Goal: Task Accomplishment & Management: Use online tool/utility

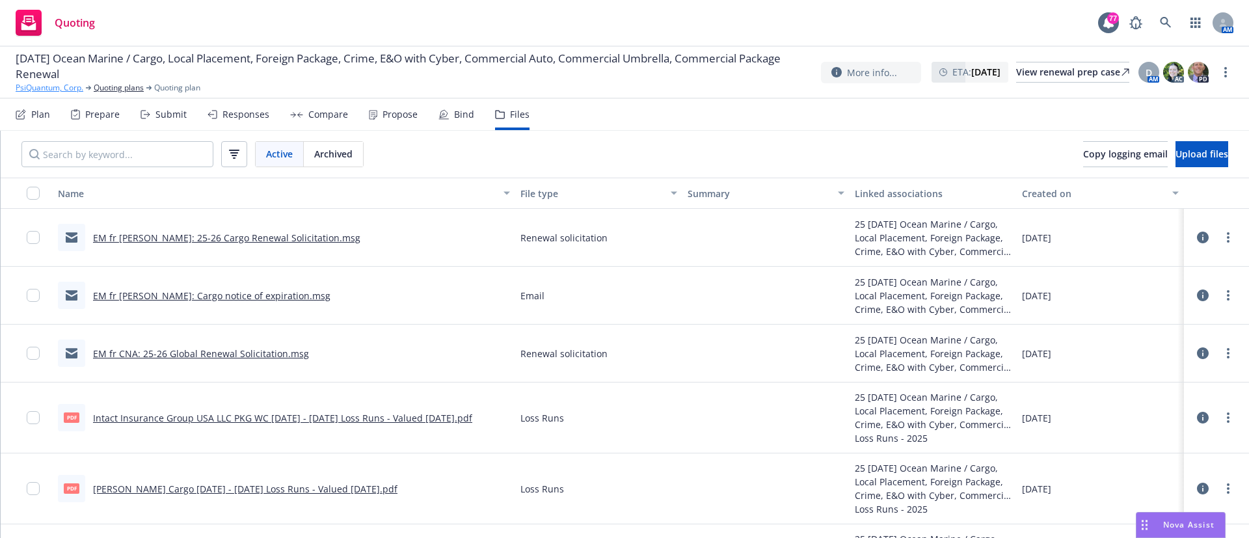
click at [59, 89] on link "PsiQuantum, Corp." at bounding box center [50, 88] width 68 height 12
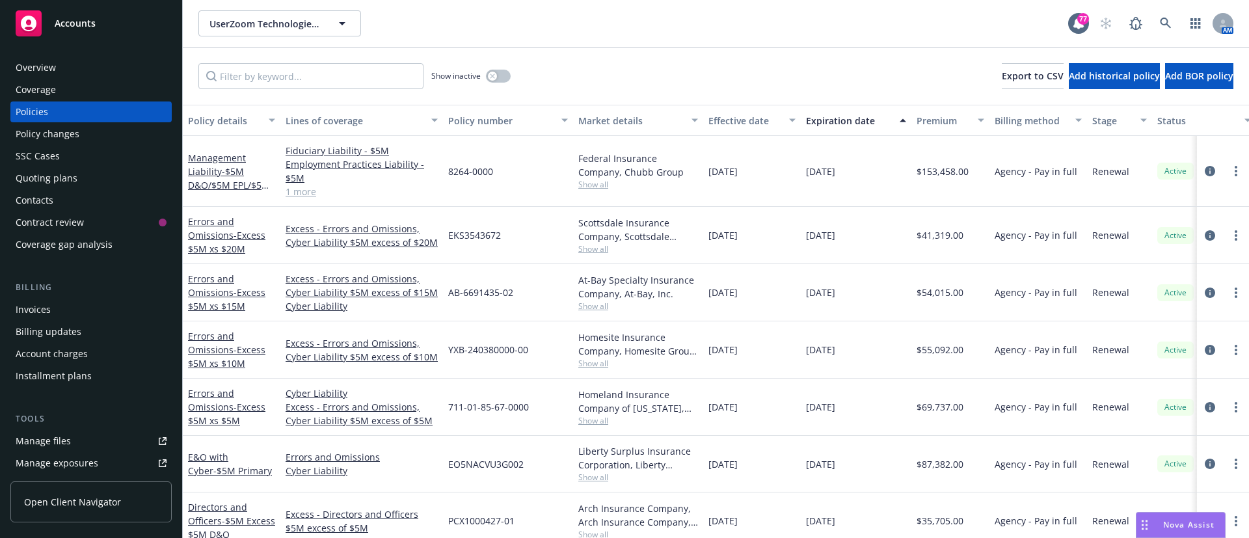
scroll to position [43, 0]
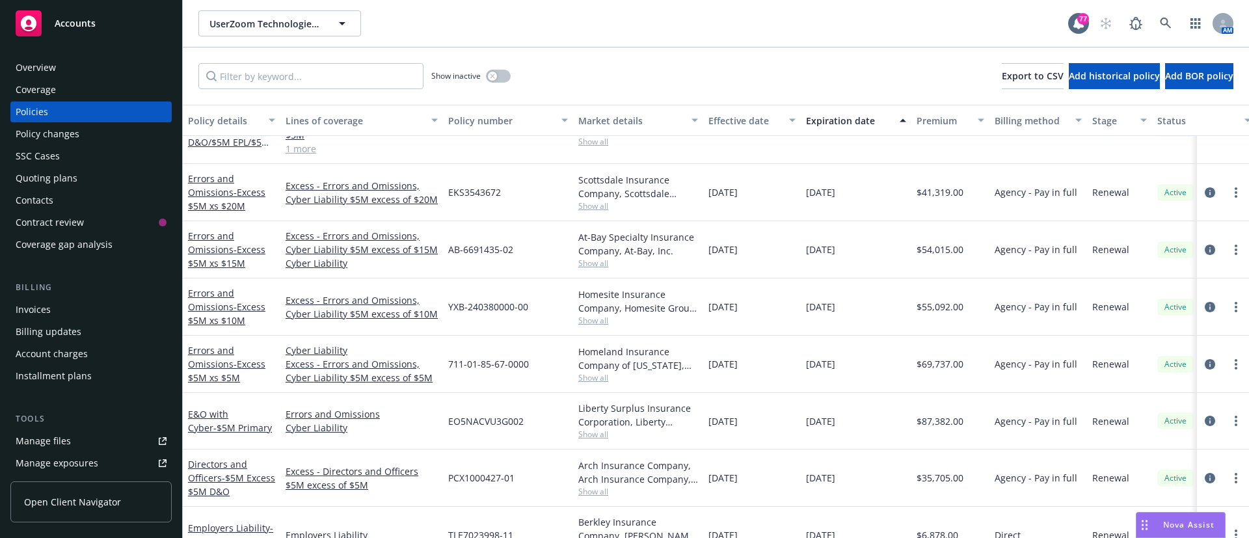
click at [60, 34] on div "Accounts" at bounding box center [91, 23] width 151 height 26
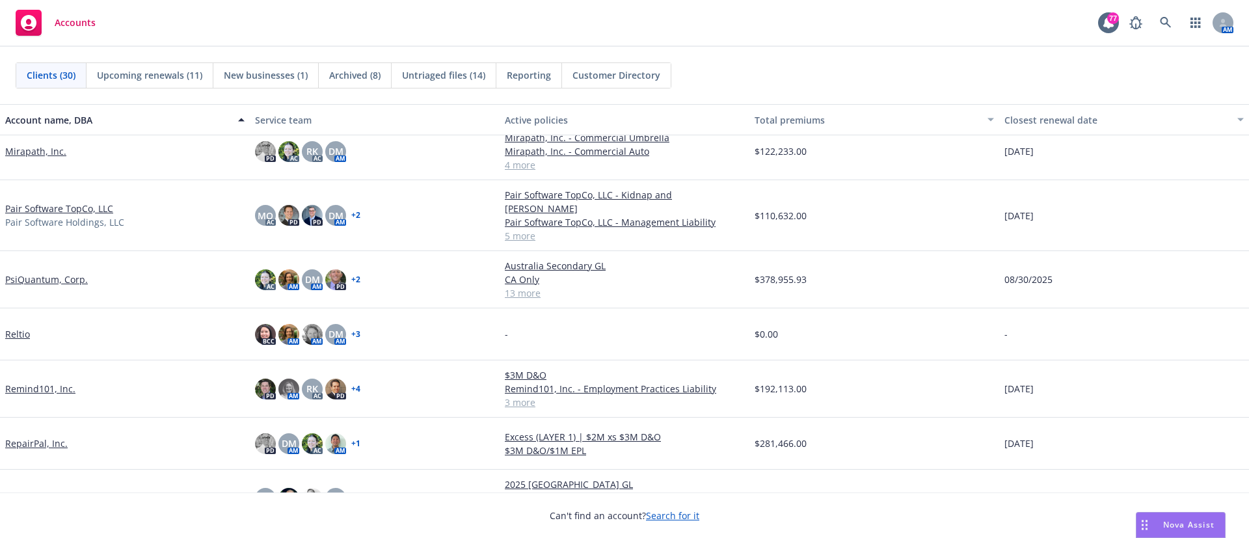
scroll to position [1050, 0]
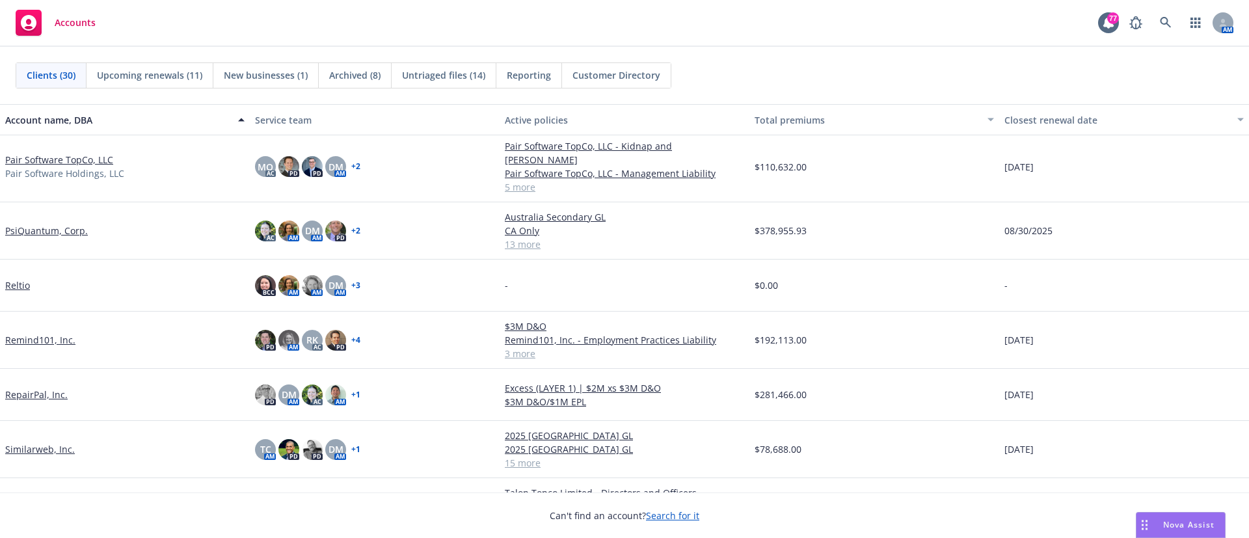
click at [46, 388] on link "RepairPal, Inc." at bounding box center [36, 395] width 62 height 14
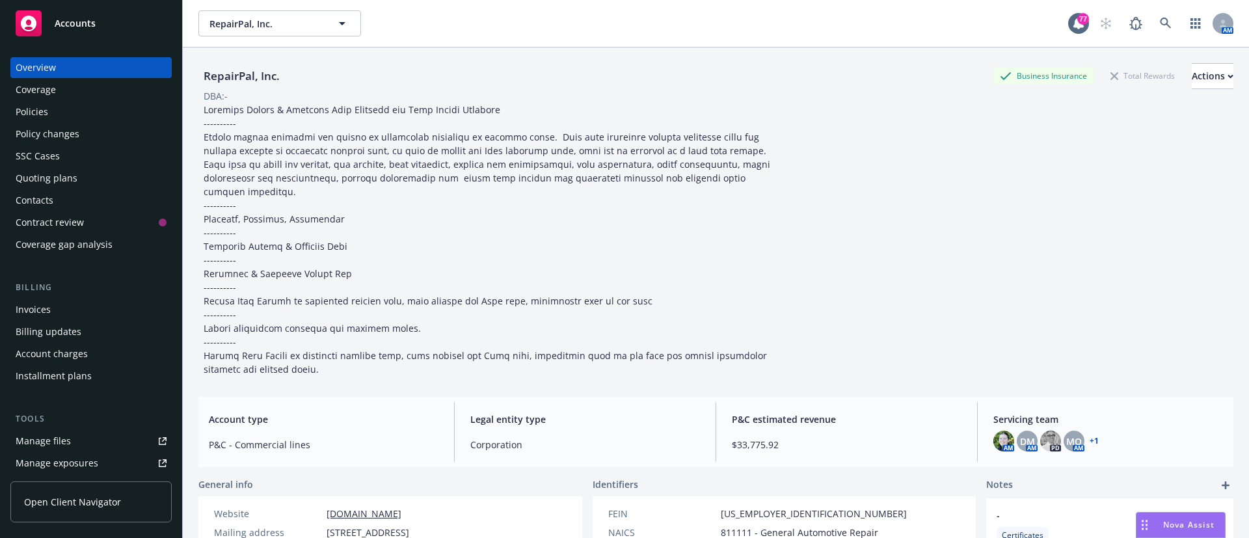
click at [66, 324] on div "Billing updates" at bounding box center [49, 331] width 66 height 21
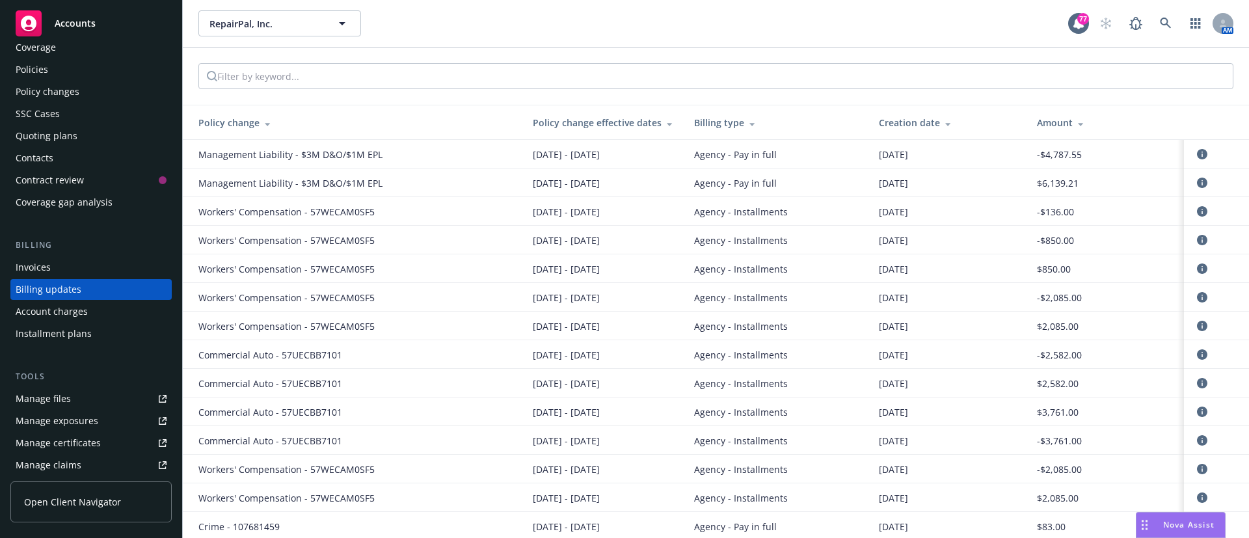
click at [77, 309] on div "Account charges" at bounding box center [52, 311] width 72 height 21
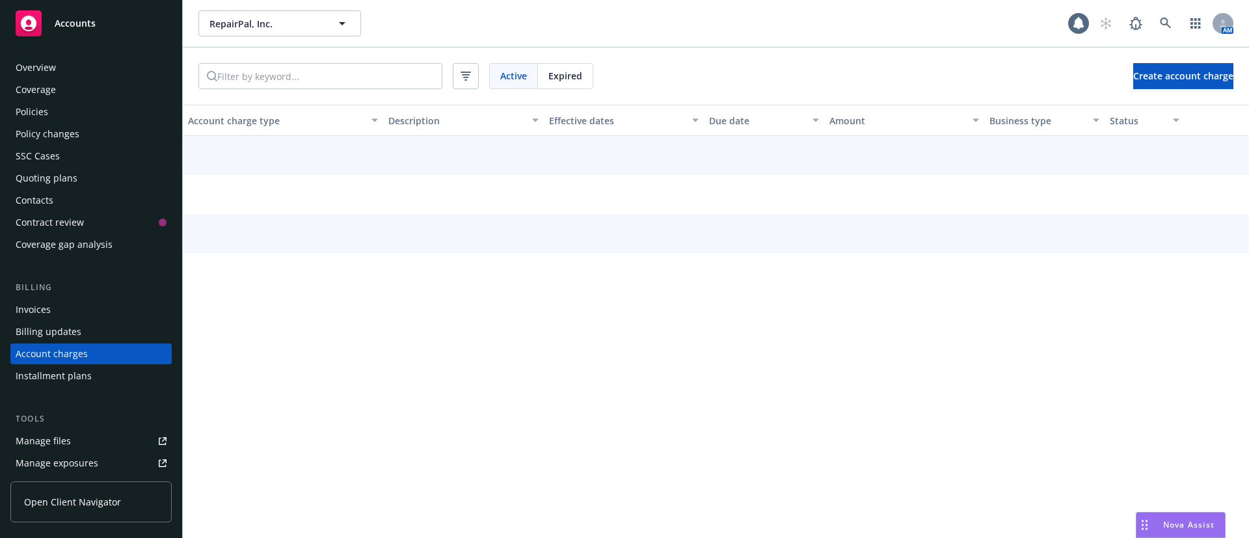
scroll to position [64, 0]
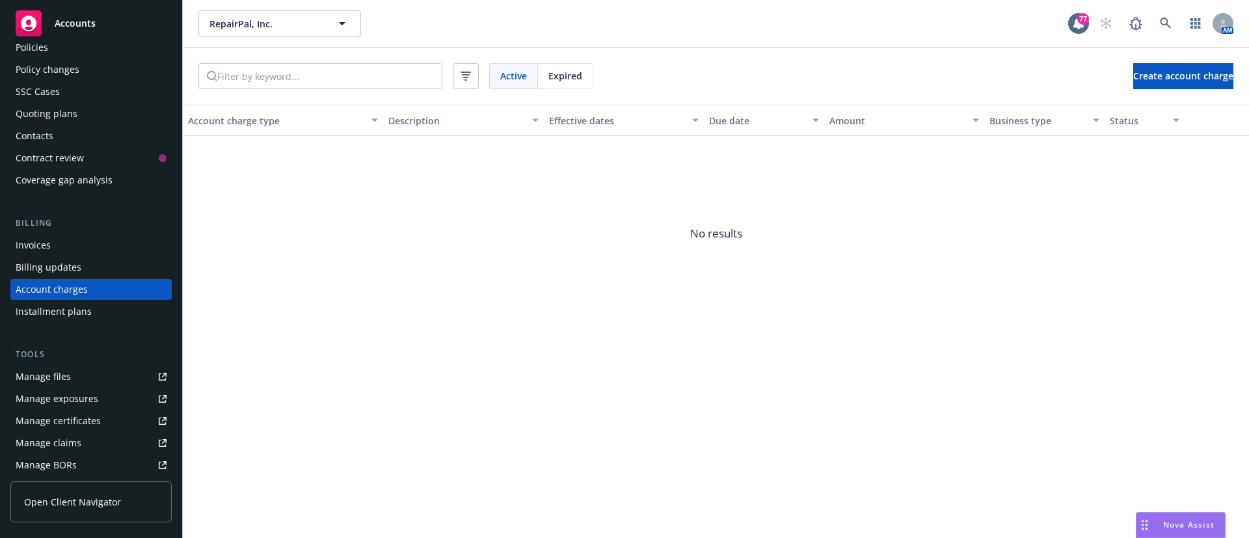
click at [96, 261] on div "Billing updates" at bounding box center [91, 267] width 151 height 21
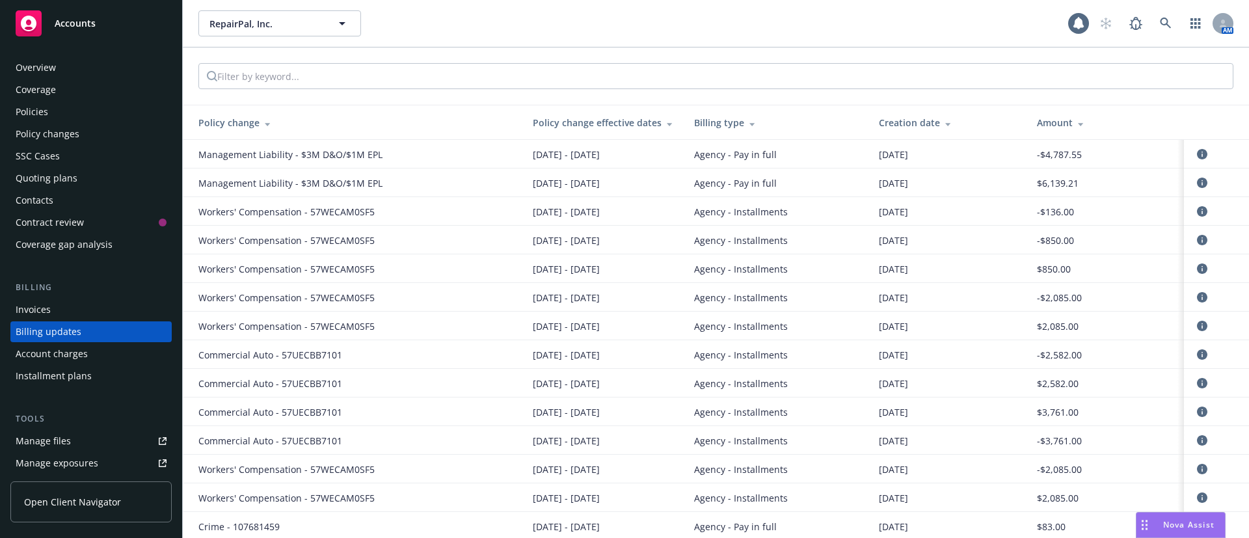
scroll to position [42, 0]
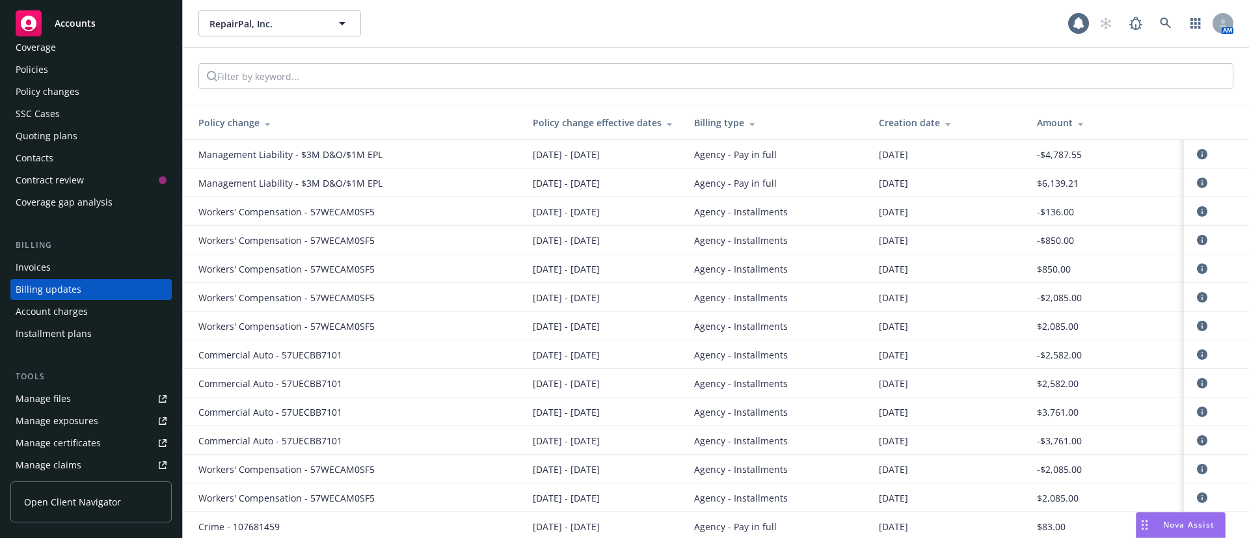
click at [87, 333] on div "Installment plans" at bounding box center [54, 333] width 76 height 21
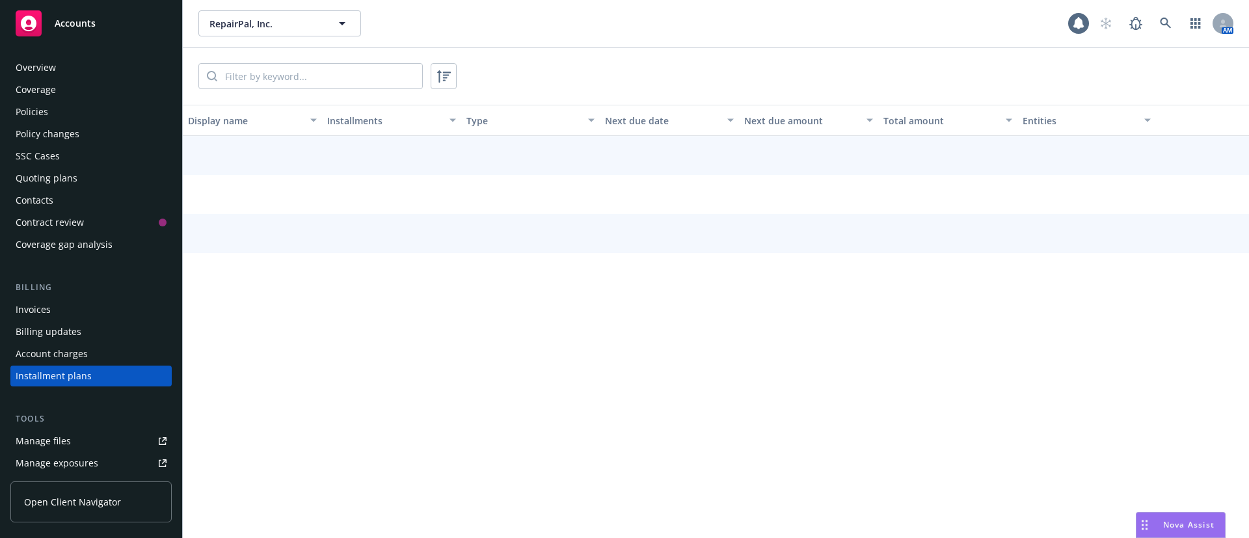
scroll to position [87, 0]
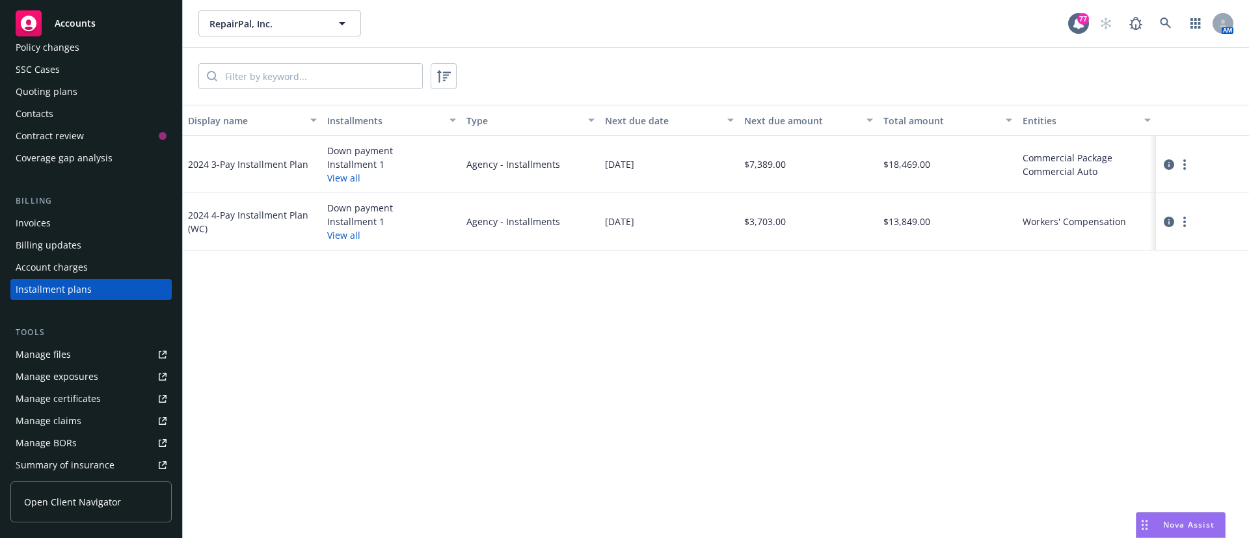
click at [348, 174] on button "View all" at bounding box center [343, 178] width 33 height 14
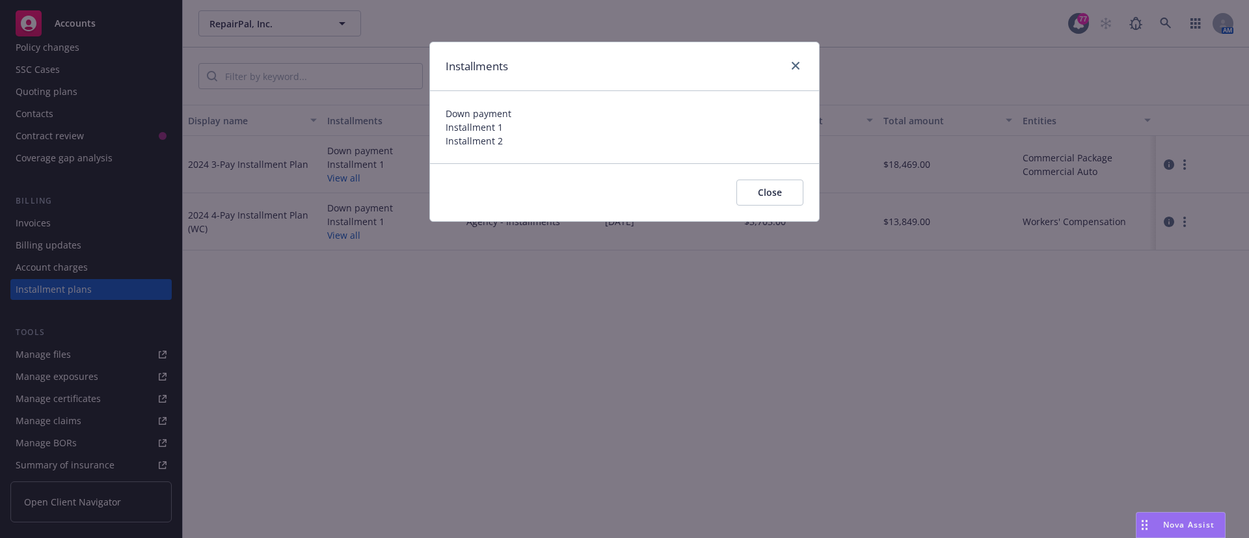
click at [787, 194] on button "Close" at bounding box center [769, 193] width 67 height 26
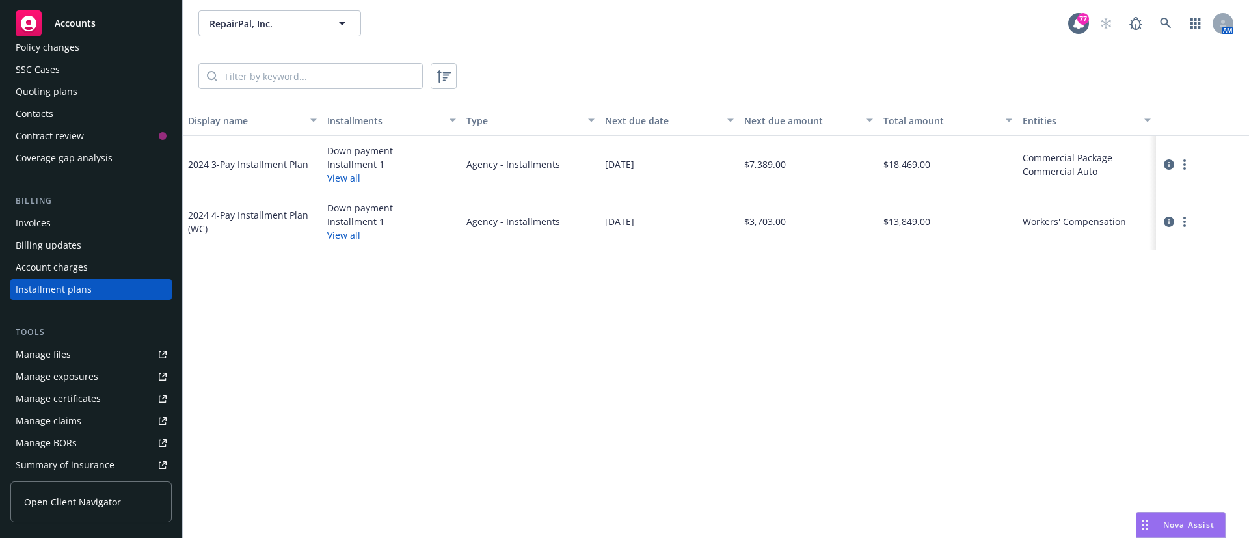
click at [40, 221] on div "Invoices" at bounding box center [33, 223] width 35 height 21
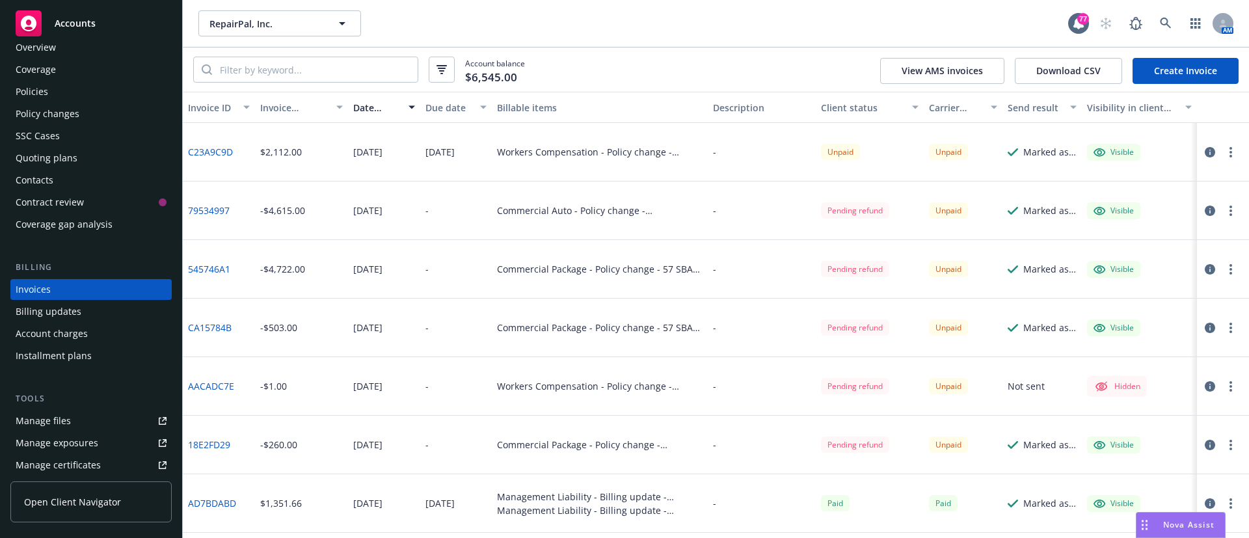
click at [80, 32] on div "Accounts" at bounding box center [91, 23] width 151 height 26
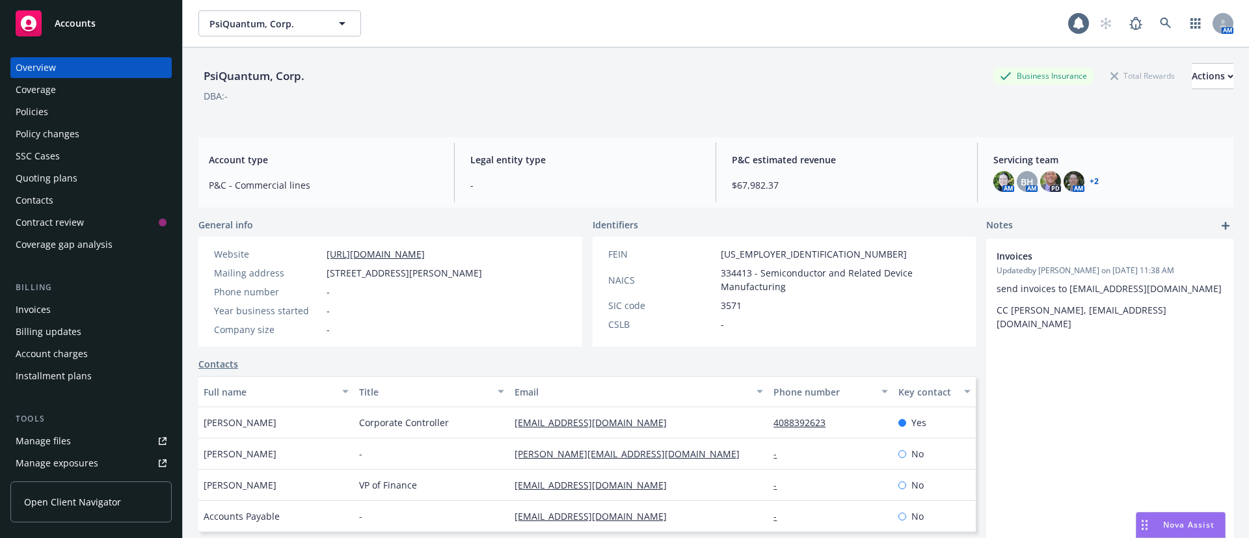
click at [44, 113] on div "Policies" at bounding box center [32, 111] width 33 height 21
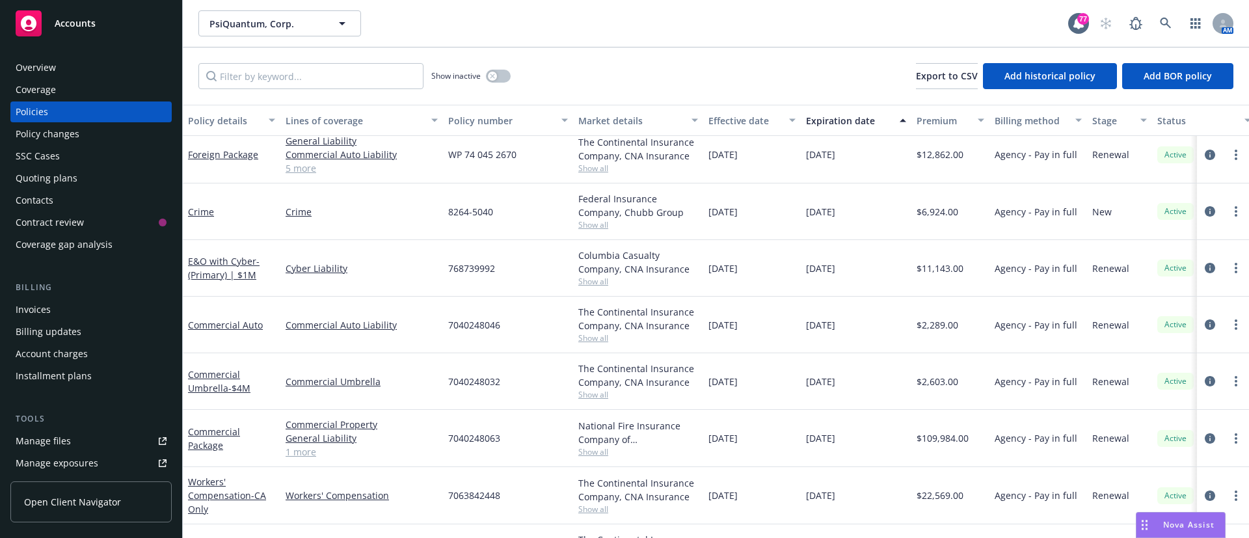
scroll to position [354, 0]
click at [53, 431] on div "Manage files" at bounding box center [43, 441] width 55 height 21
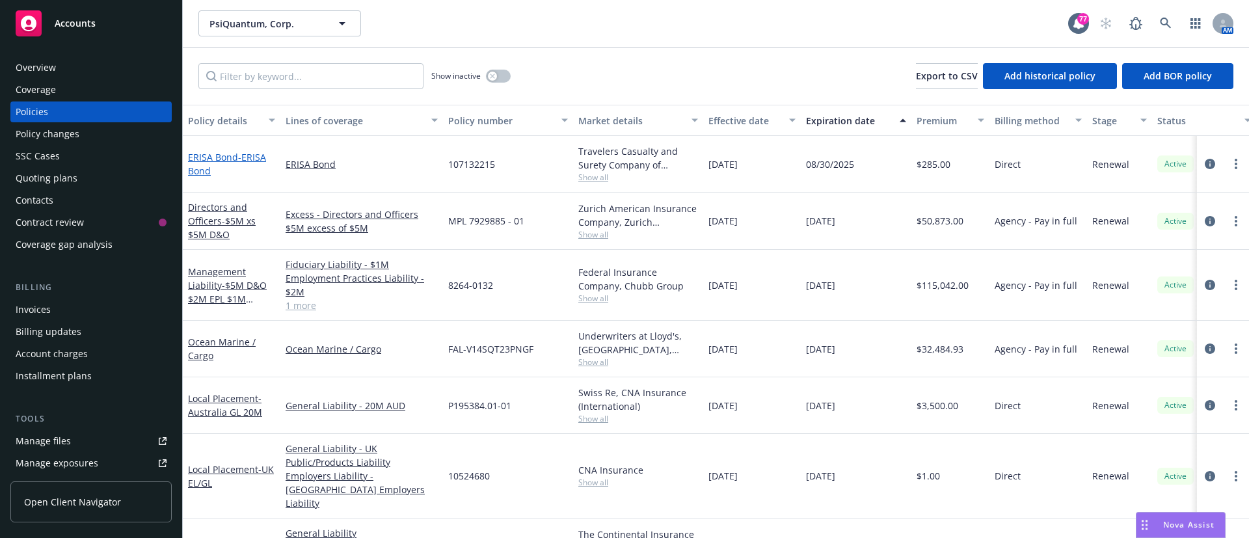
click at [235, 155] on link "ERISA Bond - ERISA Bond" at bounding box center [227, 164] width 78 height 26
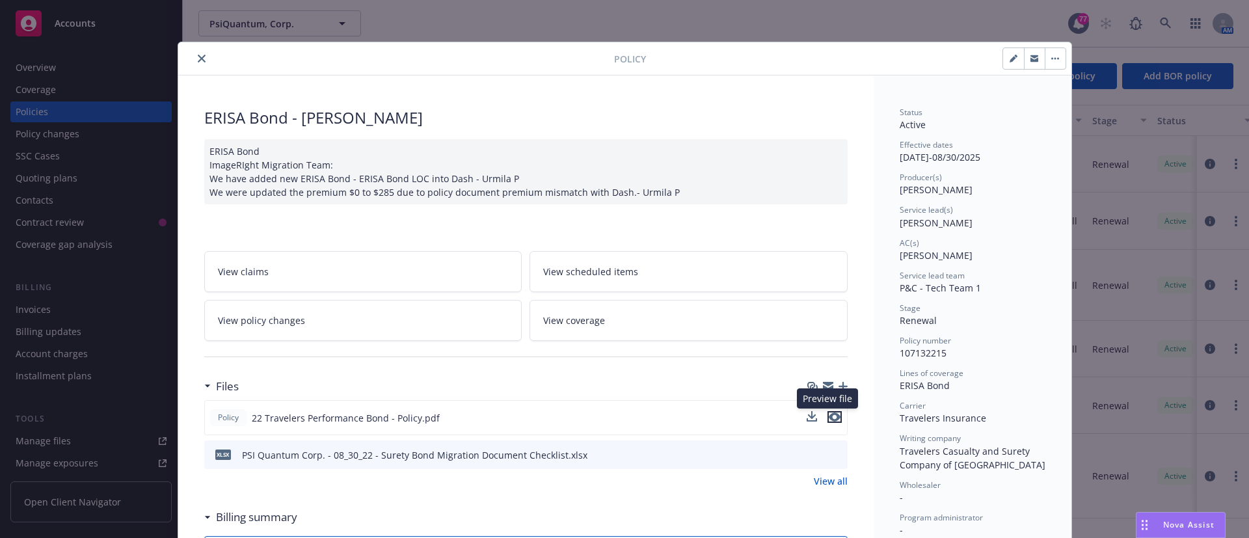
click at [830, 418] on icon "preview file" at bounding box center [835, 416] width 12 height 9
click at [194, 59] on button "close" at bounding box center [202, 59] width 16 height 16
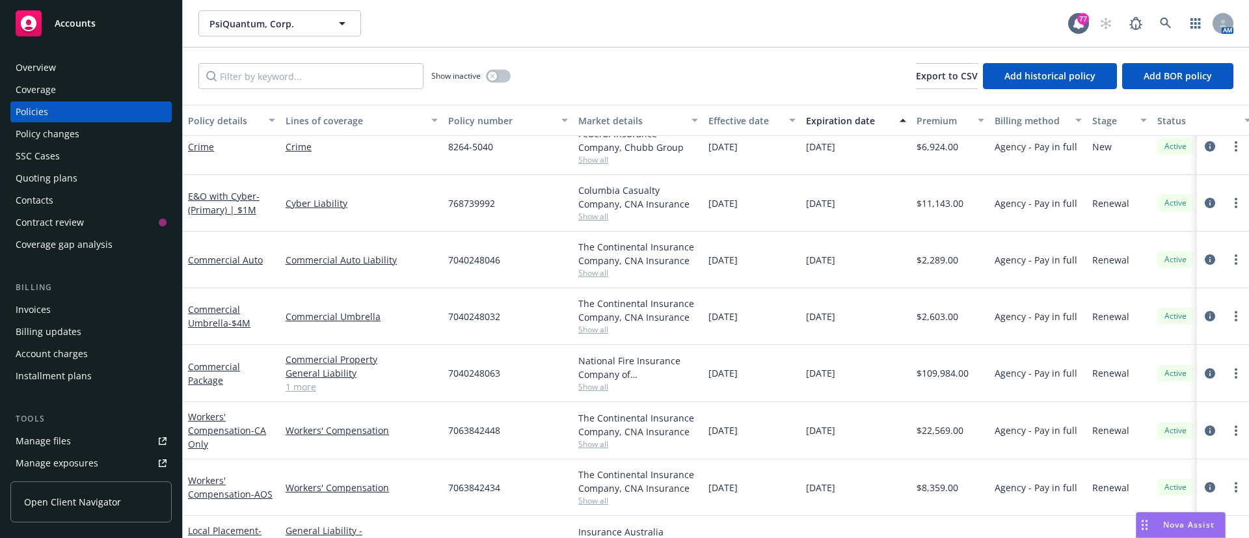
scroll to position [433, 0]
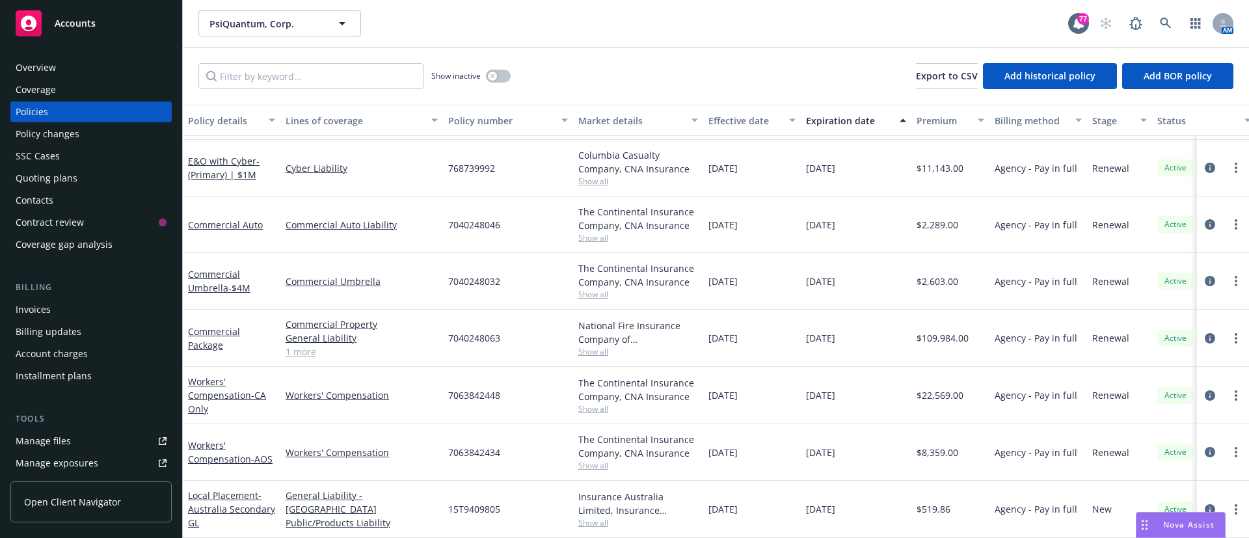
click at [55, 178] on div "Quoting plans" at bounding box center [47, 178] width 62 height 21
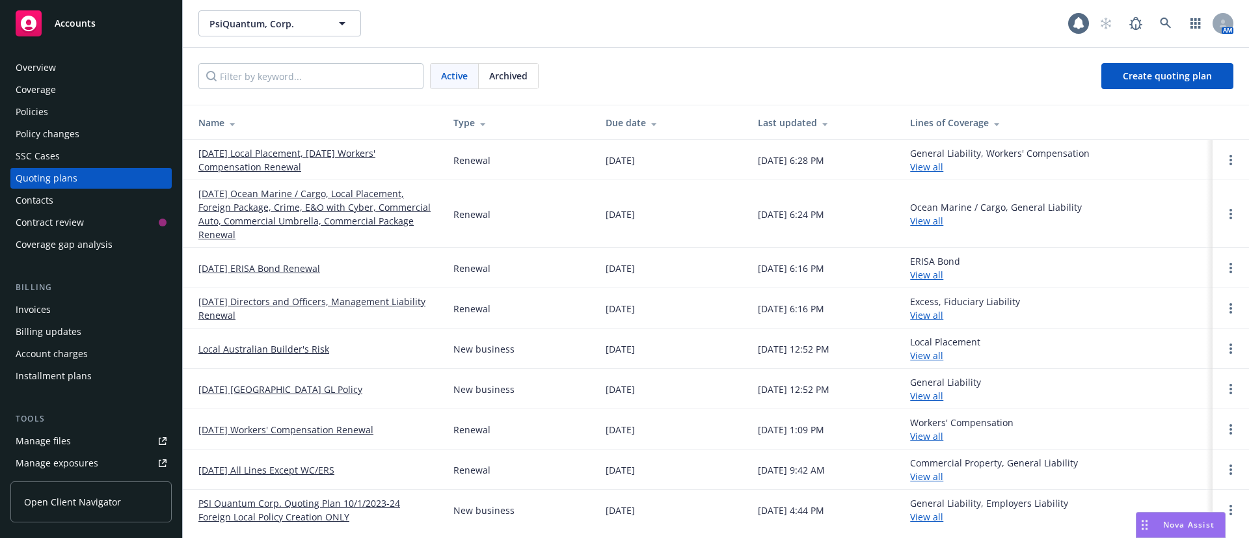
click at [263, 219] on link "10/01/25 Ocean Marine / Cargo, Local Placement, Foreign Package, Crime, E&O wit…" at bounding box center [315, 214] width 234 height 55
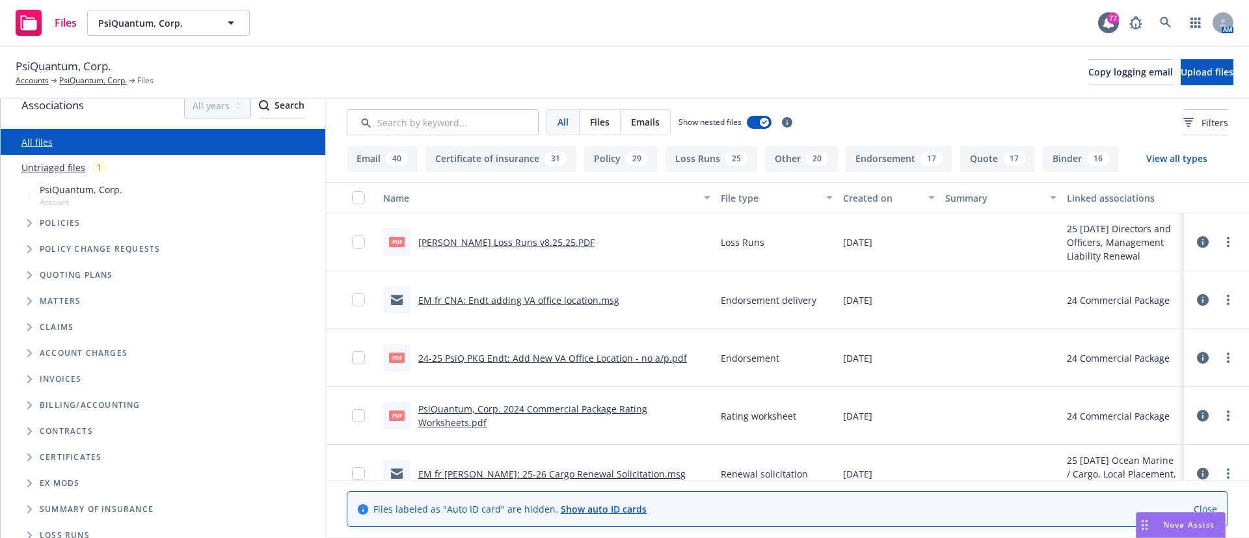
scroll to position [18, 0]
click at [25, 276] on span "Tree Example" at bounding box center [29, 274] width 21 height 21
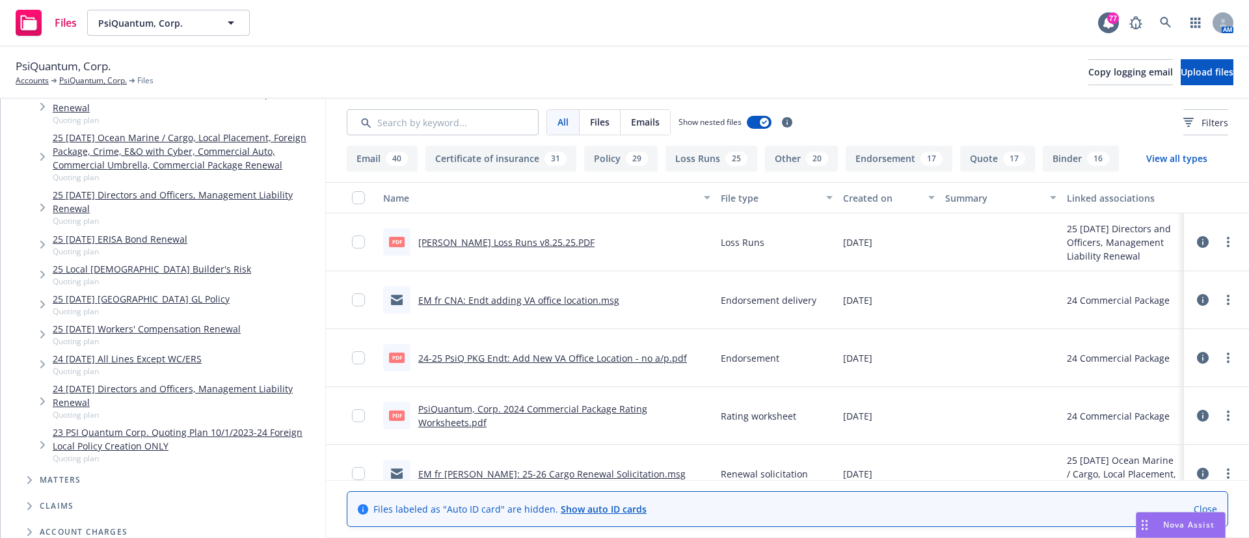
scroll to position [232, 0]
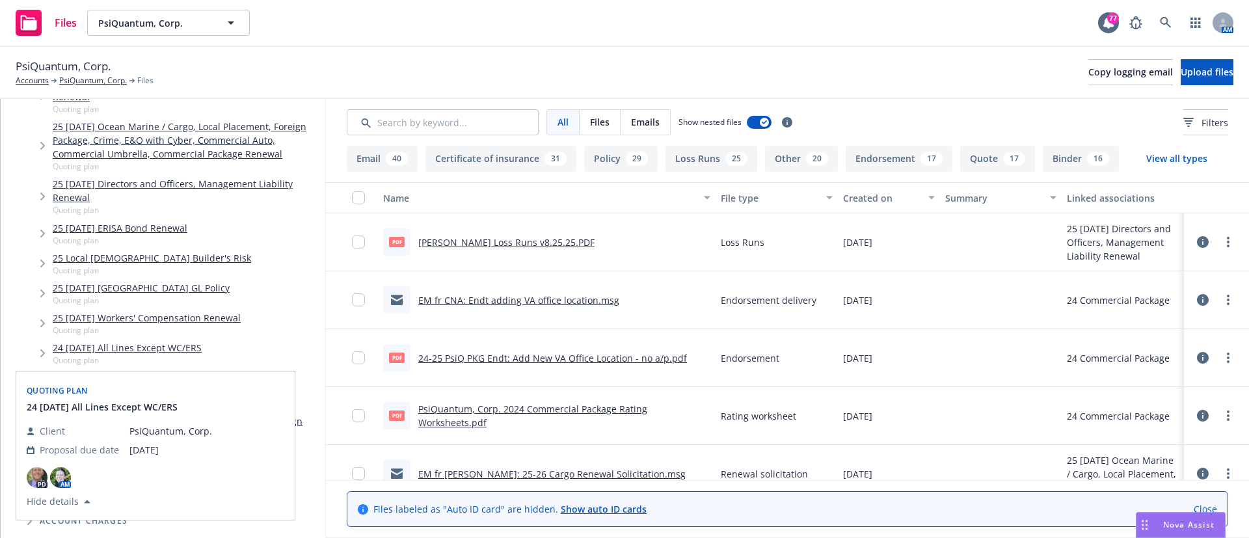
click at [107, 351] on link "24 10/01/24 All Lines Except WC/ERS" at bounding box center [127, 348] width 149 height 14
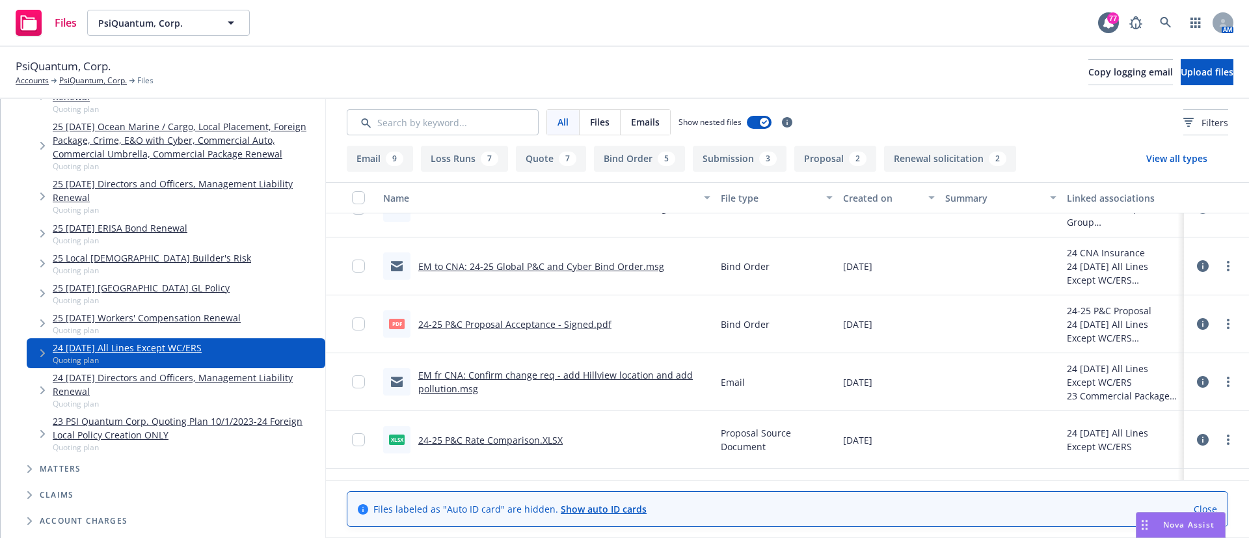
scroll to position [716, 0]
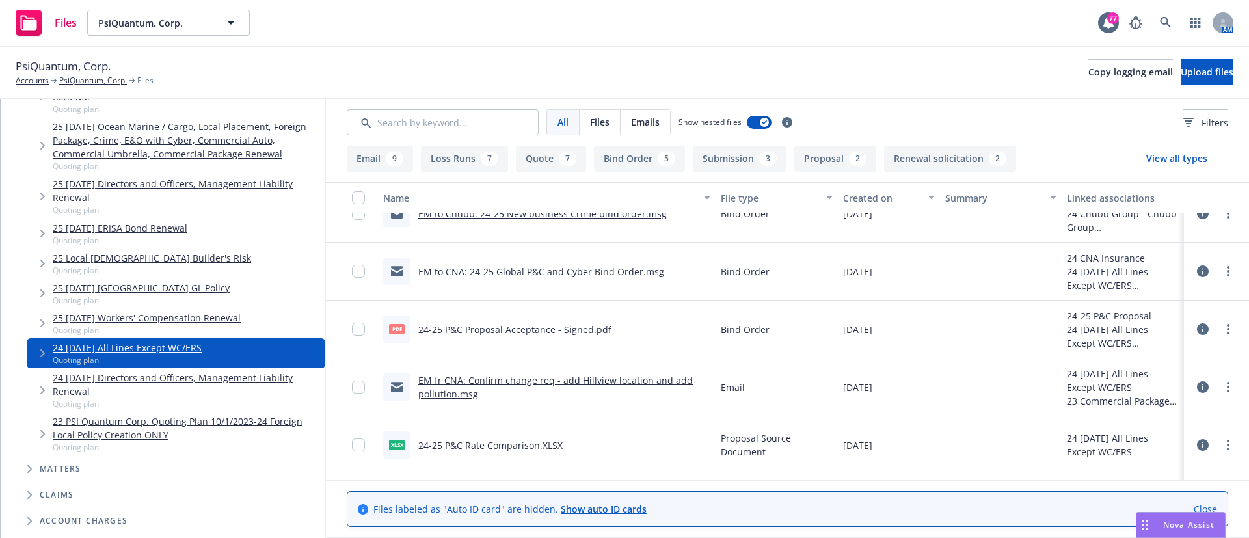
click at [588, 265] on link "EM to CNA: 24-25 Global P&C and Cyber Bind Order.msg" at bounding box center [541, 271] width 246 height 12
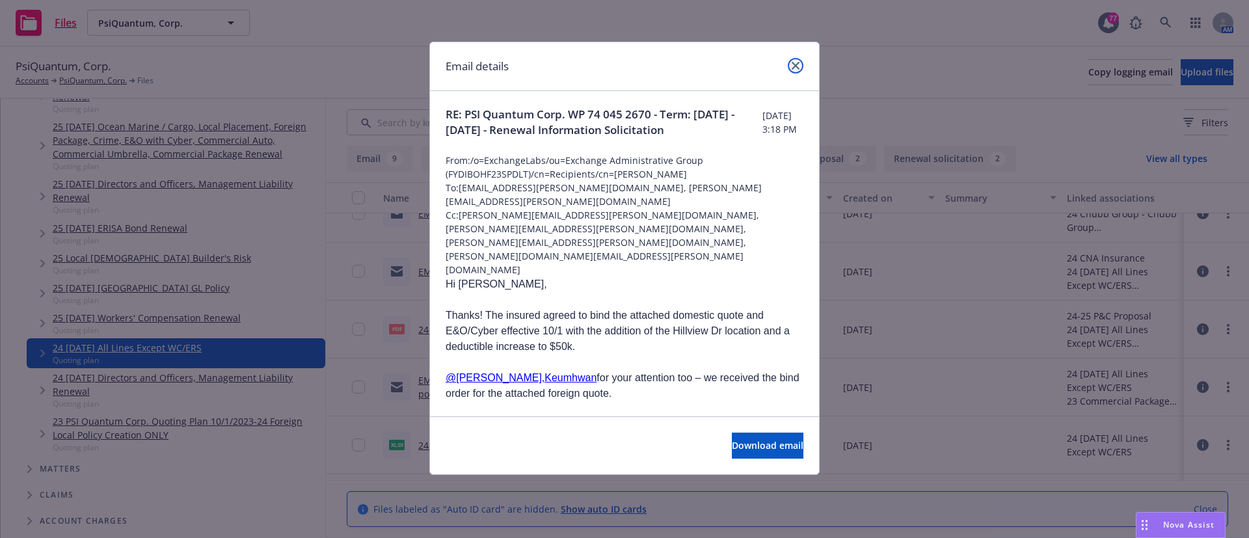
click at [791, 64] on link "close" at bounding box center [796, 66] width 16 height 16
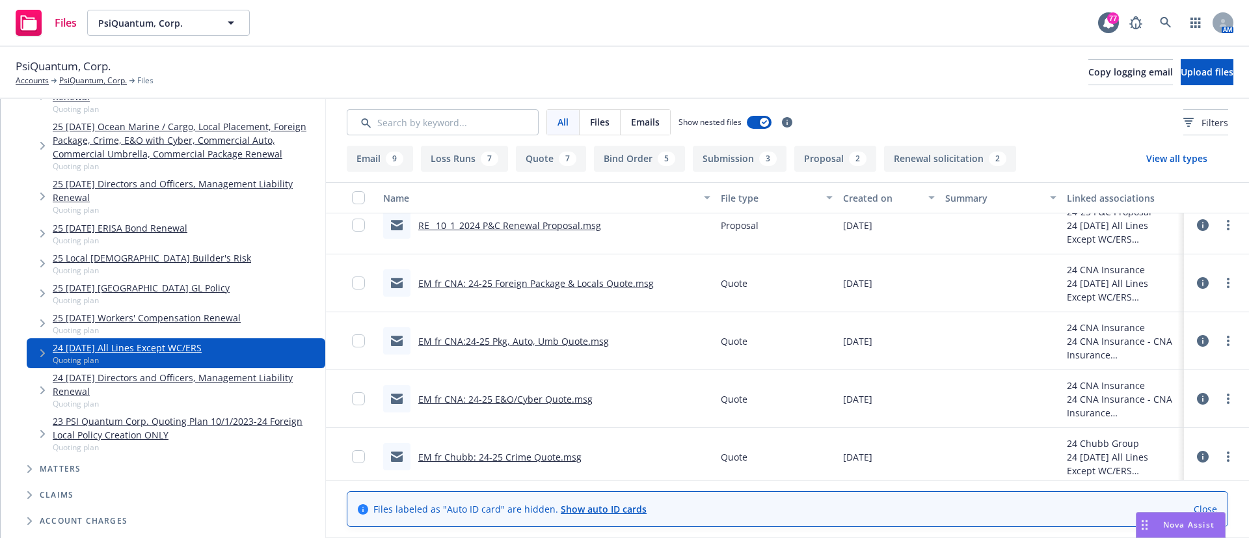
scroll to position [998, 0]
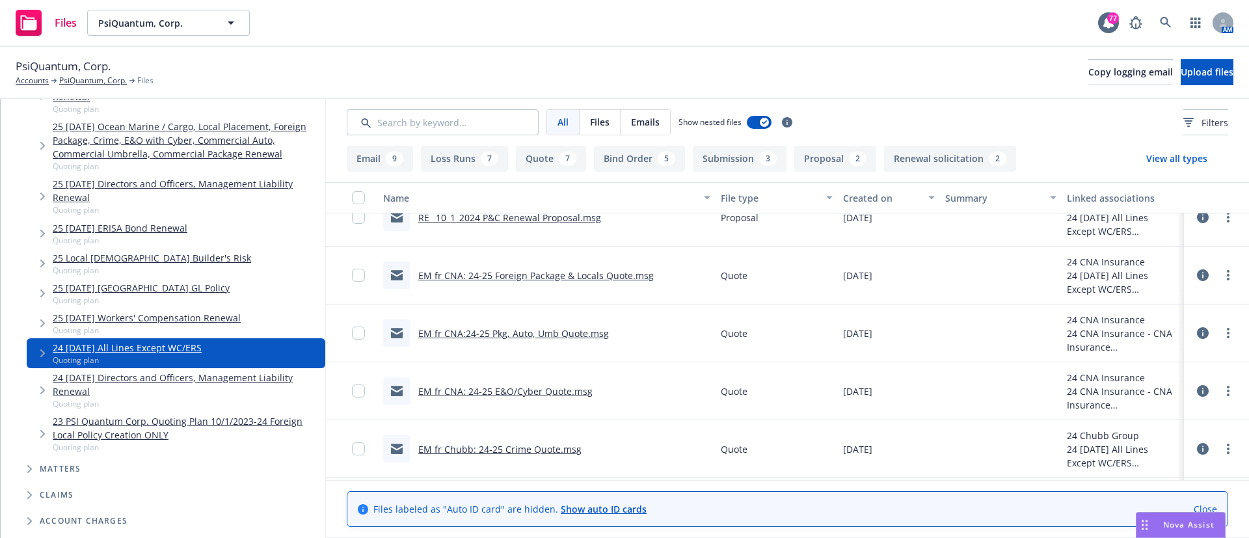
click at [550, 393] on link "EM fr CNA: 24-25 E&O/Cyber Quote.msg" at bounding box center [505, 391] width 174 height 12
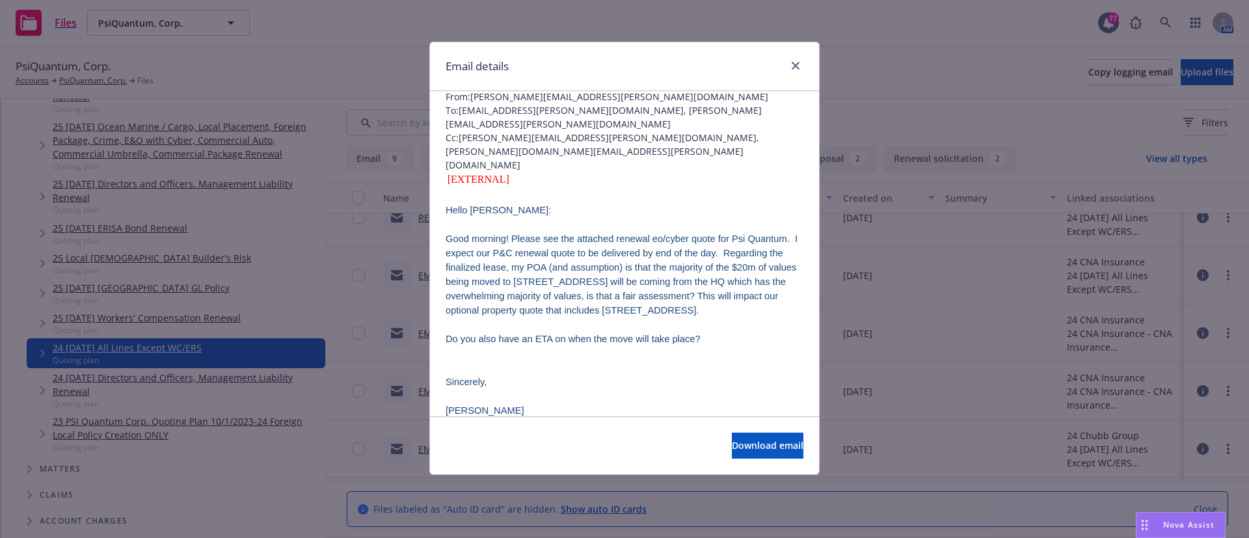
scroll to position [62, 0]
click at [794, 64] on icon "close" at bounding box center [796, 66] width 8 height 8
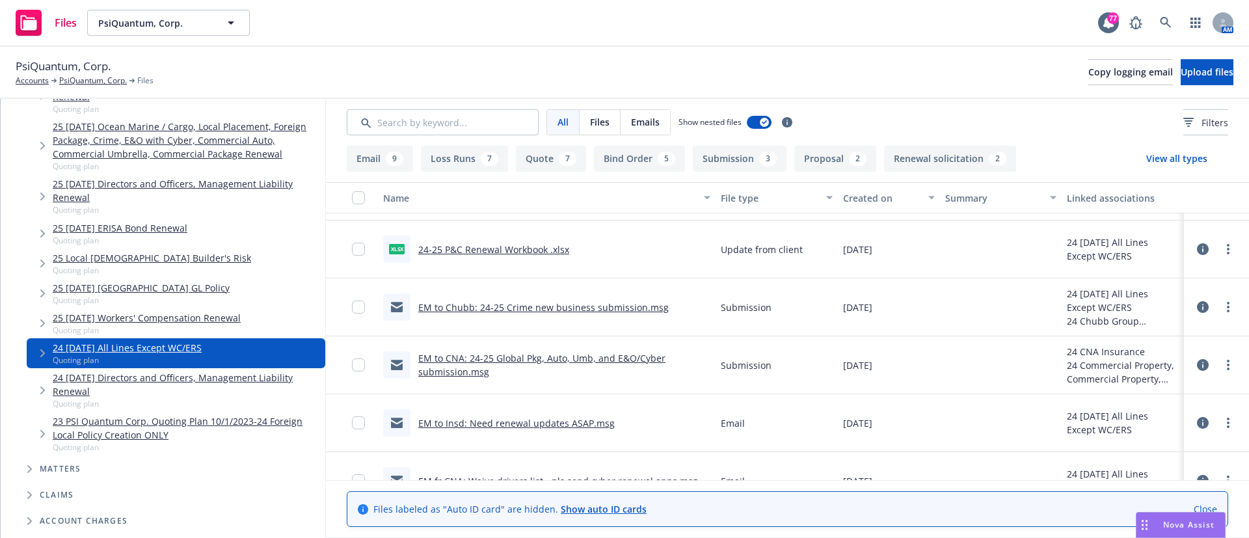
scroll to position [1370, 0]
click at [503, 354] on link "EM to CNA: 24-25 Global Pkg, Auto, Umb, and E&O/Cyber submission.msg" at bounding box center [541, 363] width 247 height 26
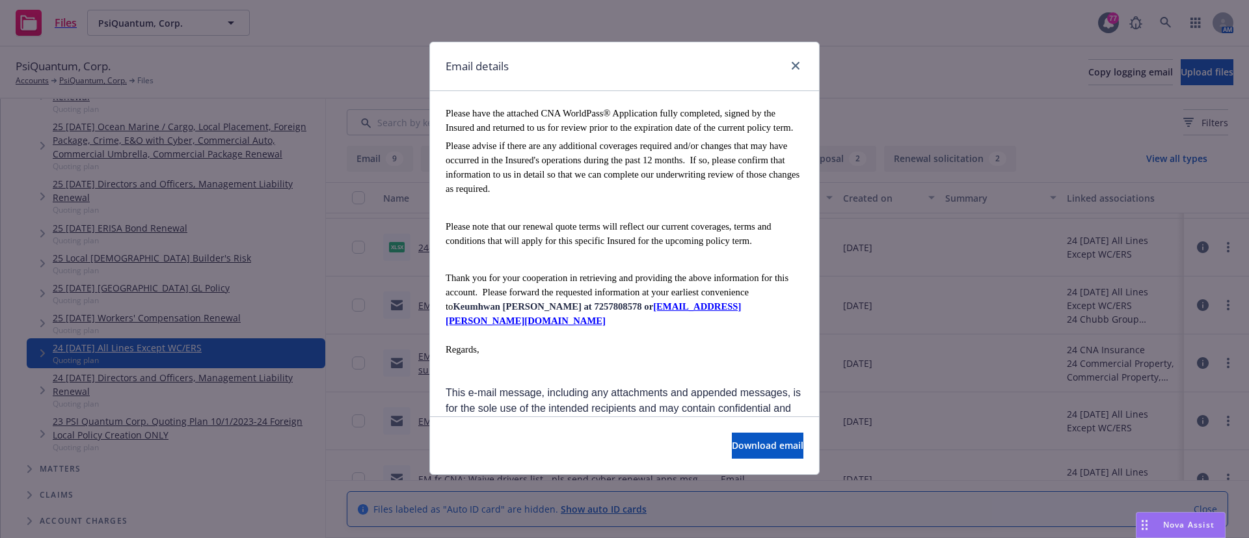
scroll to position [2405, 0]
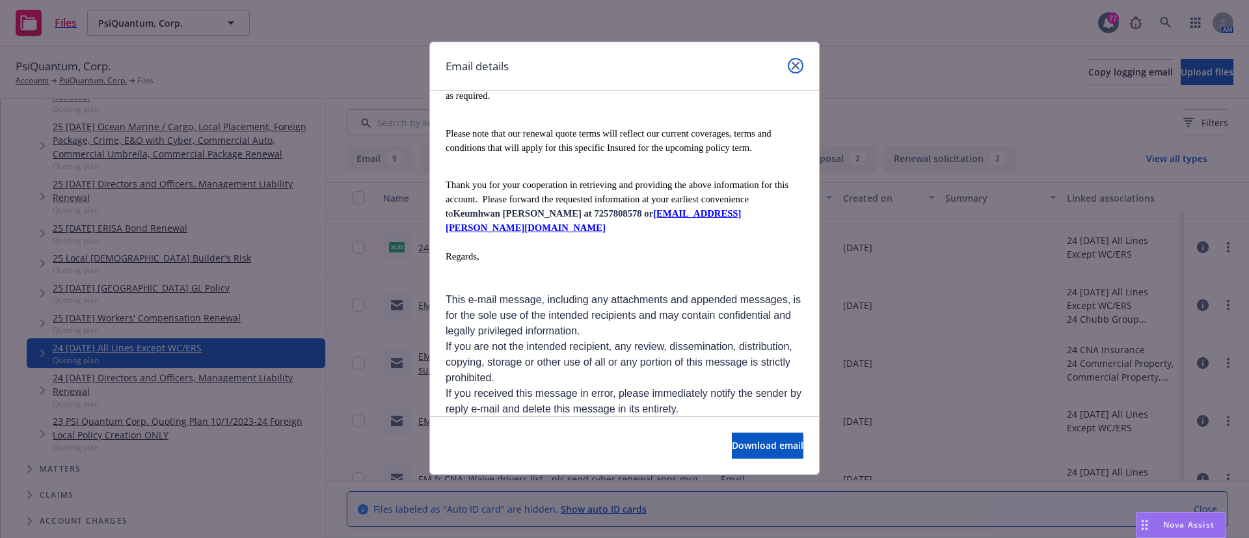
click at [797, 63] on icon "close" at bounding box center [796, 66] width 8 height 8
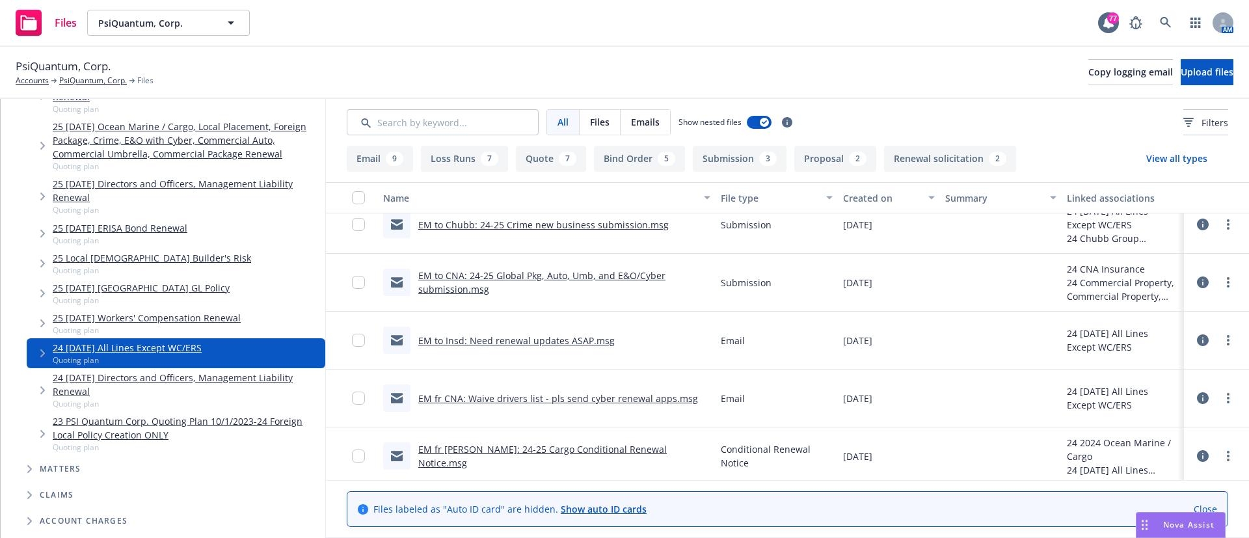
scroll to position [1450, 0]
click at [531, 395] on link "EM fr CNA: Waive drivers list - pls send cyber renewal apps.msg" at bounding box center [558, 398] width 280 height 12
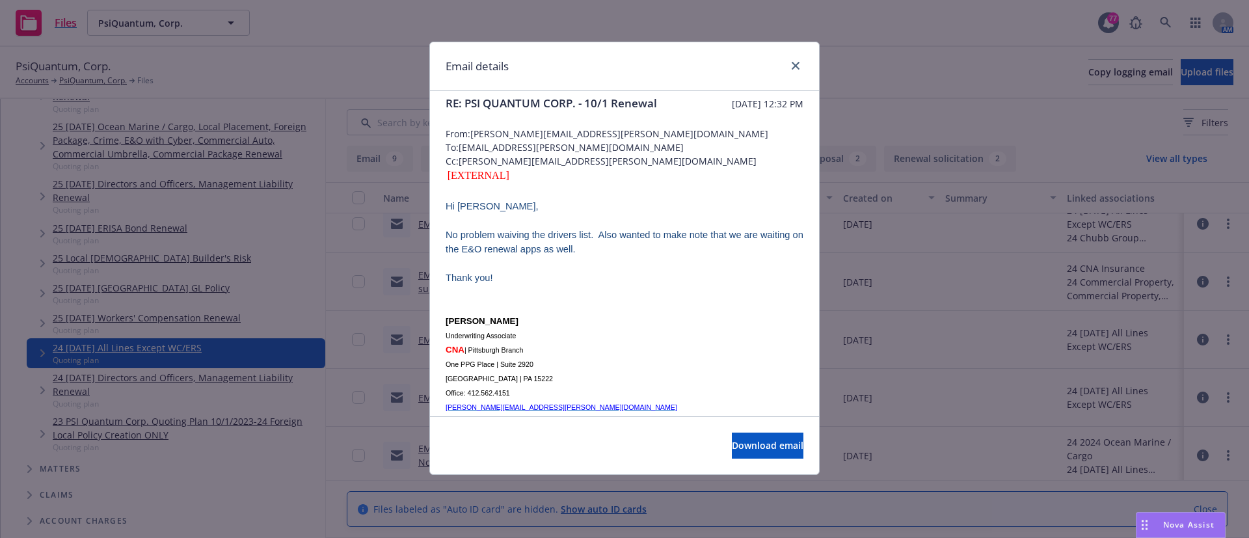
scroll to position [12, 0]
click at [801, 59] on link "close" at bounding box center [796, 66] width 16 height 16
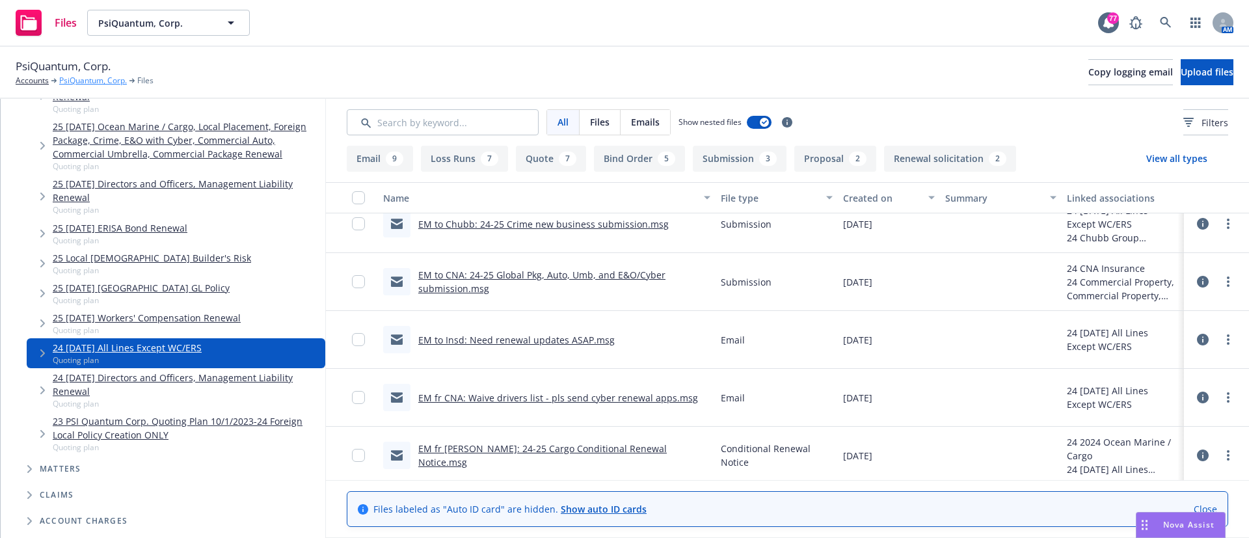
click at [94, 82] on link "PsiQuantum, Corp." at bounding box center [93, 81] width 68 height 12
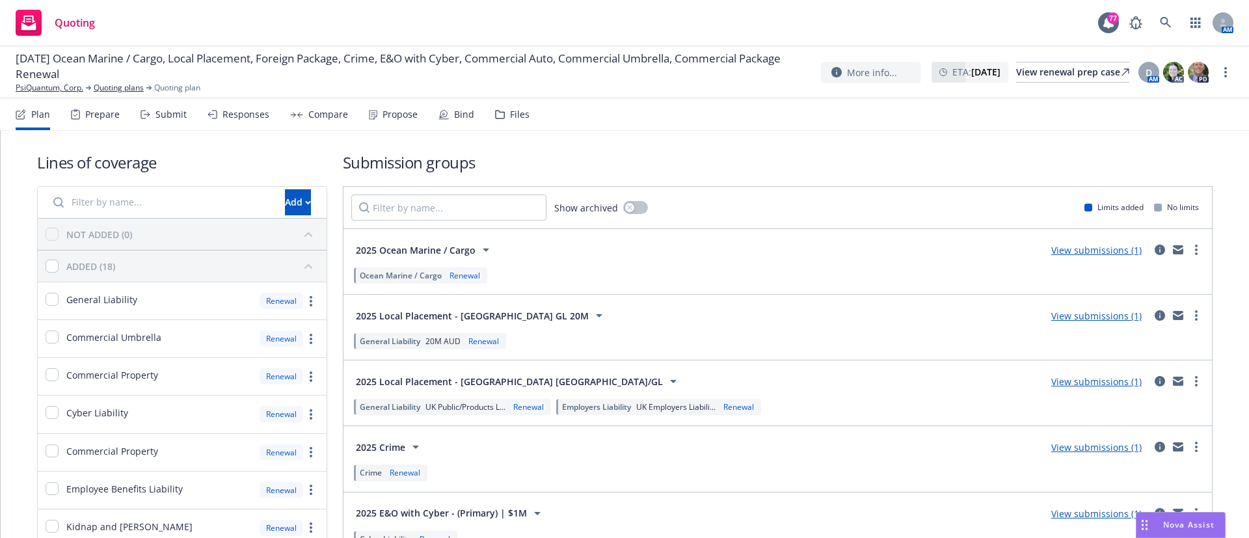
click at [510, 110] on div "Files" at bounding box center [520, 114] width 20 height 10
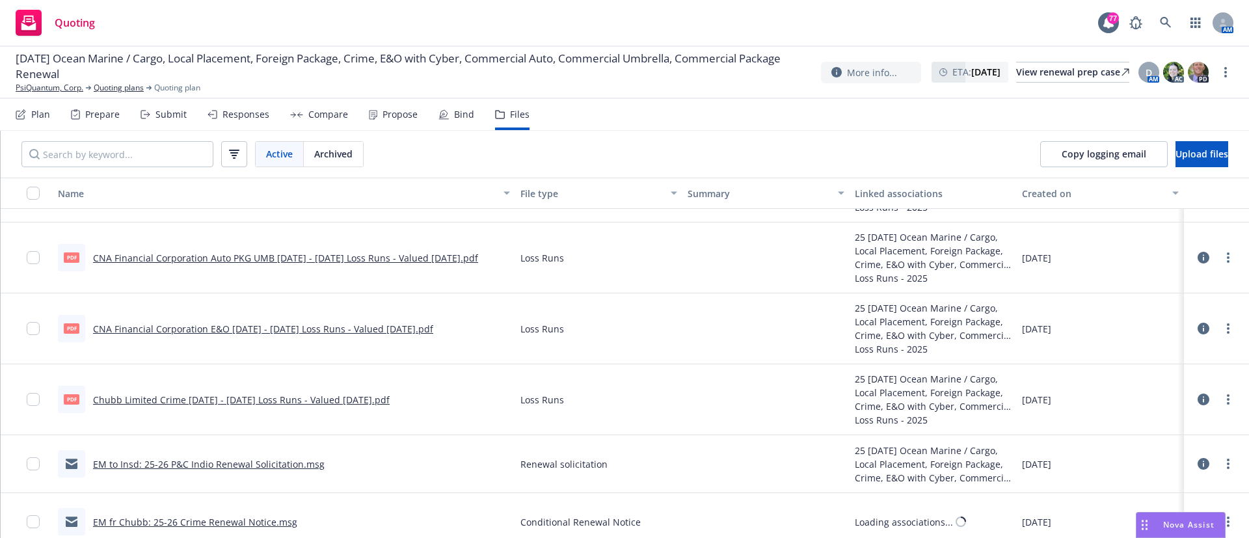
scroll to position [356, 0]
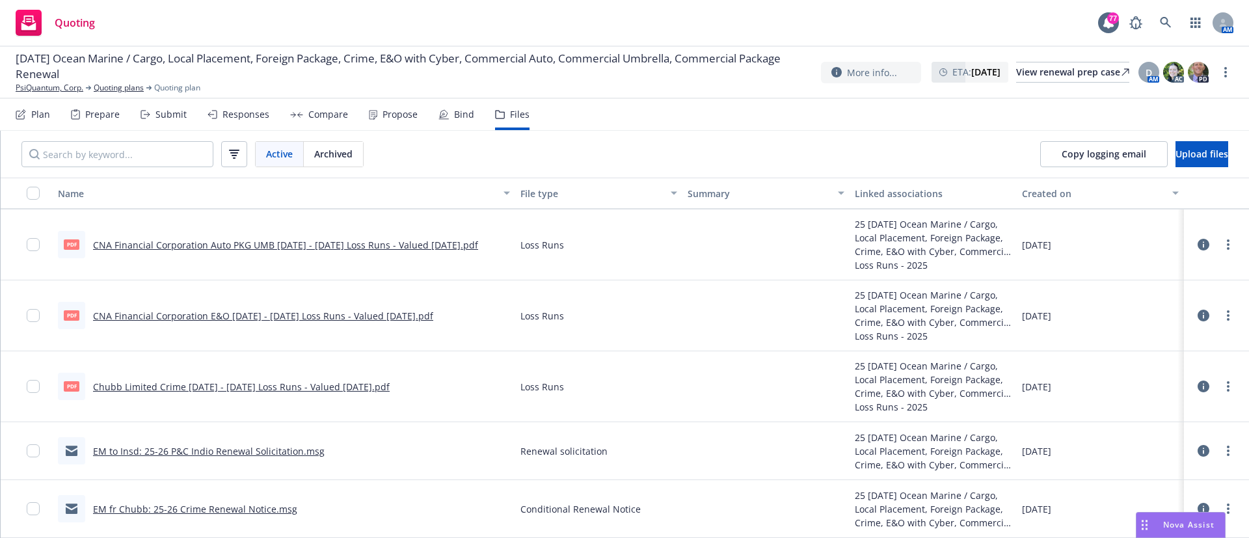
click at [142, 513] on link "EM fr Chubb: 25-26 Crime Renewal Notice.msg" at bounding box center [195, 509] width 204 height 12
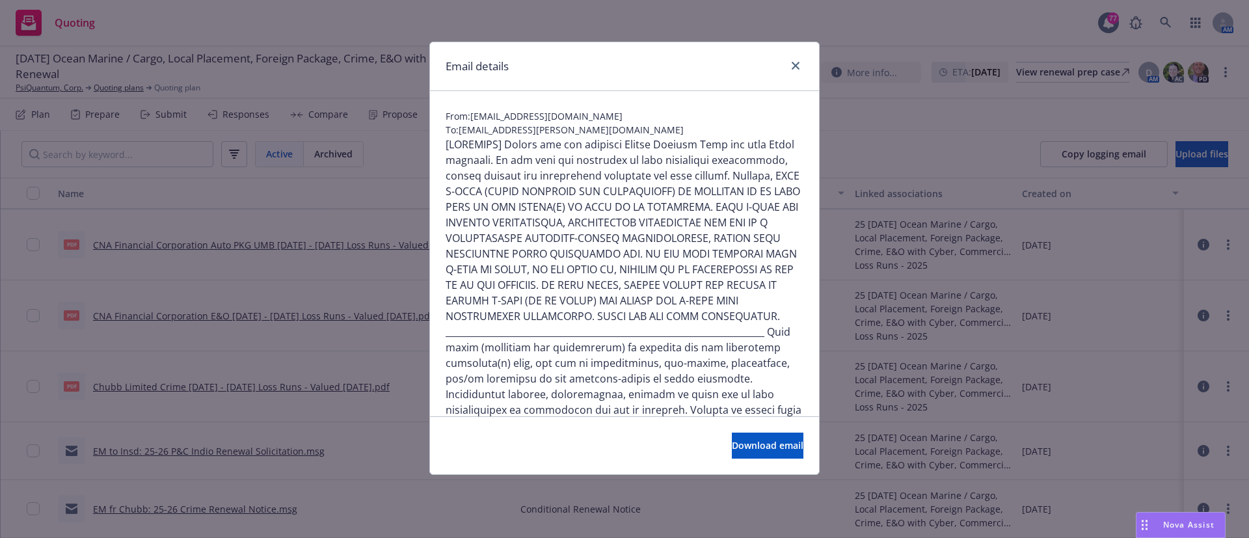
scroll to position [29, 0]
click at [732, 439] on span "Download email" at bounding box center [768, 445] width 72 height 12
click at [794, 68] on icon "close" at bounding box center [796, 66] width 8 height 8
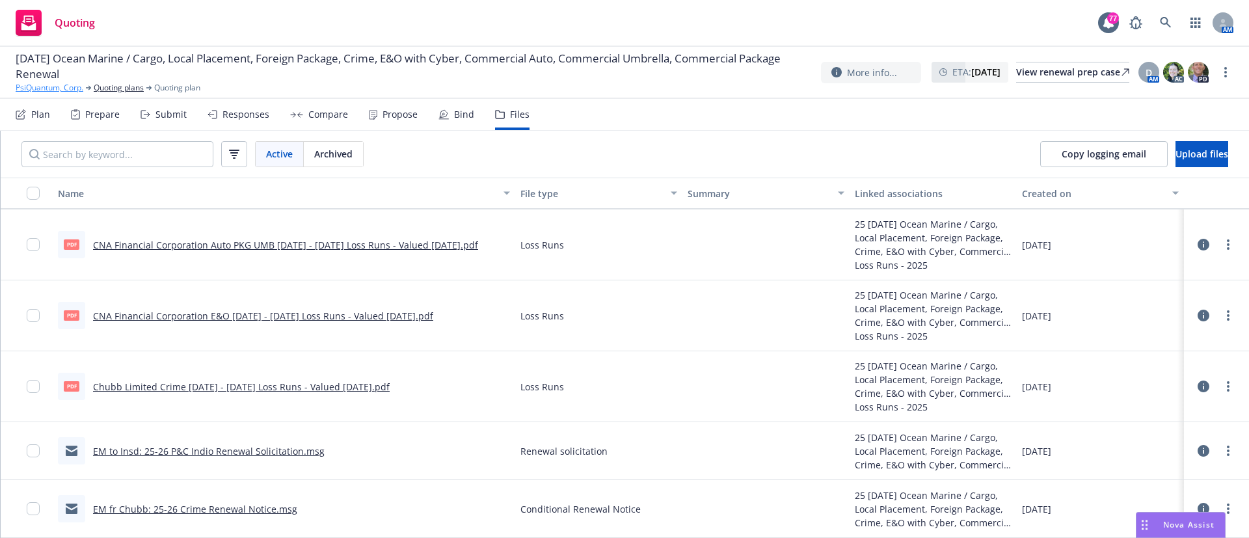
click at [66, 88] on link "PsiQuantum, Corp." at bounding box center [50, 88] width 68 height 12
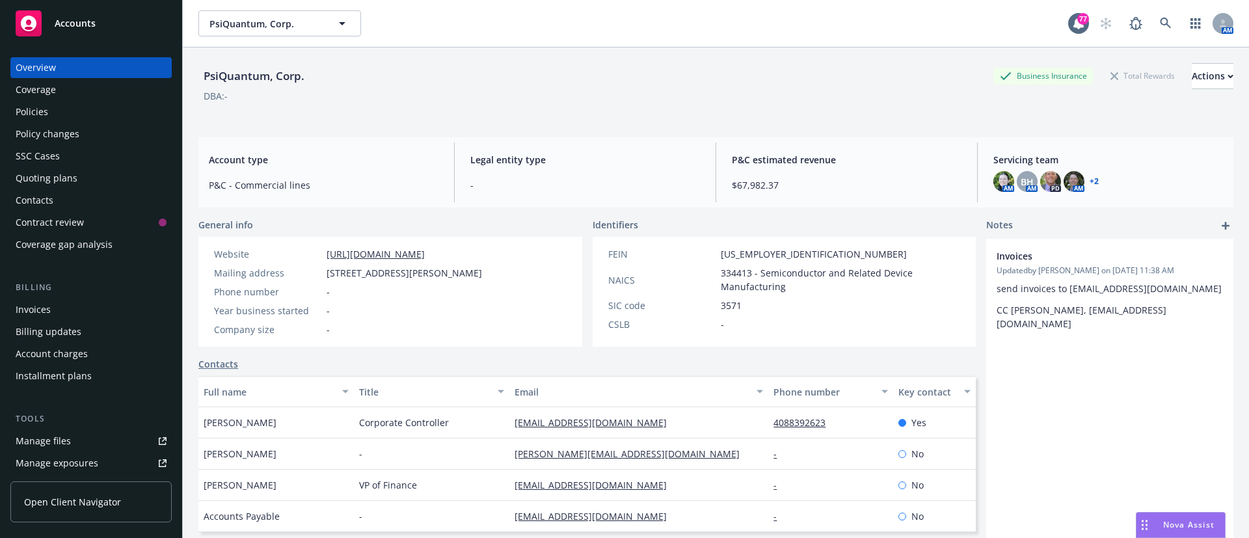
click at [34, 113] on div "Policies" at bounding box center [32, 111] width 33 height 21
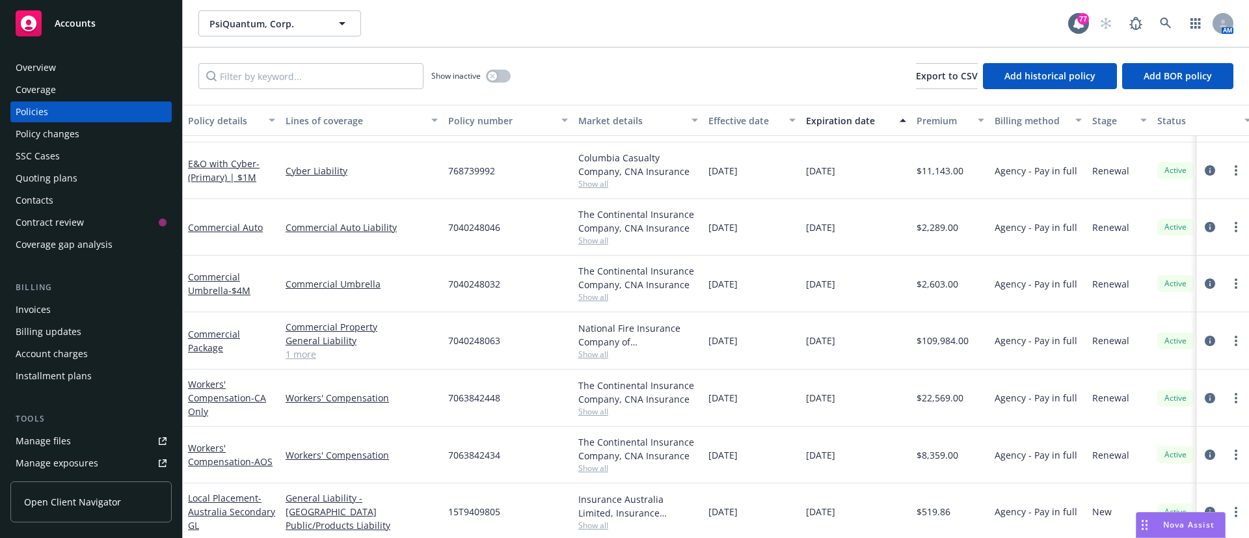
scroll to position [433, 0]
click at [217, 494] on span "- Australia Secondary GL" at bounding box center [231, 509] width 87 height 40
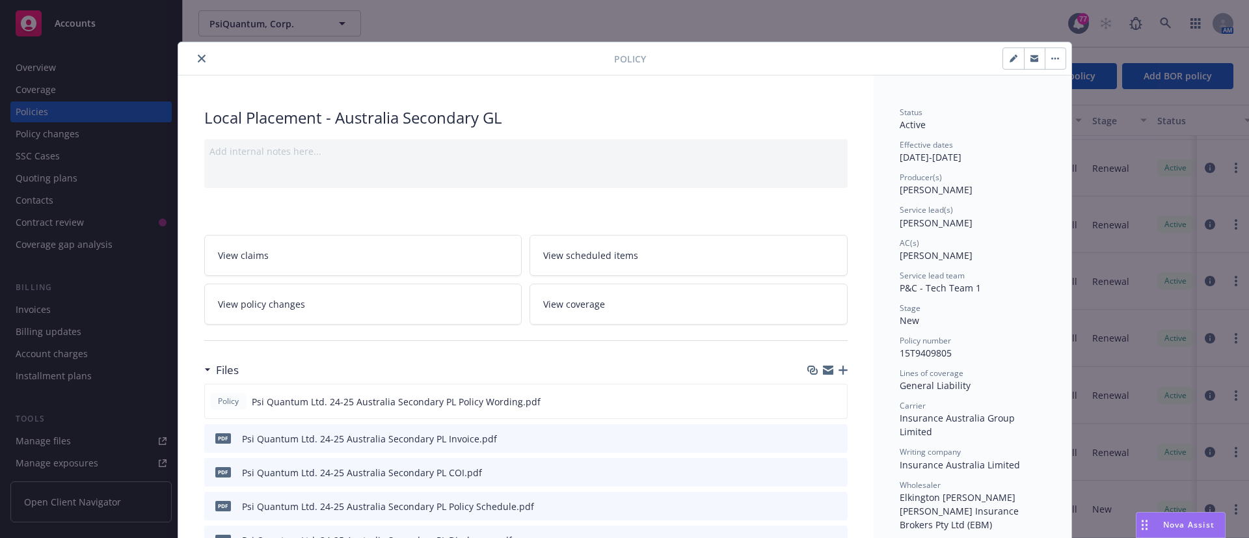
click at [198, 60] on icon "close" at bounding box center [202, 59] width 8 height 8
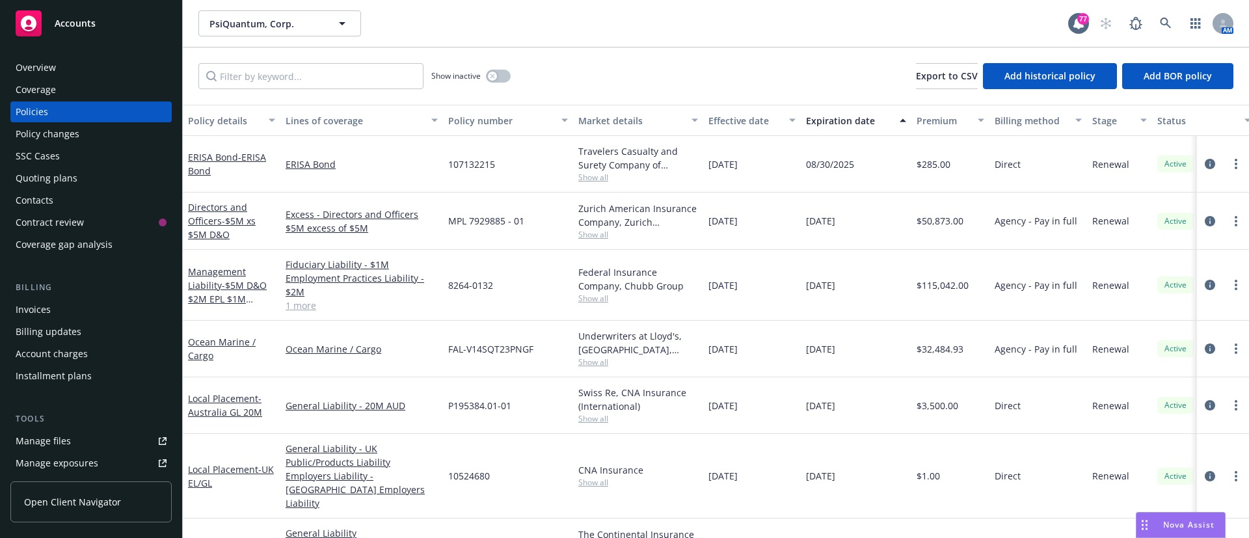
click at [63, 166] on div "SSC Cases" at bounding box center [91, 156] width 151 height 21
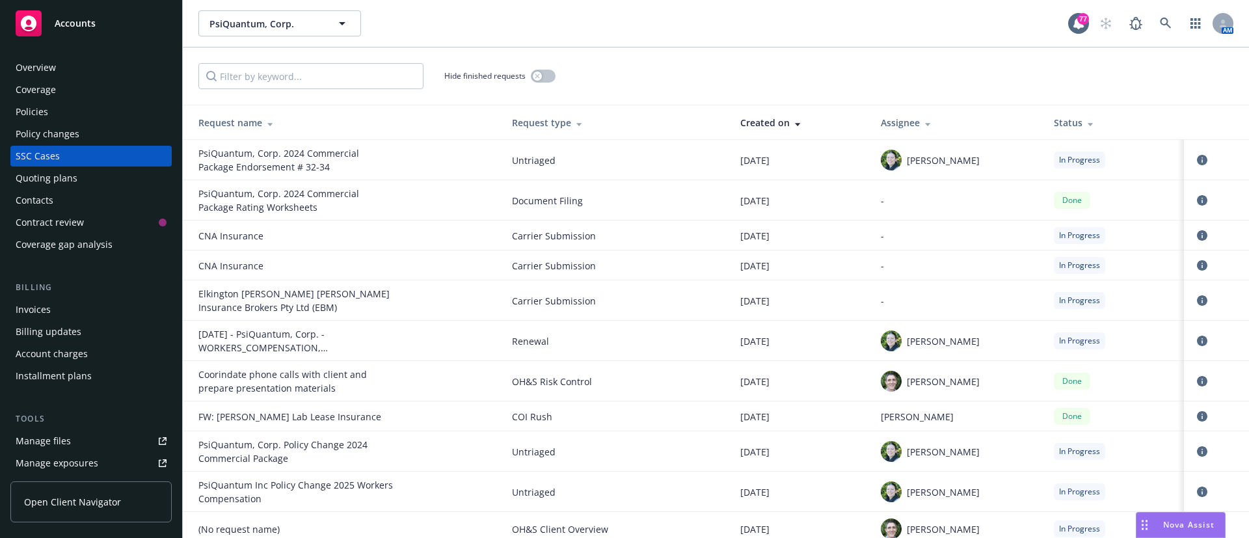
click at [46, 179] on div "Quoting plans" at bounding box center [47, 178] width 62 height 21
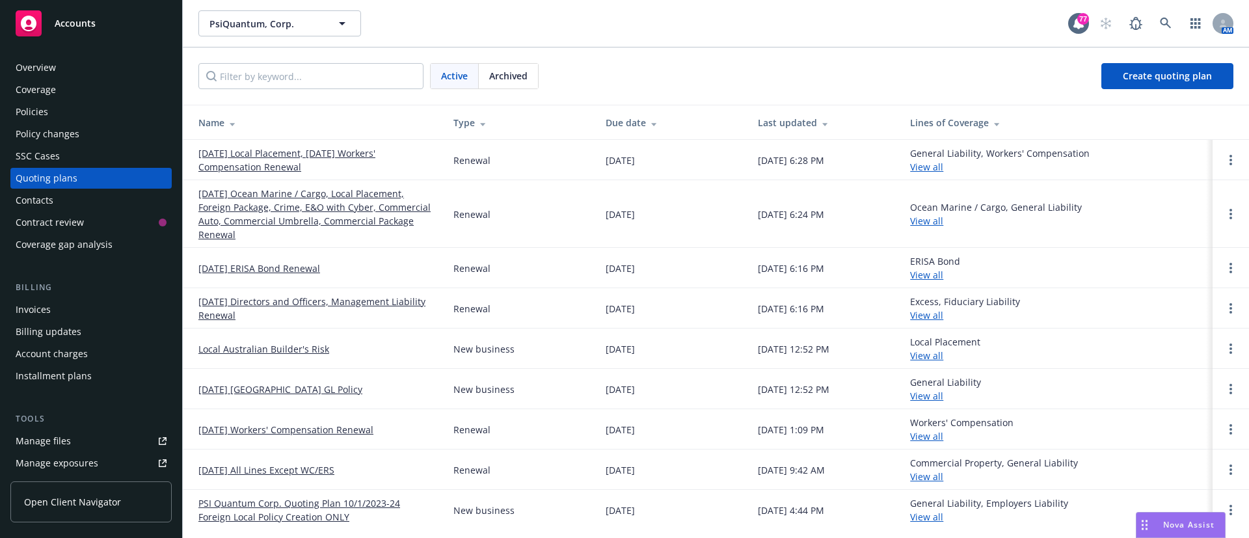
click at [253, 220] on link "10/01/25 Ocean Marine / Cargo, Local Placement, Foreign Package, Crime, E&O wit…" at bounding box center [315, 214] width 234 height 55
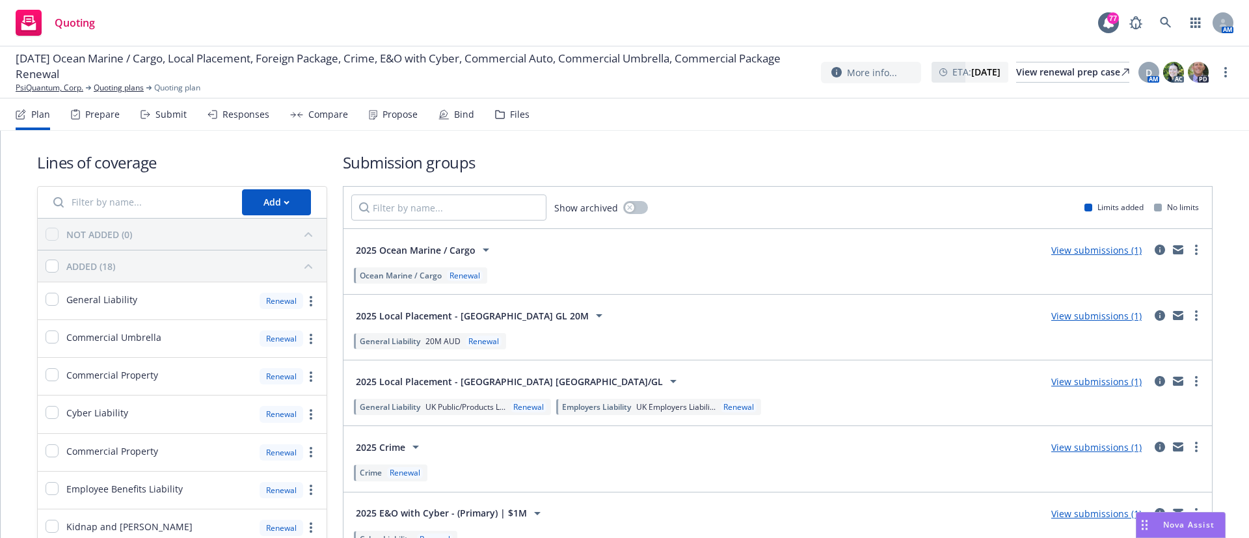
click at [525, 115] on nav "Plan Prepare Submit Responses Compare Propose Bind Files" at bounding box center [625, 114] width 1218 height 31
click at [498, 113] on icon at bounding box center [500, 114] width 10 height 9
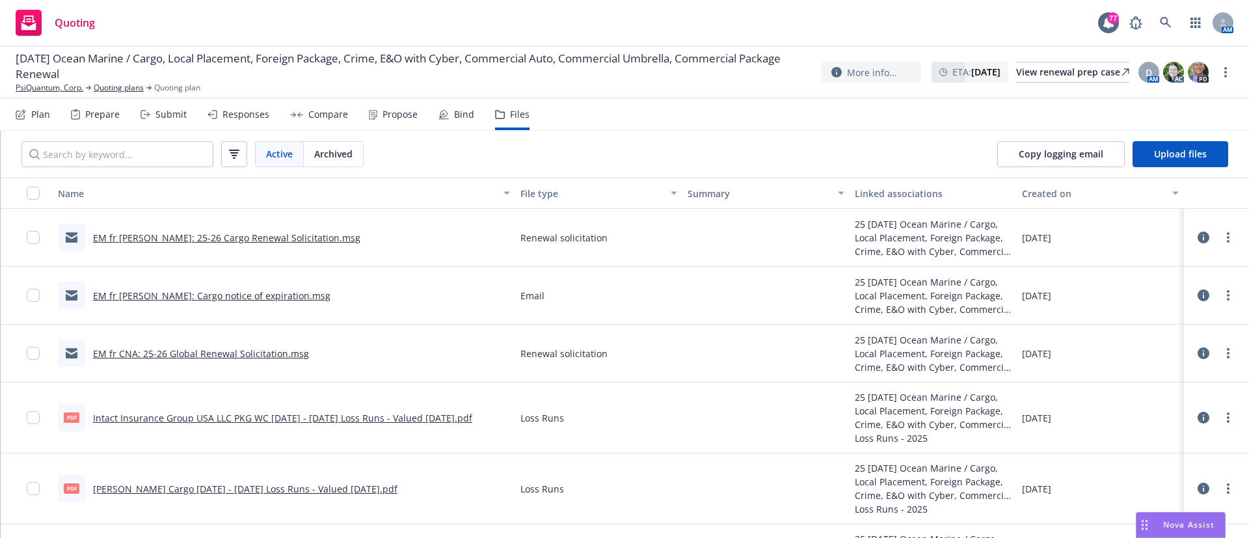
click at [178, 112] on div "Submit" at bounding box center [170, 114] width 31 height 10
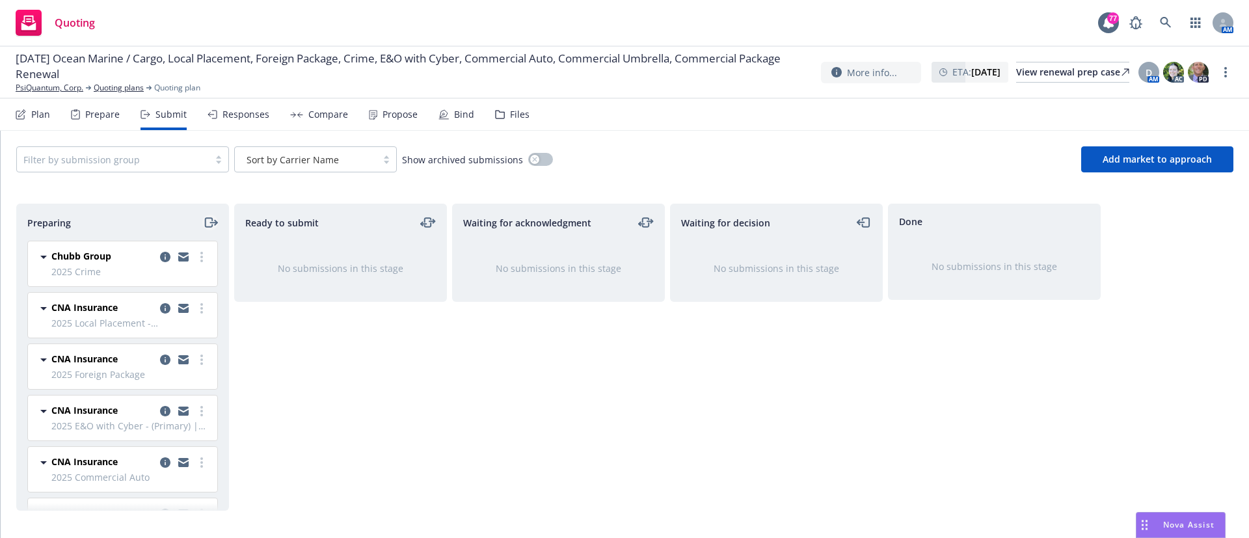
click at [207, 219] on icon "moveRight" at bounding box center [210, 223] width 15 height 16
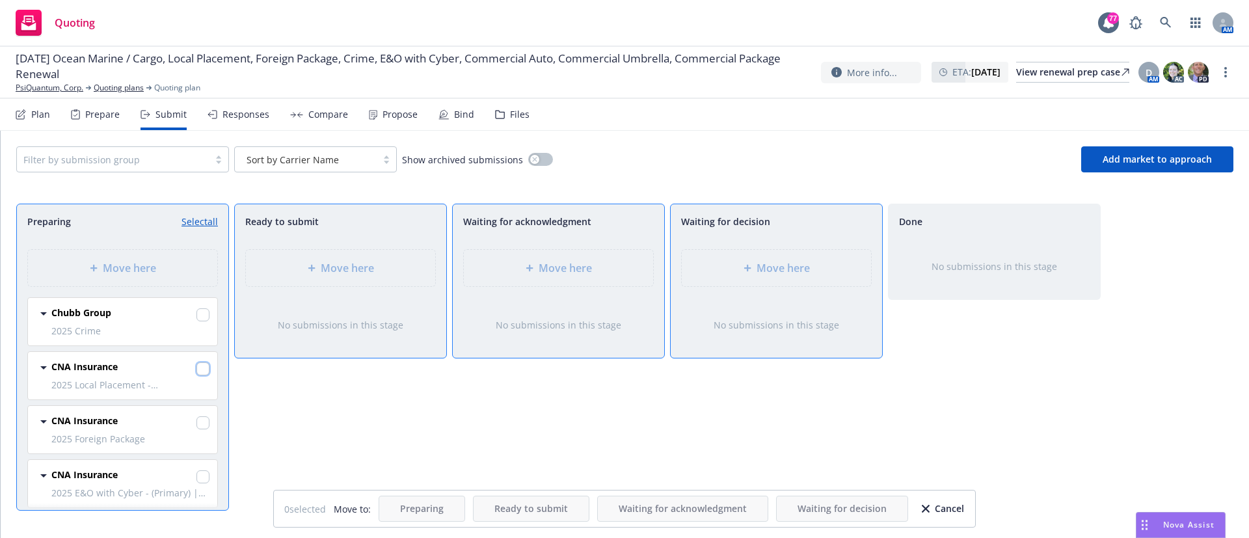
click at [196, 368] on input "checkbox" at bounding box center [202, 368] width 13 height 13
checkbox input "true"
click at [196, 423] on input "checkbox" at bounding box center [202, 422] width 13 height 13
checkbox input "true"
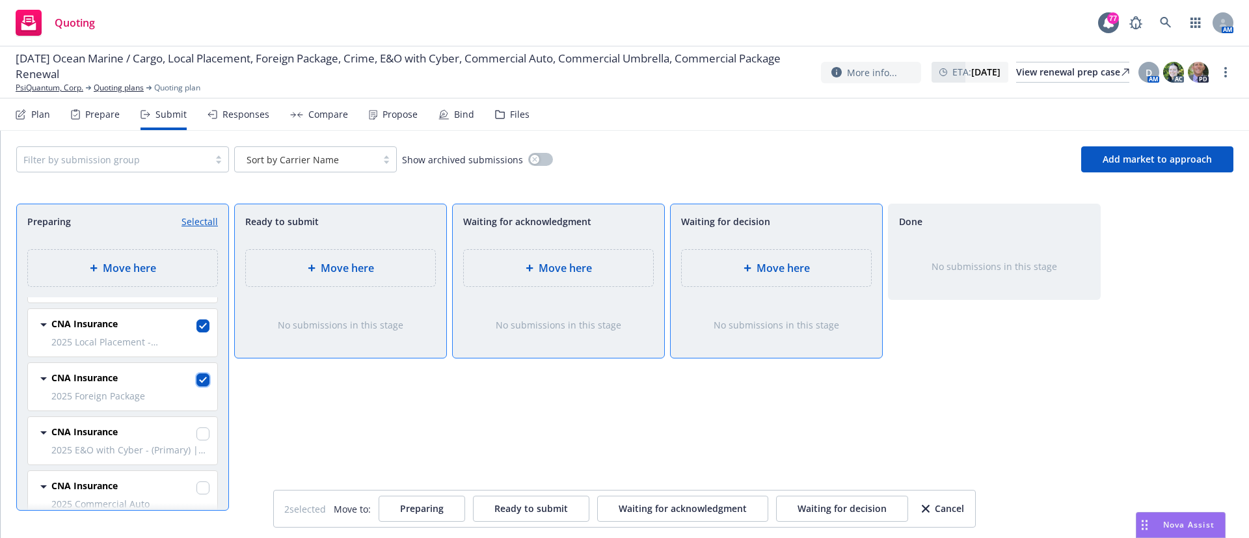
scroll to position [47, 0]
click at [196, 431] on input "checkbox" at bounding box center [202, 429] width 13 height 13
checkbox input "true"
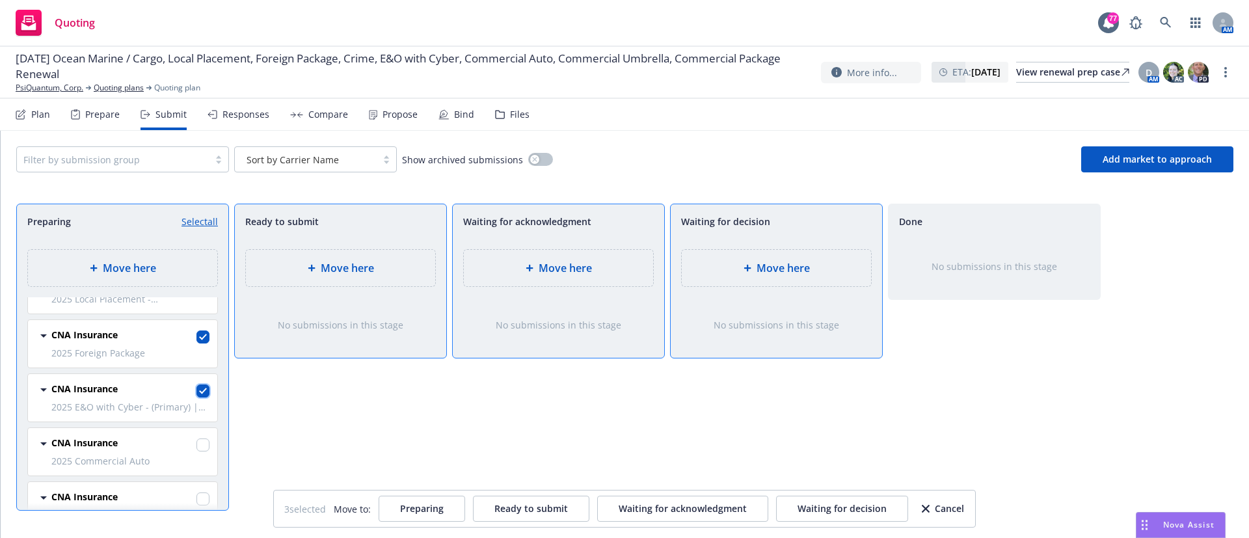
scroll to position [96, 0]
click at [196, 431] on input "checkbox" at bounding box center [202, 435] width 13 height 13
checkbox input "true"
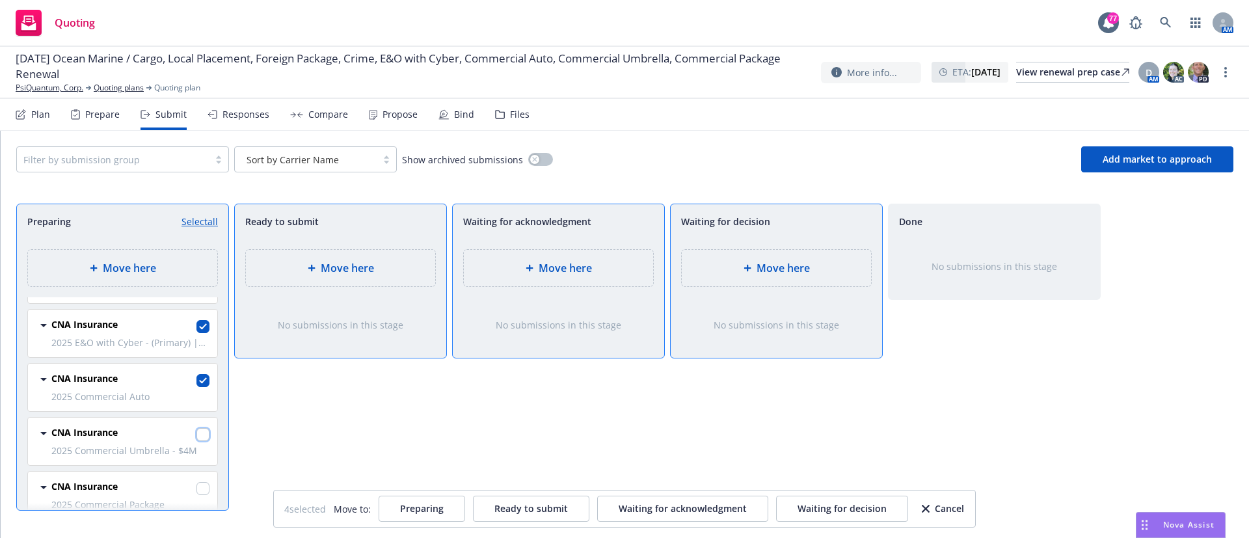
click at [196, 431] on input "checkbox" at bounding box center [202, 434] width 13 height 13
checkbox input "true"
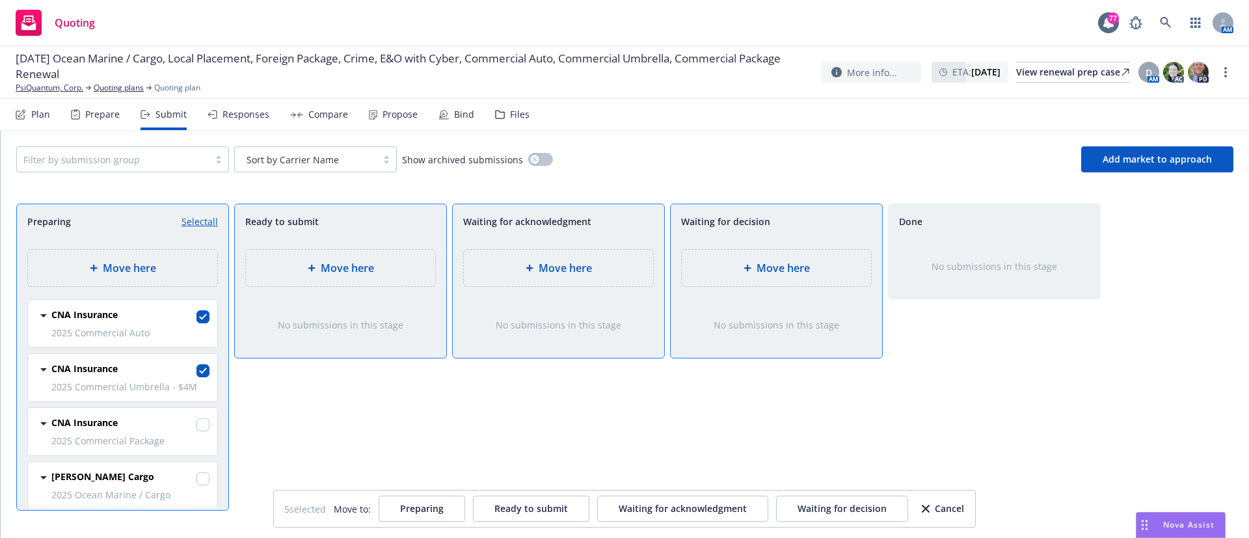
click at [196, 431] on div at bounding box center [202, 426] width 13 height 16
click at [196, 425] on input "checkbox" at bounding box center [202, 424] width 13 height 13
checkbox input "true"
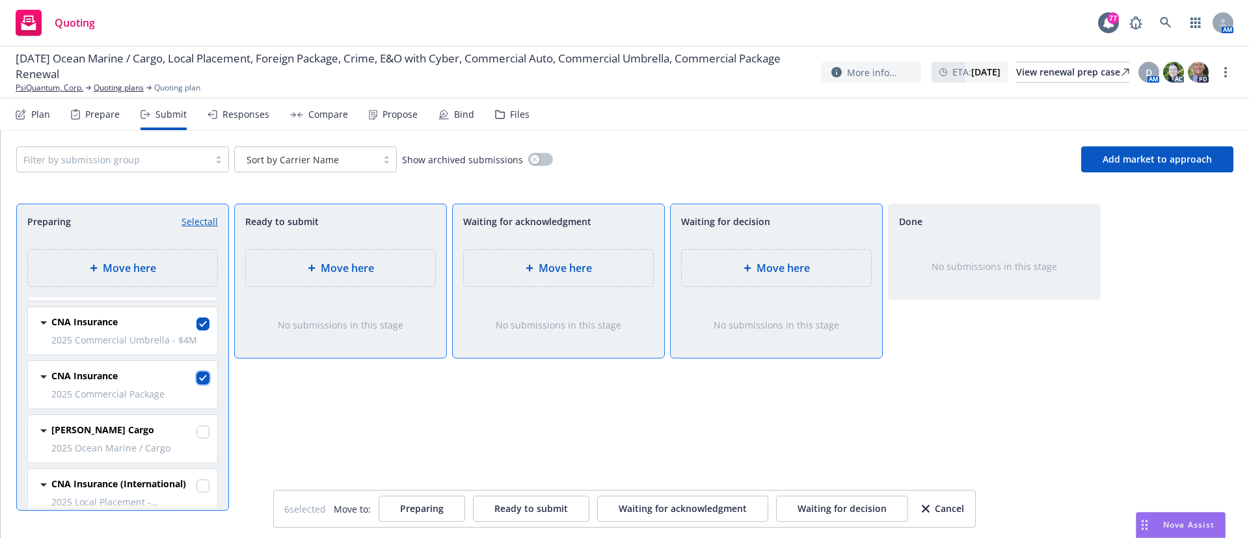
scroll to position [287, 0]
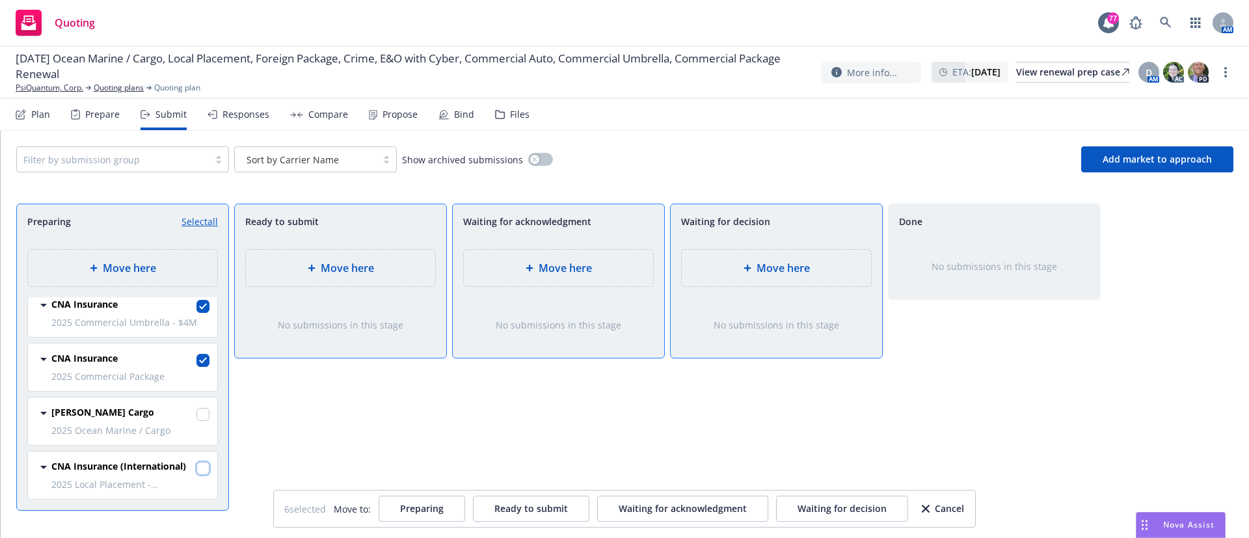
click at [196, 464] on input "checkbox" at bounding box center [202, 468] width 13 height 13
checkbox input "true"
click at [671, 508] on span "Waiting for acknowledgment" at bounding box center [683, 508] width 128 height 12
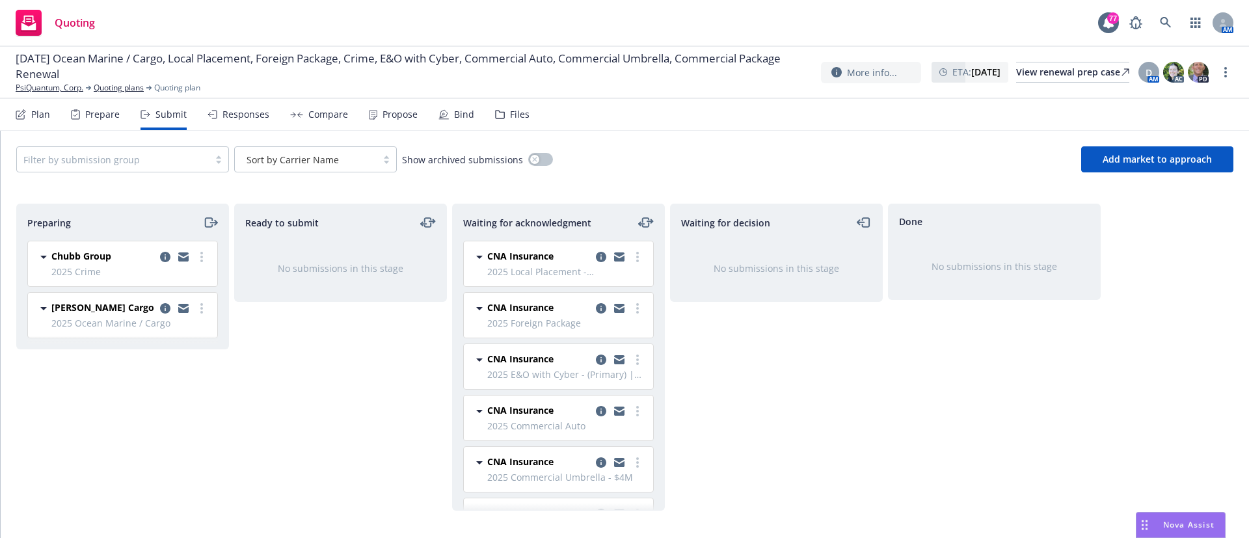
scroll to position [0, 0]
click at [515, 114] on div "Files" at bounding box center [520, 114] width 20 height 10
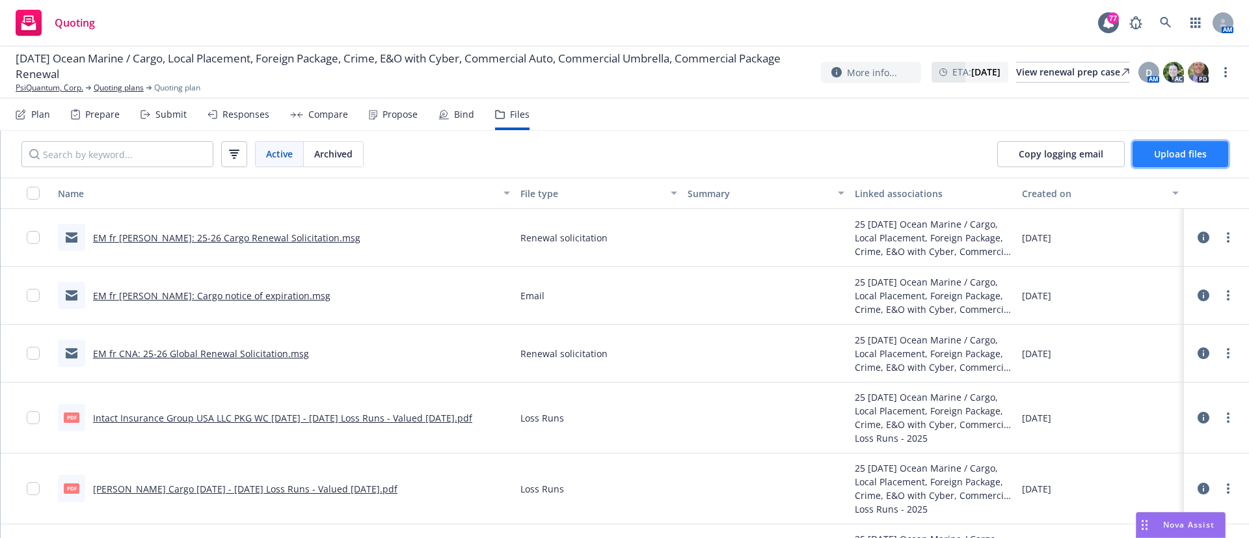
click at [1186, 160] on button "Upload files" at bounding box center [1180, 154] width 96 height 26
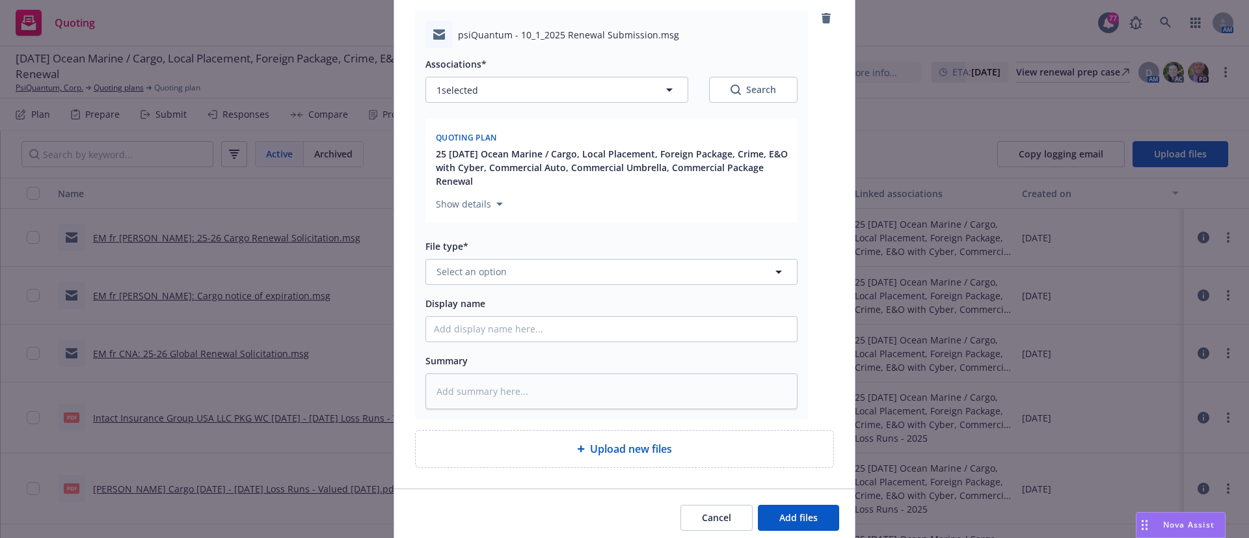
scroll to position [189, 0]
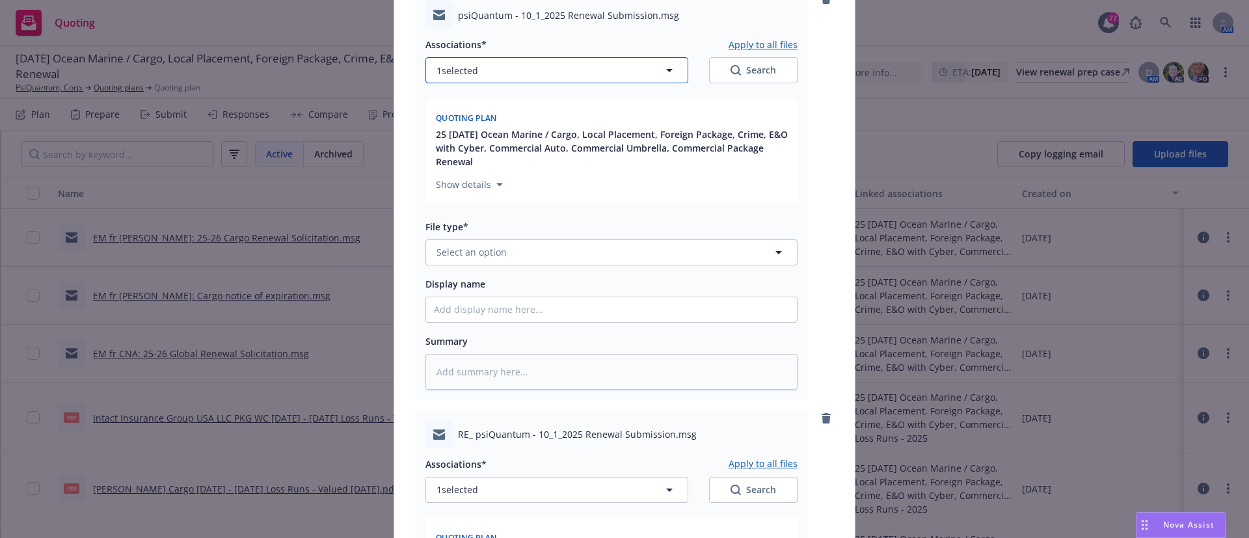
click at [634, 70] on button "1 selected" at bounding box center [556, 70] width 263 height 26
type textarea "x"
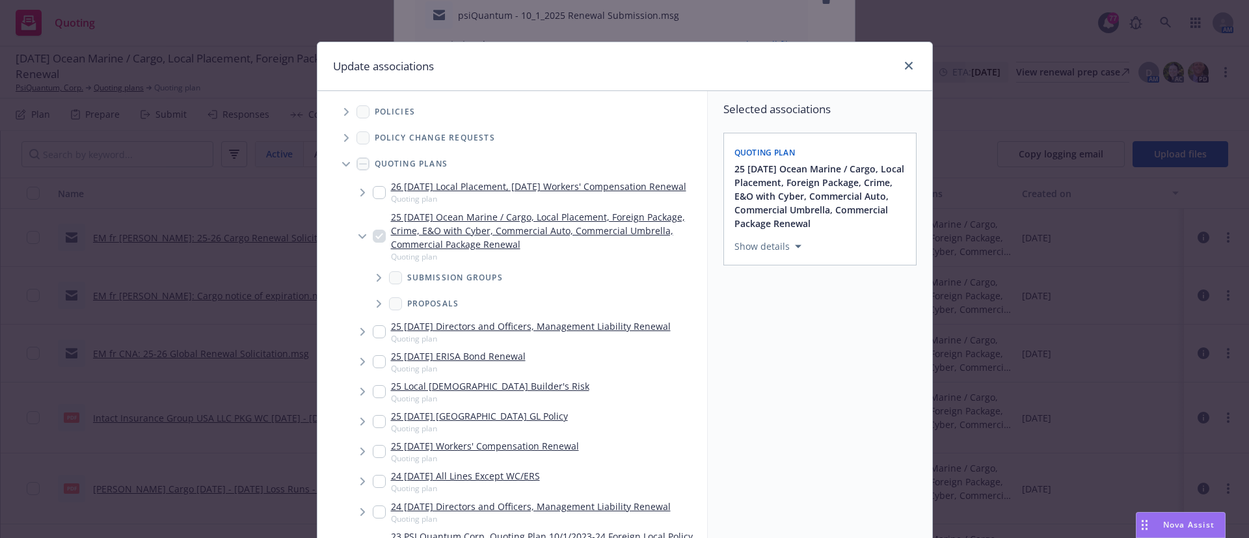
click at [371, 284] on span "Tree Example" at bounding box center [378, 277] width 21 height 21
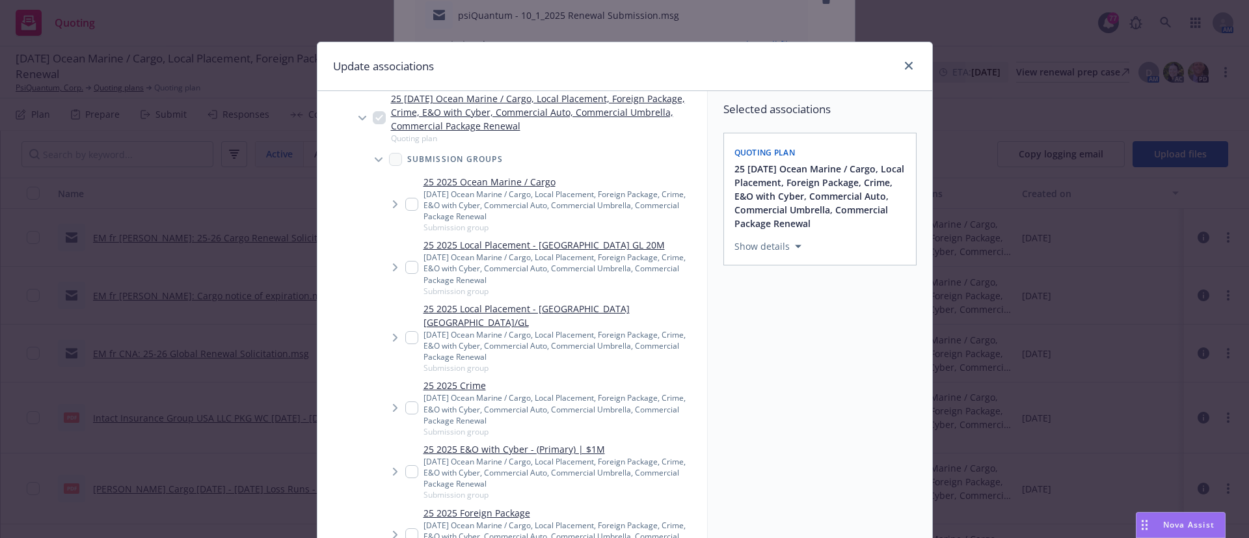
scroll to position [119, 0]
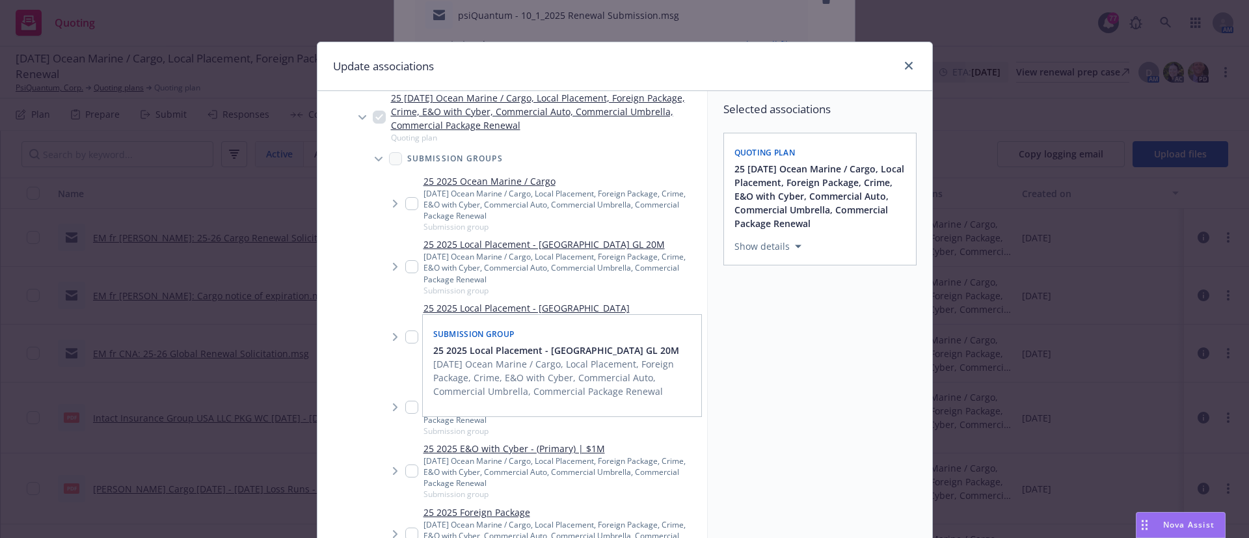
click at [406, 273] on input "Tree Example" at bounding box center [411, 266] width 13 height 13
checkbox input "true"
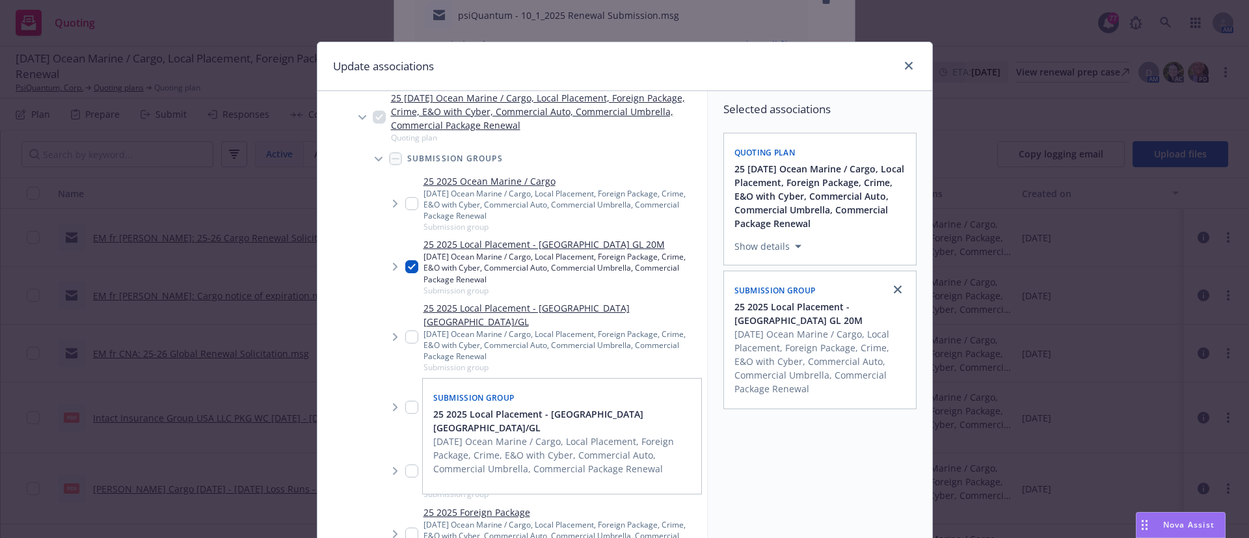
click at [405, 343] on input "Tree Example" at bounding box center [411, 336] width 13 height 13
checkbox input "true"
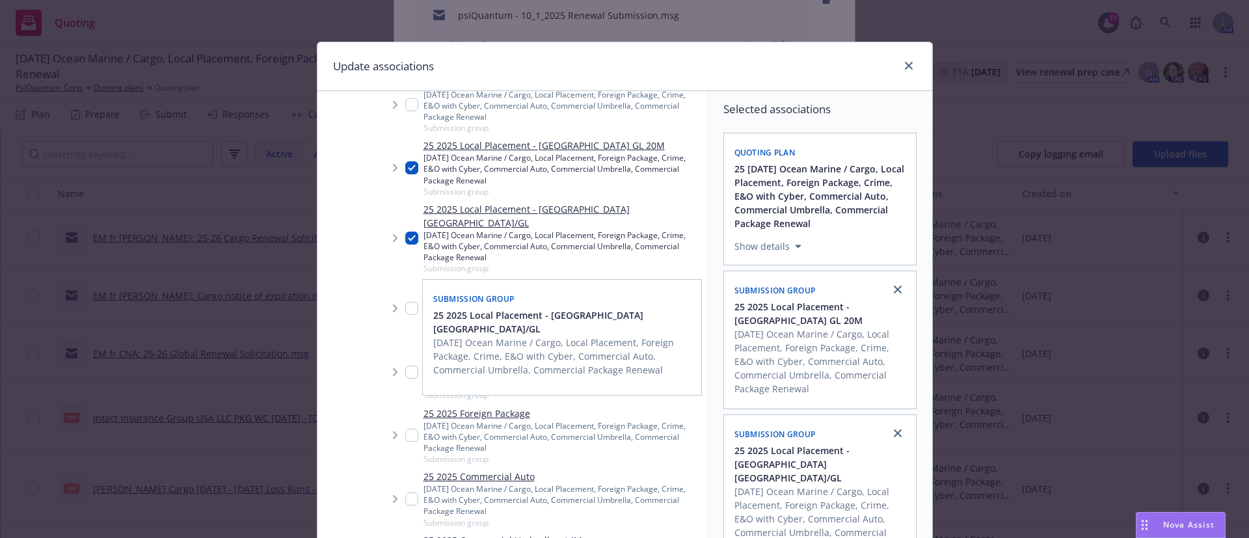
scroll to position [220, 0]
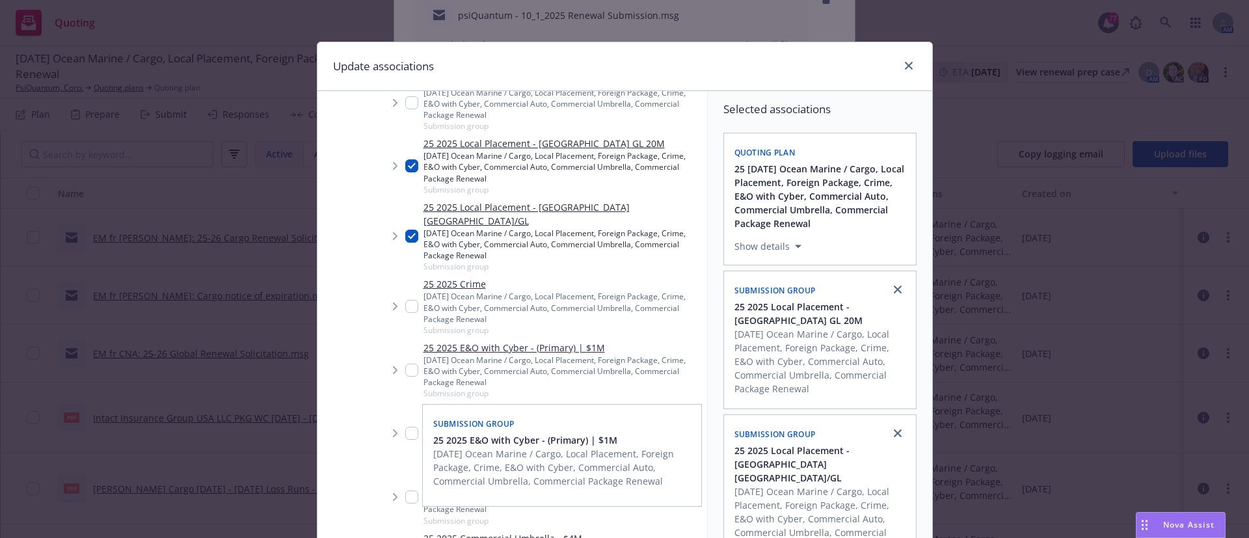
click at [407, 368] on input "Tree Example" at bounding box center [411, 370] width 13 height 13
checkbox input "true"
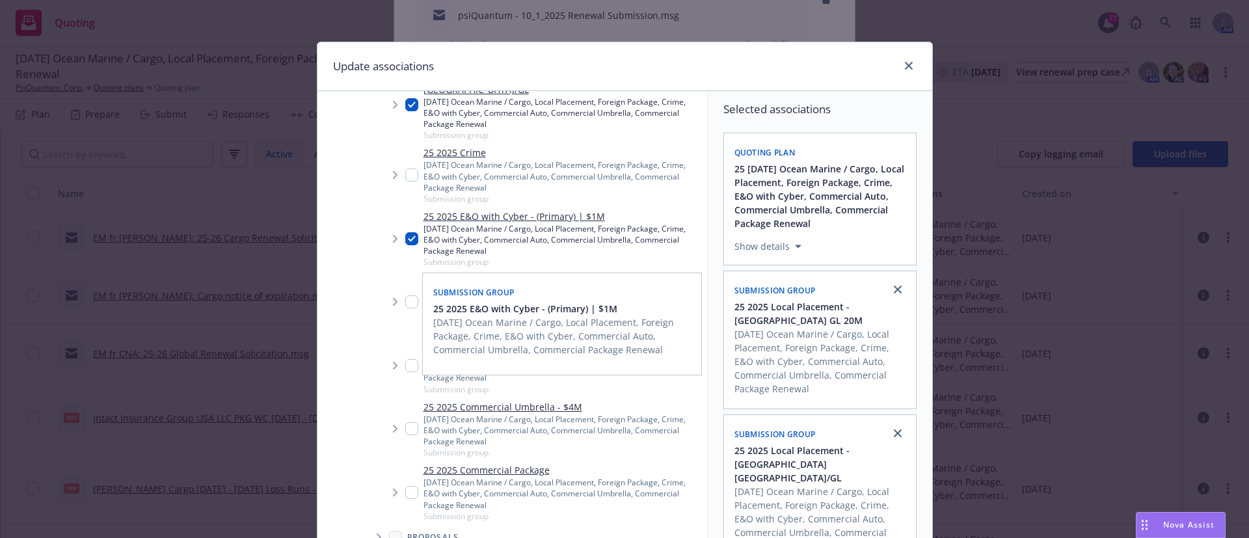
scroll to position [354, 0]
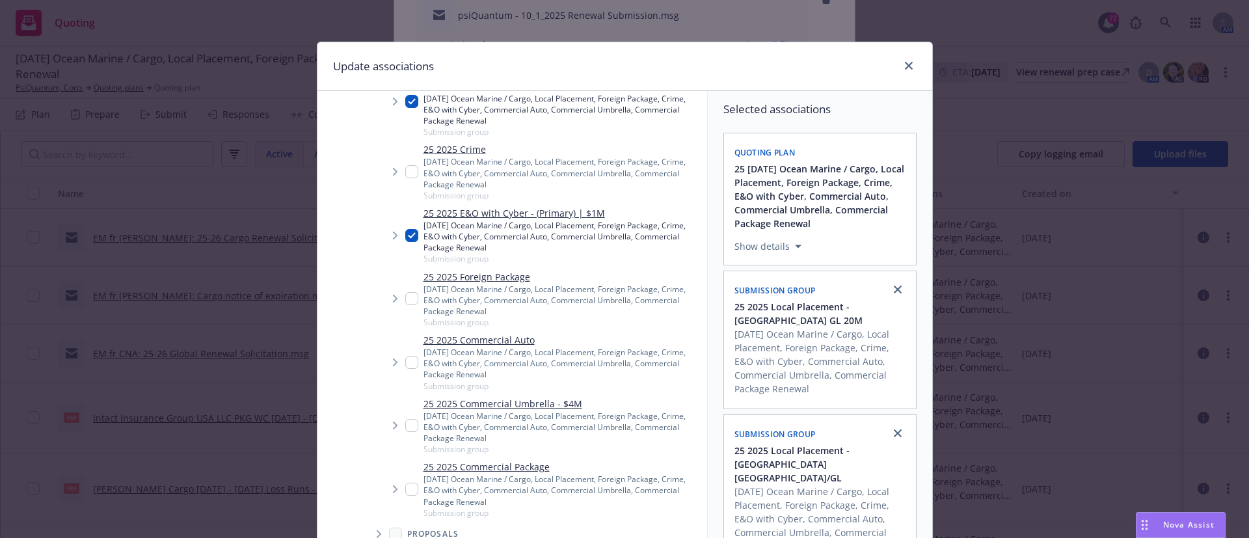
click at [405, 425] on input "Tree Example" at bounding box center [411, 425] width 13 height 13
checkbox input "true"
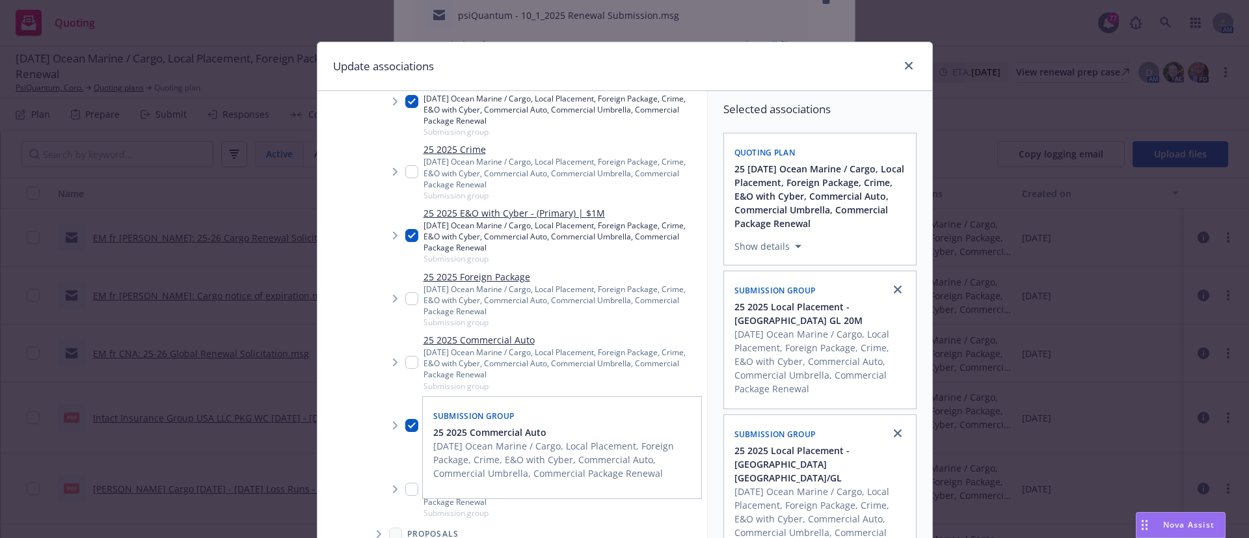
click at [406, 360] on input "Tree Example" at bounding box center [411, 362] width 13 height 13
checkbox input "true"
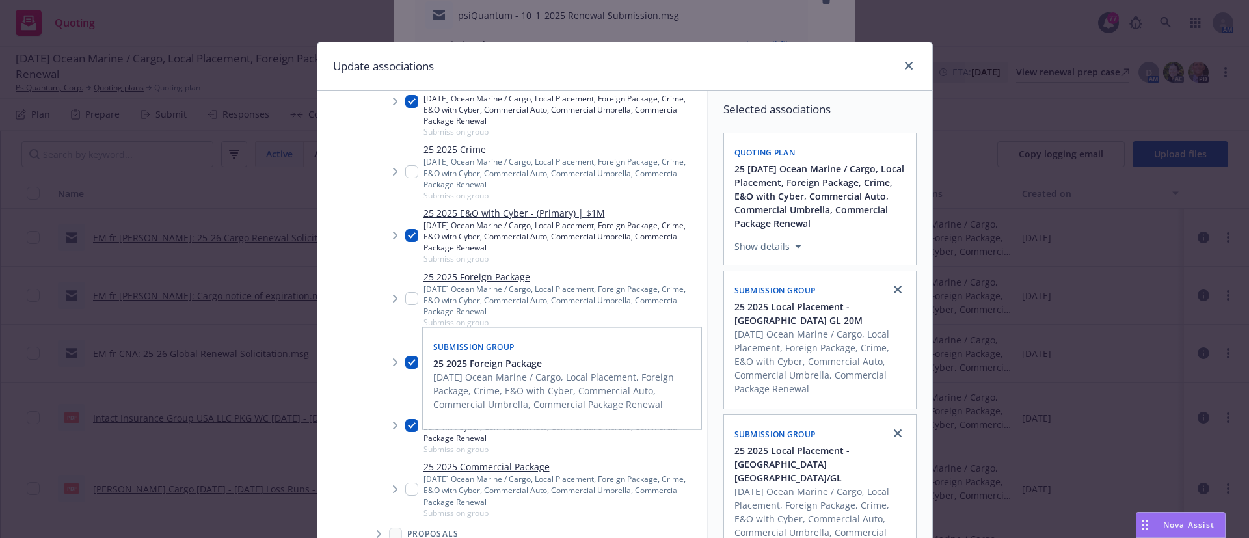
click at [405, 300] on input "Tree Example" at bounding box center [411, 298] width 13 height 13
checkbox input "true"
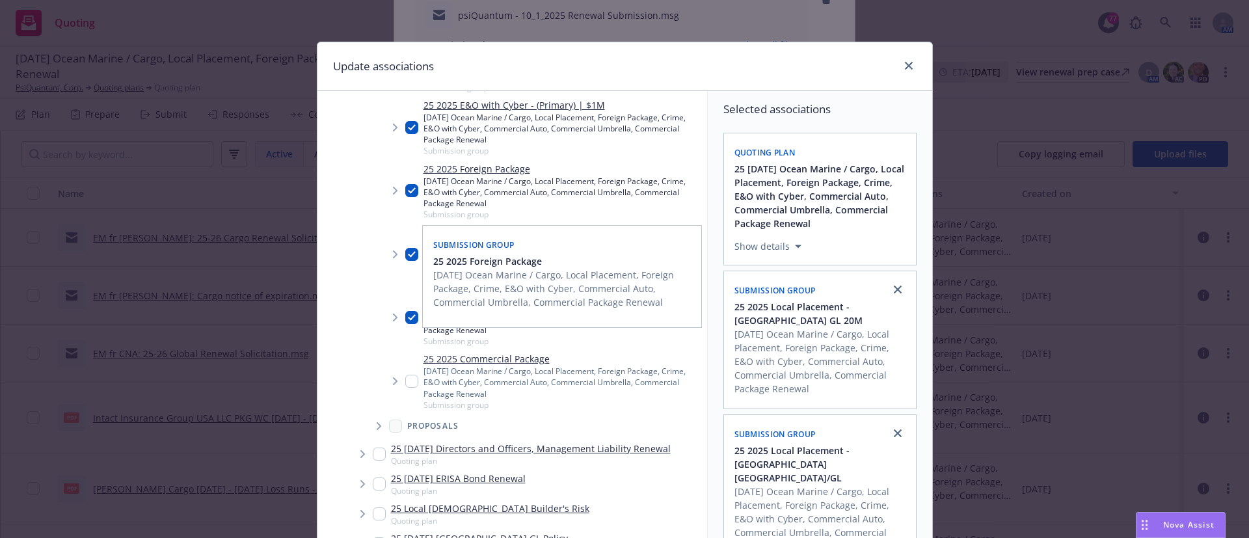
scroll to position [466, 0]
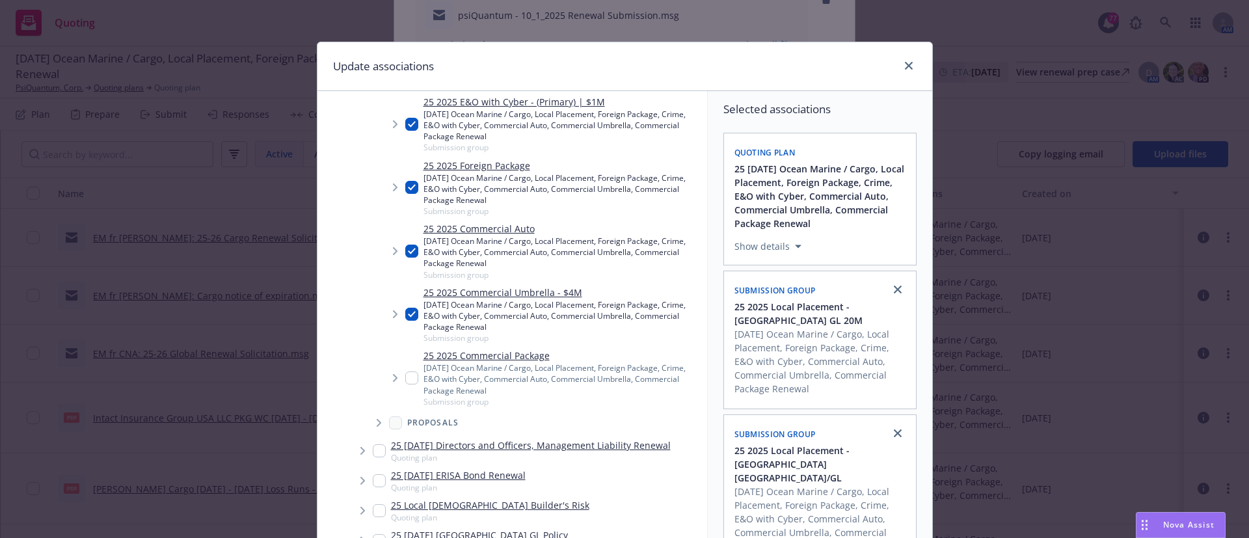
click at [405, 379] on input "Tree Example" at bounding box center [411, 377] width 13 height 13
checkbox input "true"
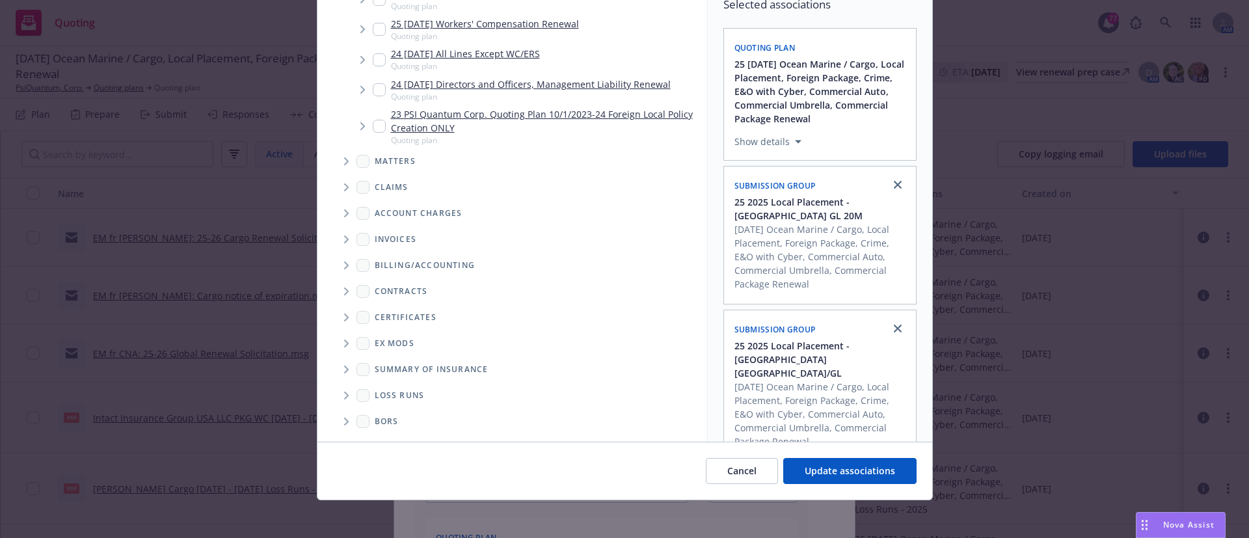
scroll to position [109, 0]
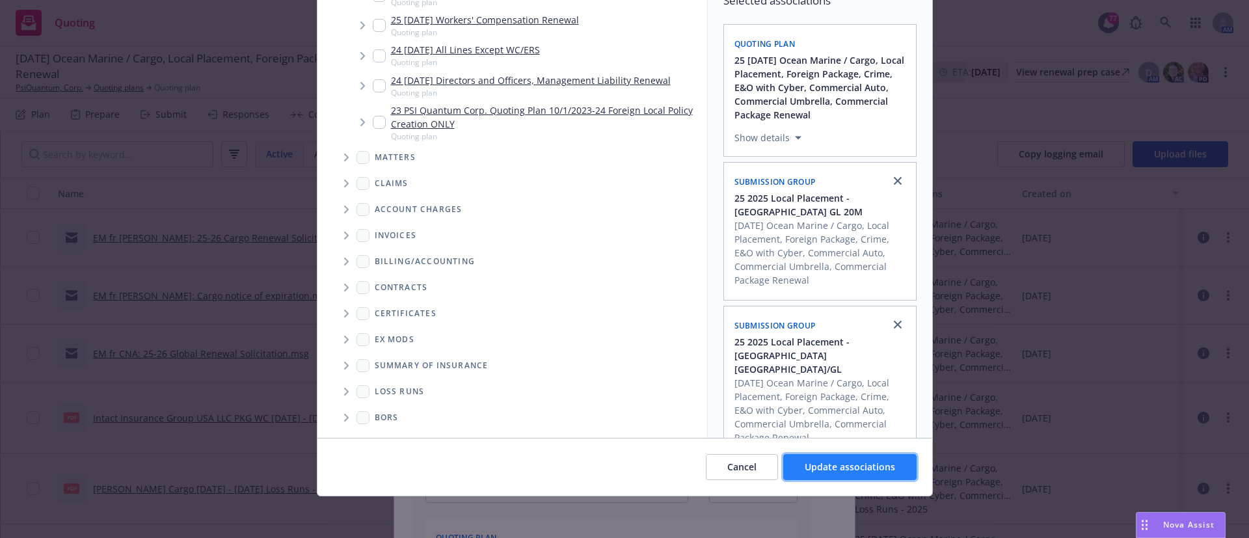
click at [805, 470] on span "Update associations" at bounding box center [850, 466] width 90 height 12
type textarea "x"
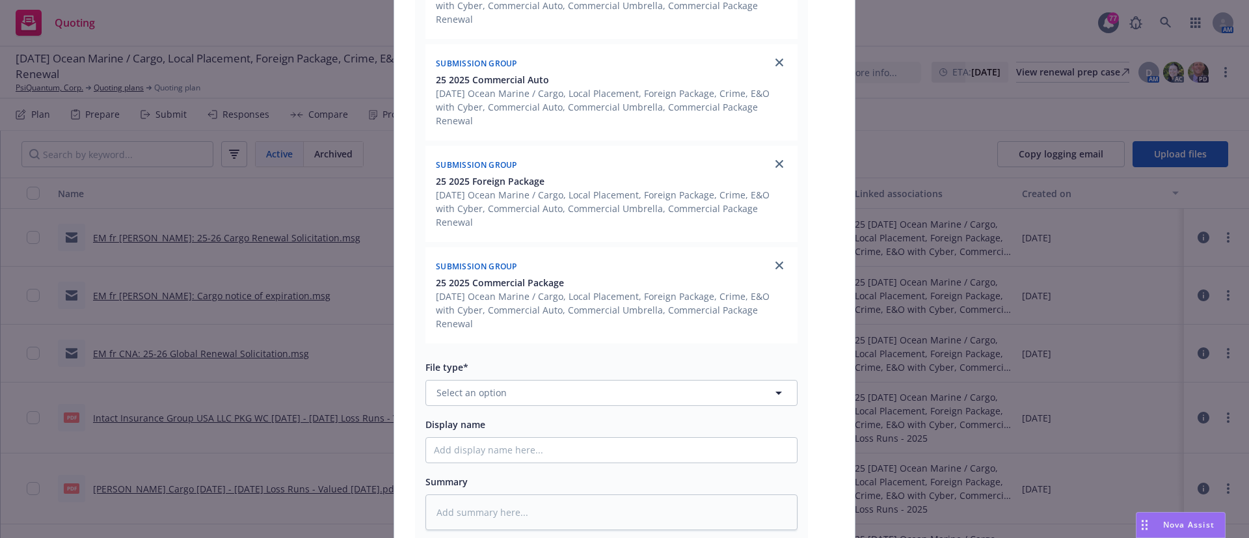
scroll to position [760, 0]
click at [465, 384] on span "Select an option" at bounding box center [471, 391] width 70 height 14
type input "submi"
click at [468, 410] on div "Submission" at bounding box center [611, 427] width 371 height 34
click at [447, 436] on input "Display name" at bounding box center [611, 448] width 371 height 25
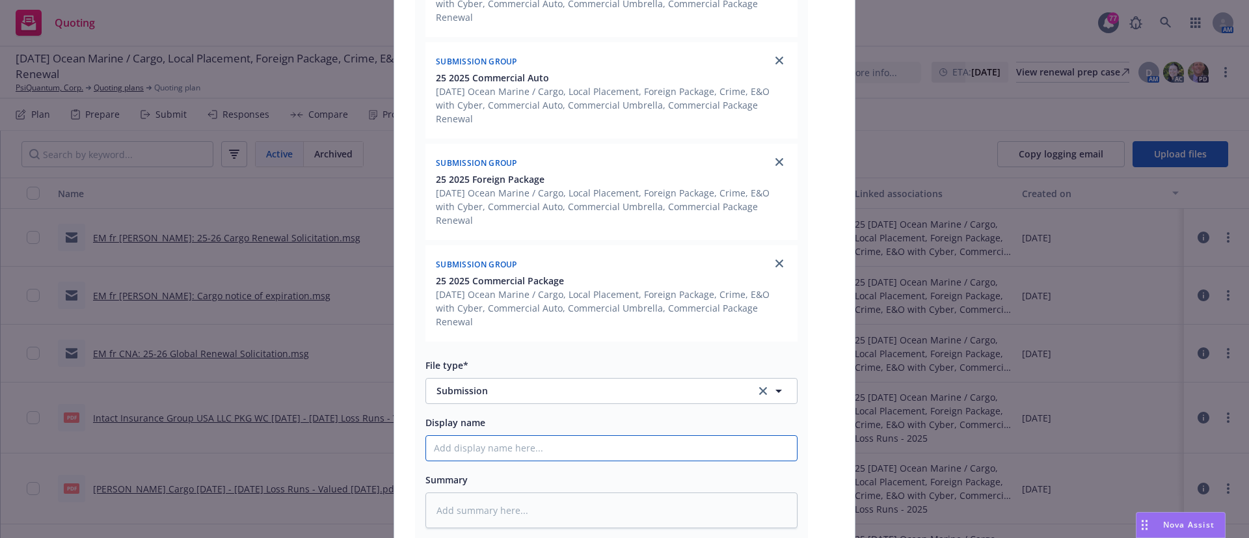
type textarea "x"
type input "E"
type textarea "x"
type input "EM"
type textarea "x"
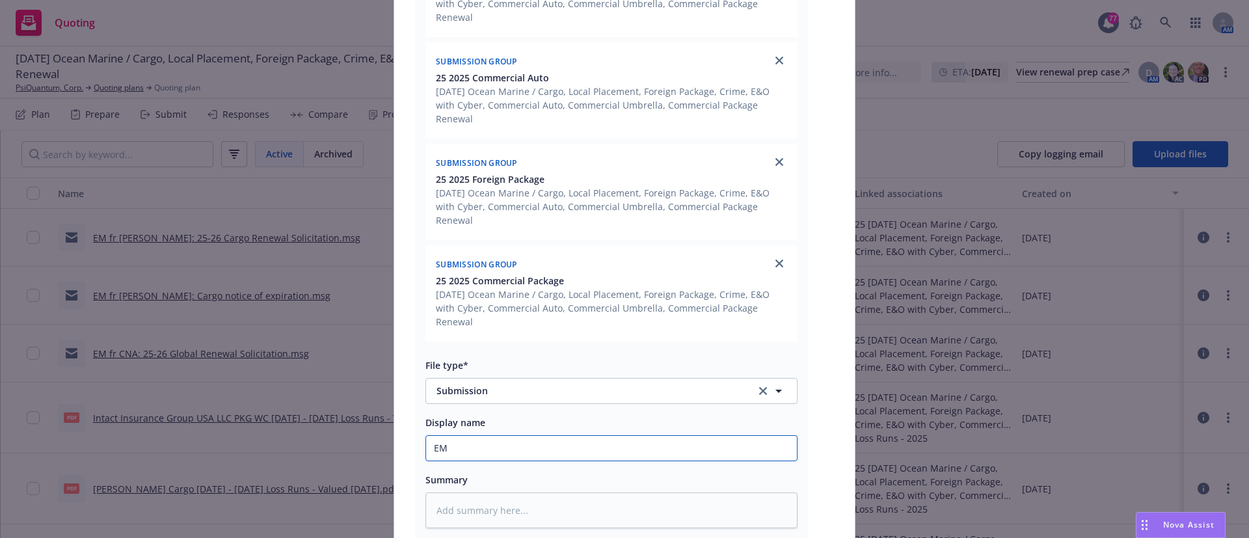
type input "EM"
type textarea "x"
type input "EM t"
type textarea "x"
type input "EM to"
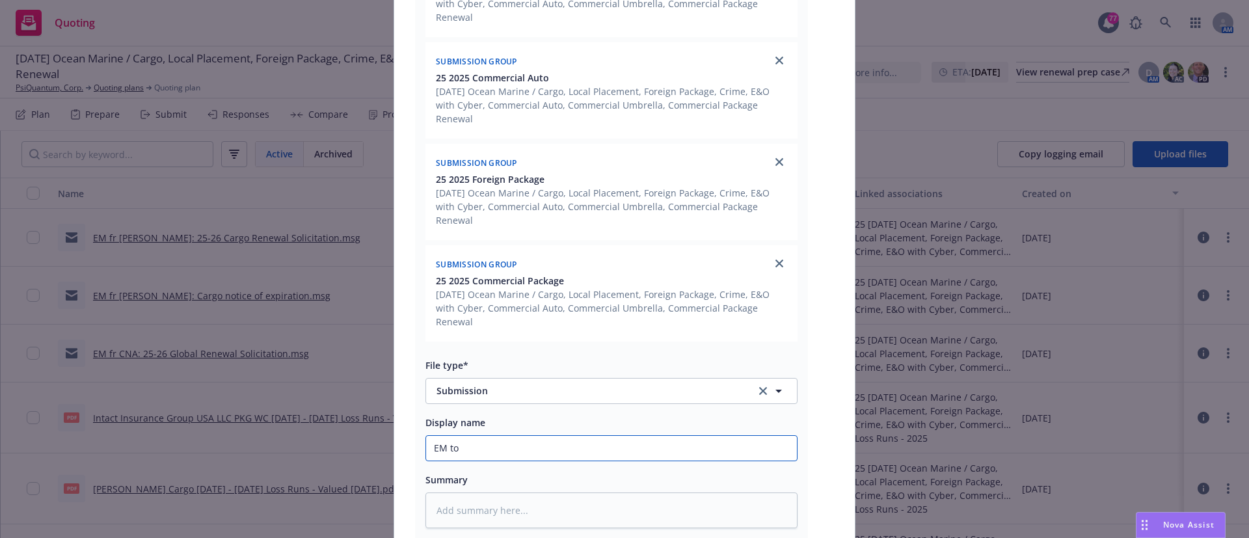
type textarea "x"
type input "EM to"
type textarea "x"
type input "EM to C"
type textarea "x"
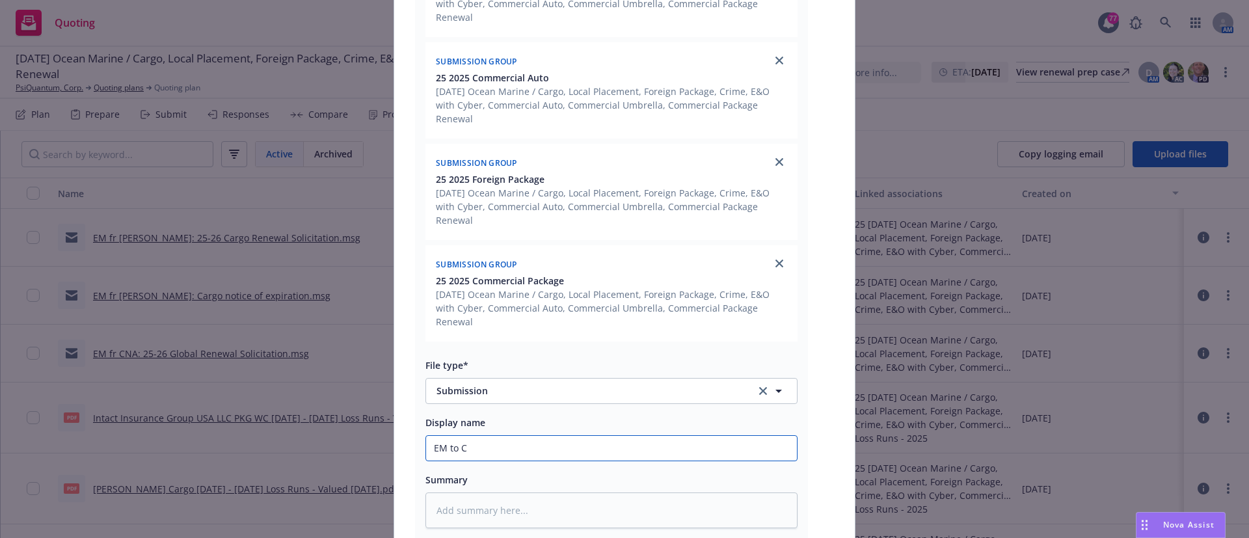
type input "EM to CN"
type textarea "x"
type input "EM to CNA"
type textarea "x"
type input "EM to CNA:"
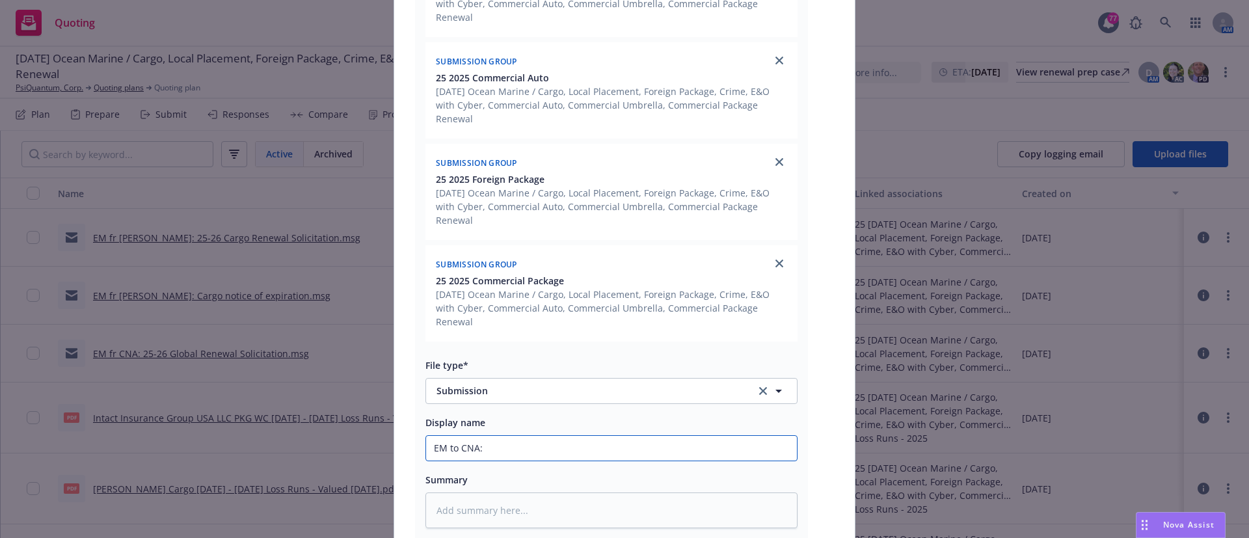
type textarea "x"
type input "EM to CNA:"
type textarea "x"
type input "EM to CNA: 2"
type textarea "x"
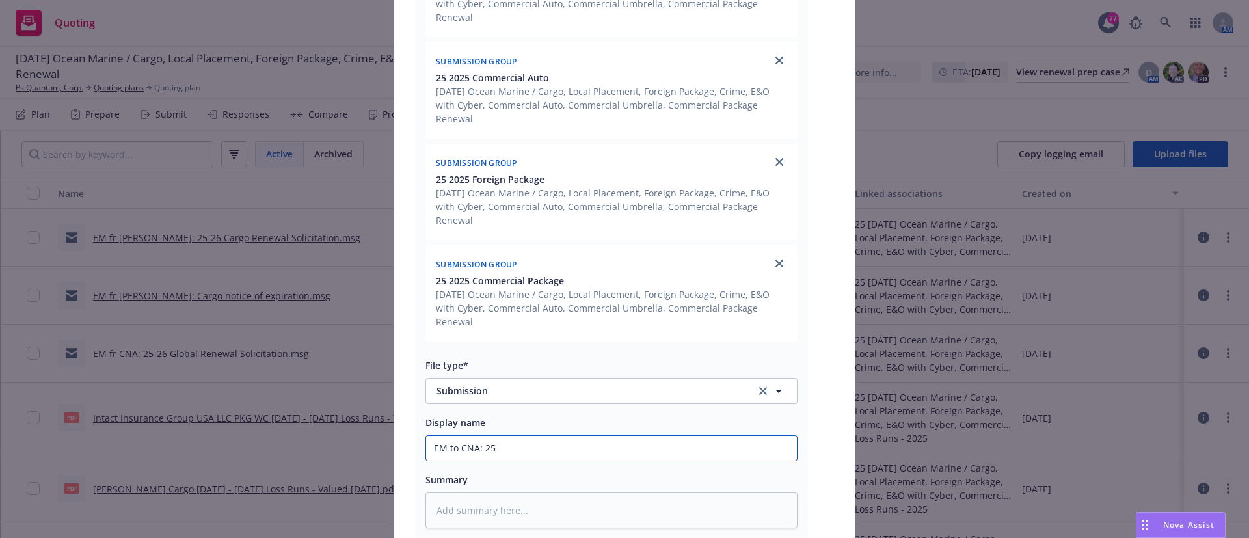
type input "EM to CNA: 25-"
type textarea "x"
type input "EM to CNA: 25-2"
type textarea "x"
type input "EM to CNA: 25-26"
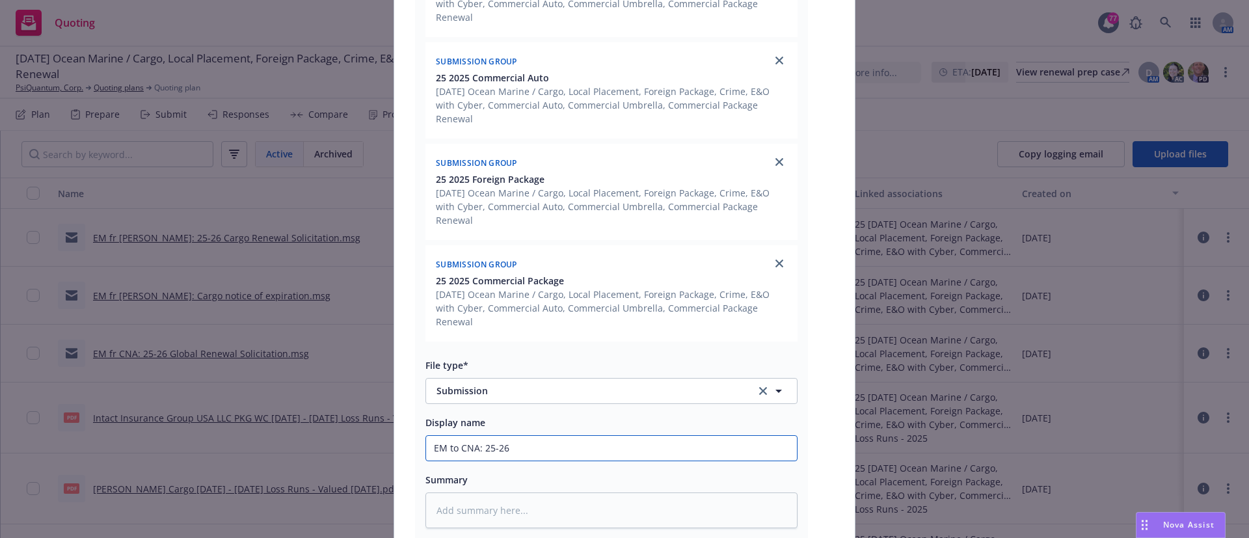
type textarea "x"
type input "EM to CNA: 25-26 R"
type textarea "x"
type input "EM to CNA: 25-26 Ren"
type textarea "x"
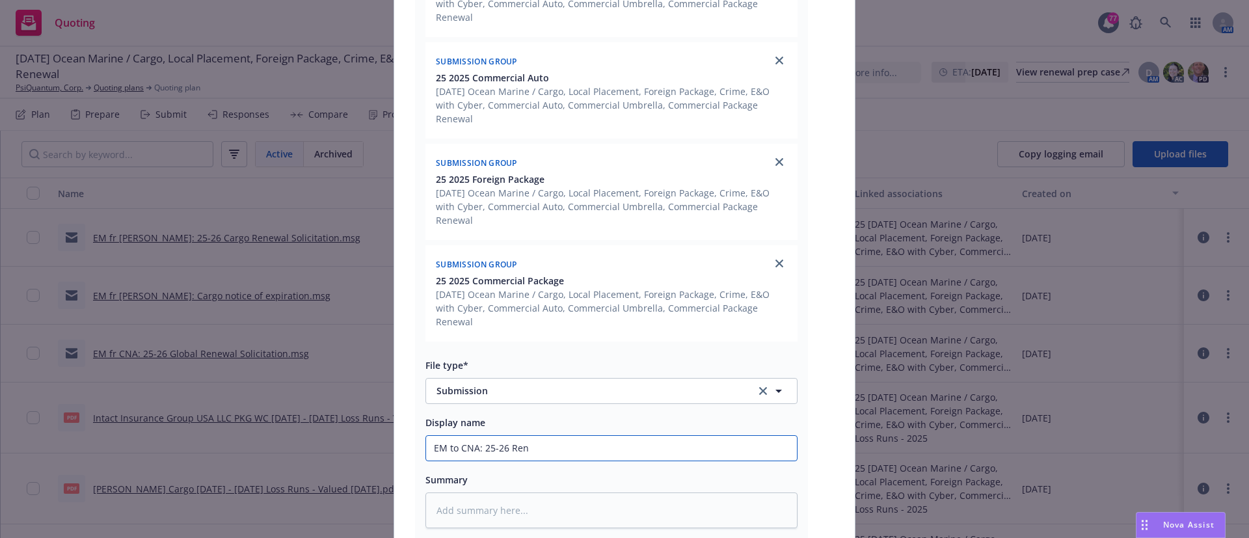
type input "EM to CNA: 25-26 Rene"
type textarea "x"
type input "EM to CNA: 25-26 Renew"
type textarea "x"
type input "EM to CNA: 25-26 Renewal"
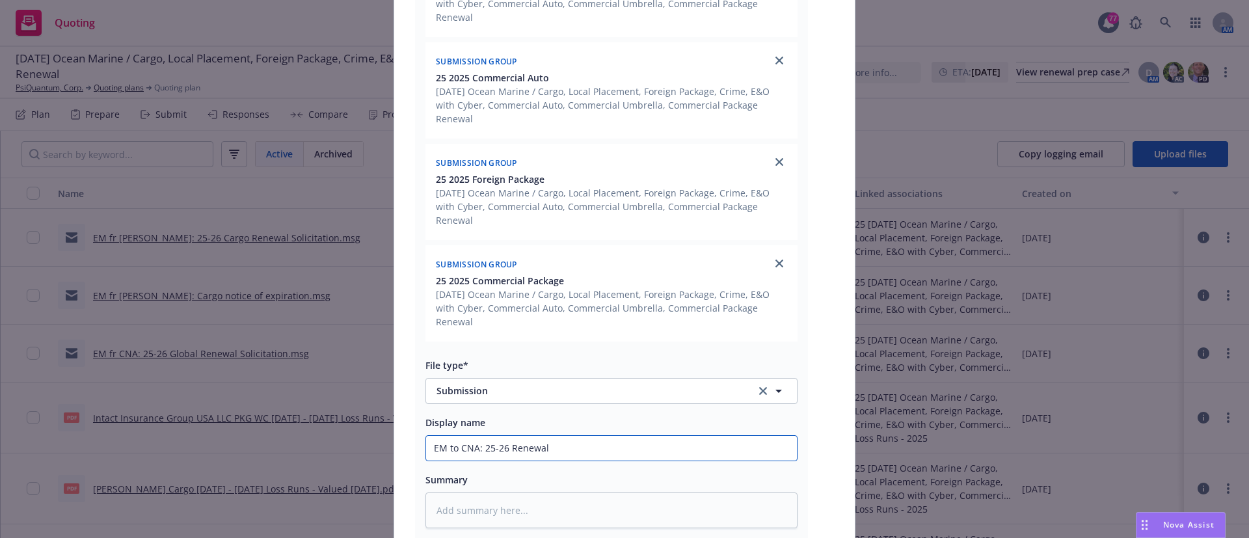
type textarea "x"
type input "EM to CNA: 25-26 Renewal"
type textarea "x"
type input "EM to CNA: 25-26 Renewal S"
type textarea "x"
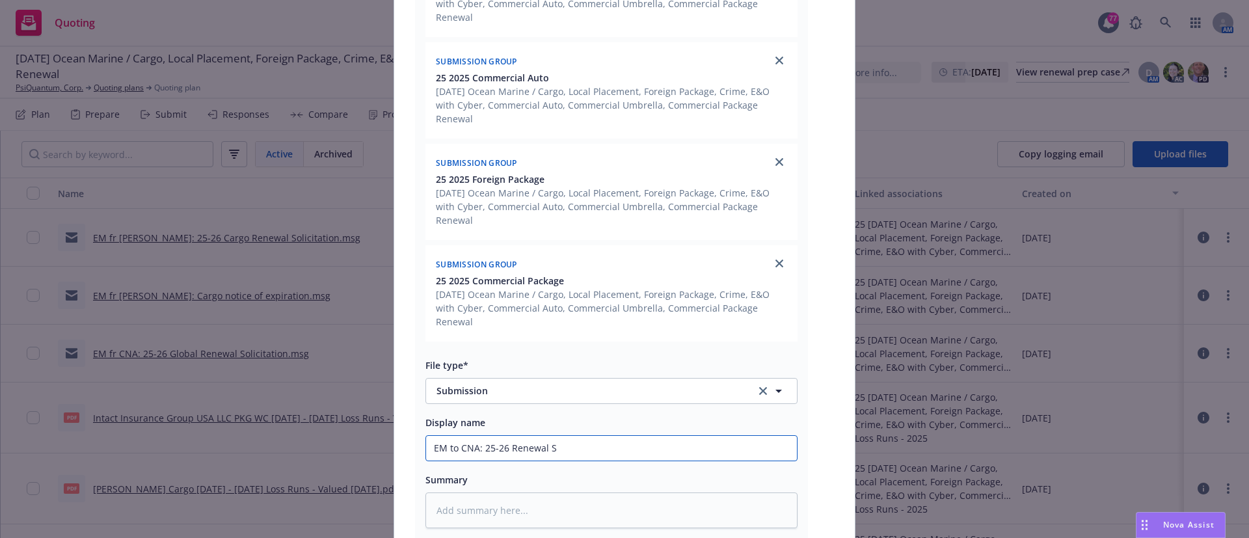
type input "EM to CNA: 25-26 Renewal Su"
type textarea "x"
type input "EM to CNA: 25-26 Renewal Sub"
type textarea "x"
type input "EM to CNA: 25-26 Renewal Subm"
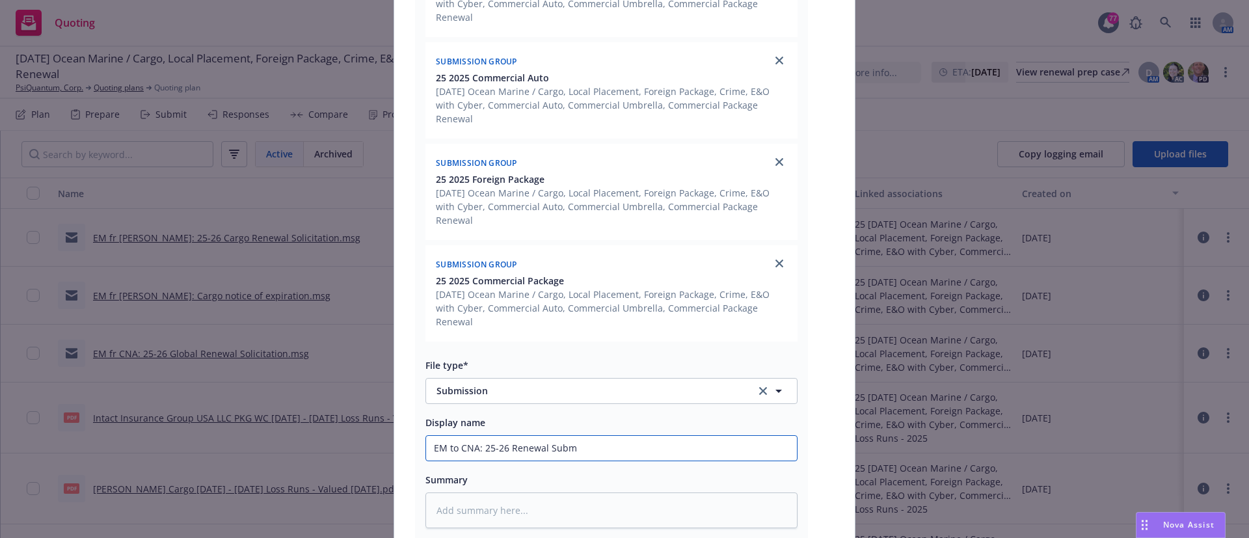
type textarea "x"
type input "EM to CNA: 25-26 Renewal Submi"
type textarea "x"
type input "EM to CNA: 25-26 Renewal Submis"
type textarea "x"
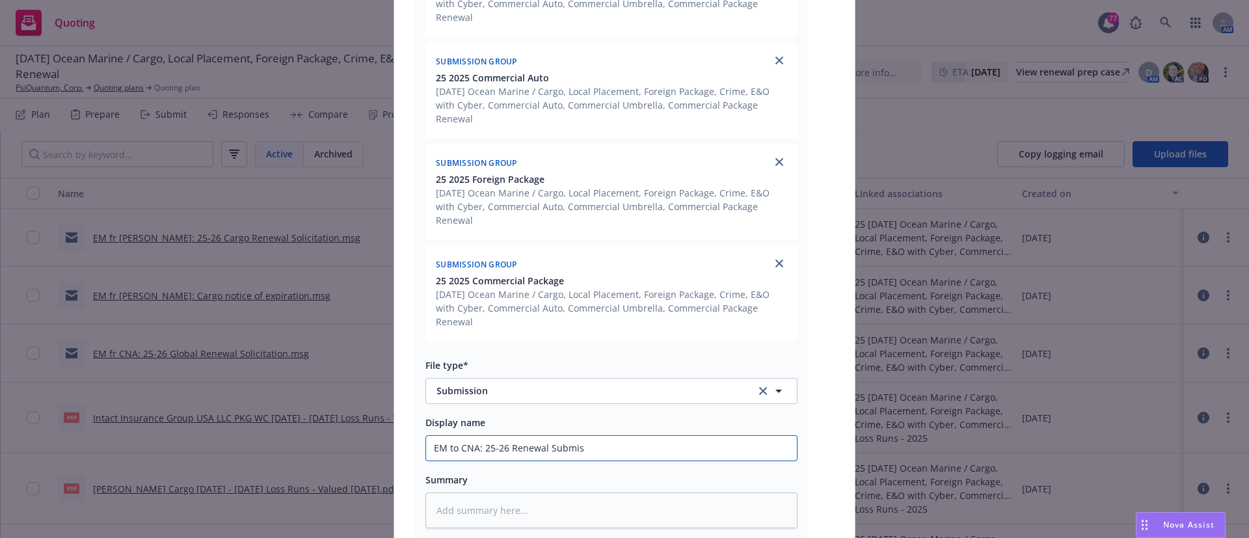
type input "EM to CNA: 25-26 Renewal Submiss"
type textarea "x"
type input "EM to CNA: 25-26 Renewal Submissi"
type textarea "x"
type input "EM to CNA: 25-26 Renewal Submissio"
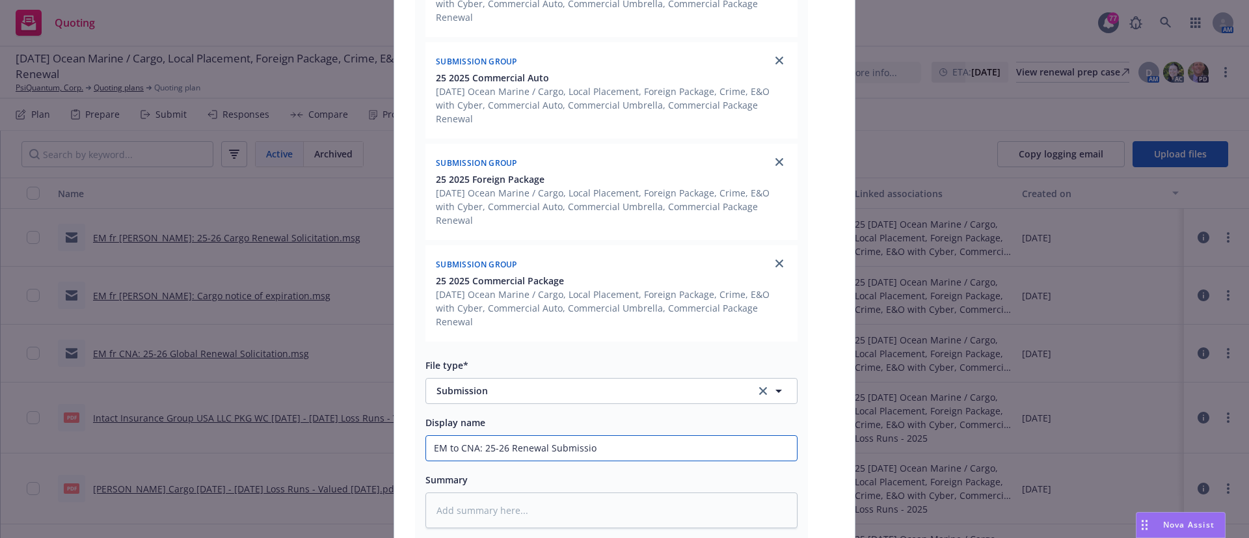
type textarea "x"
type input "EM to CNA: 25-26 Renewal Submission"
click at [501, 436] on input "EM to CNA: 25-26 Renewal Submission" at bounding box center [611, 448] width 371 height 25
type textarea "x"
type input "EM to CNA: 25-26 PRenewal Submission"
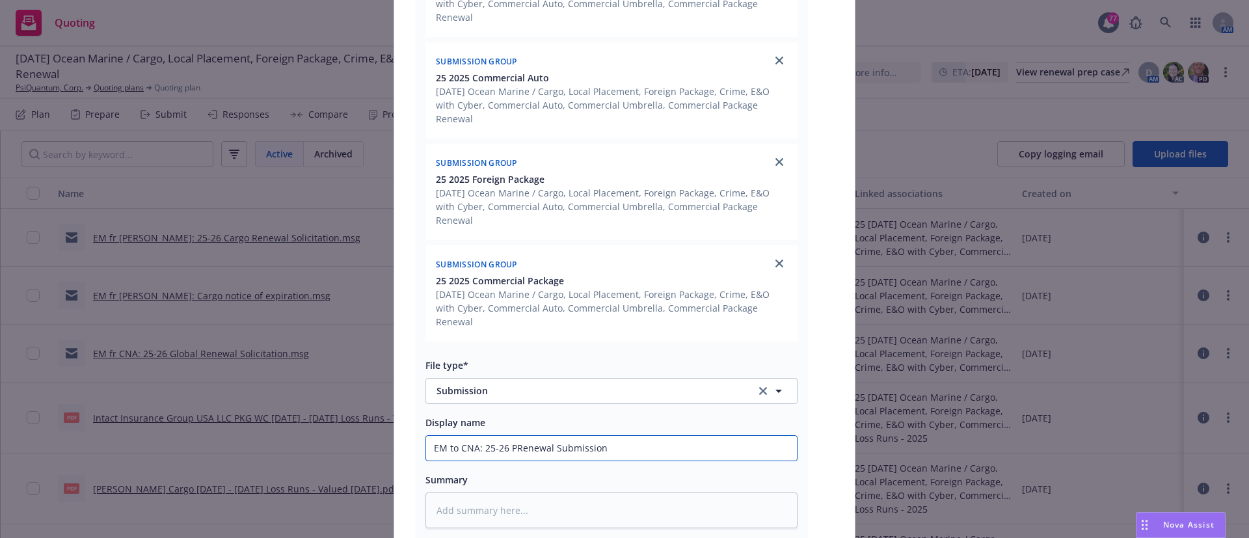
type textarea "x"
type input "EM to CNA: 25-26 P&Renewal Submission"
type textarea "x"
type input "EM to CNA: 25-26 P&CRenewal Submission"
type textarea "x"
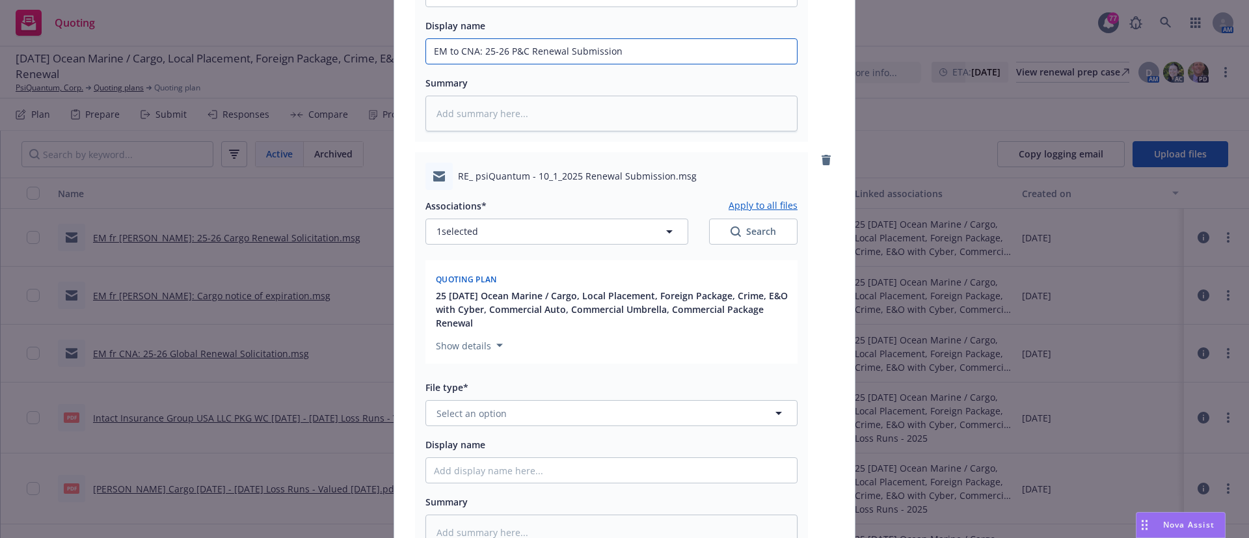
scroll to position [1180, 0]
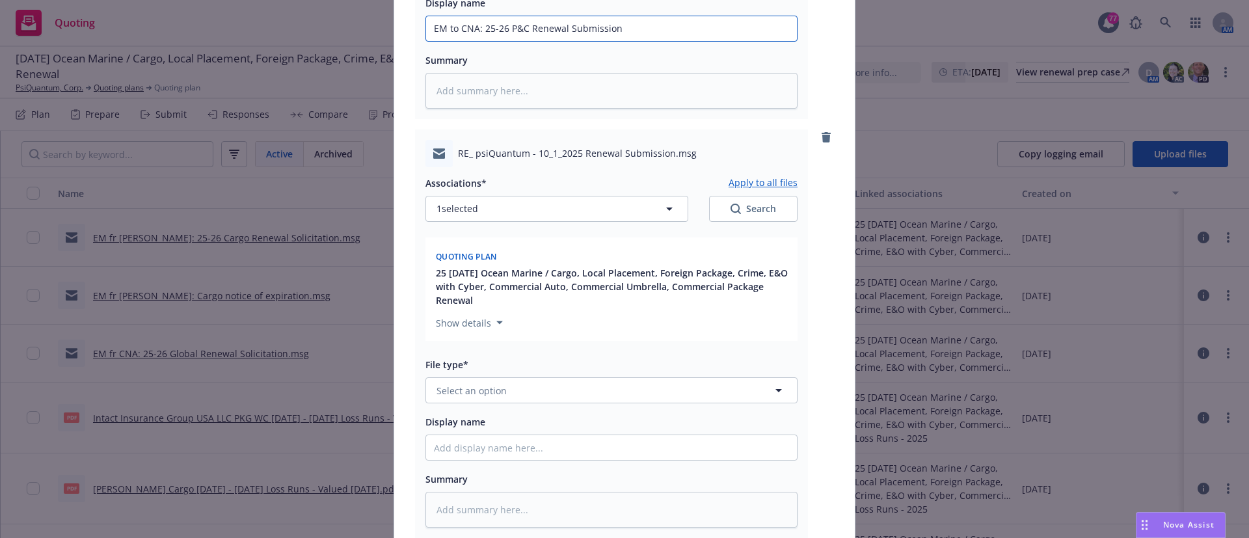
type input "EM to CNA: 25-26 P&C Renewal Submission"
click at [688, 377] on button "Select an option" at bounding box center [611, 390] width 372 height 26
click at [688, 382] on input at bounding box center [609, 390] width 324 height 16
click at [661, 201] on icon "button" at bounding box center [669, 209] width 16 height 16
type textarea "x"
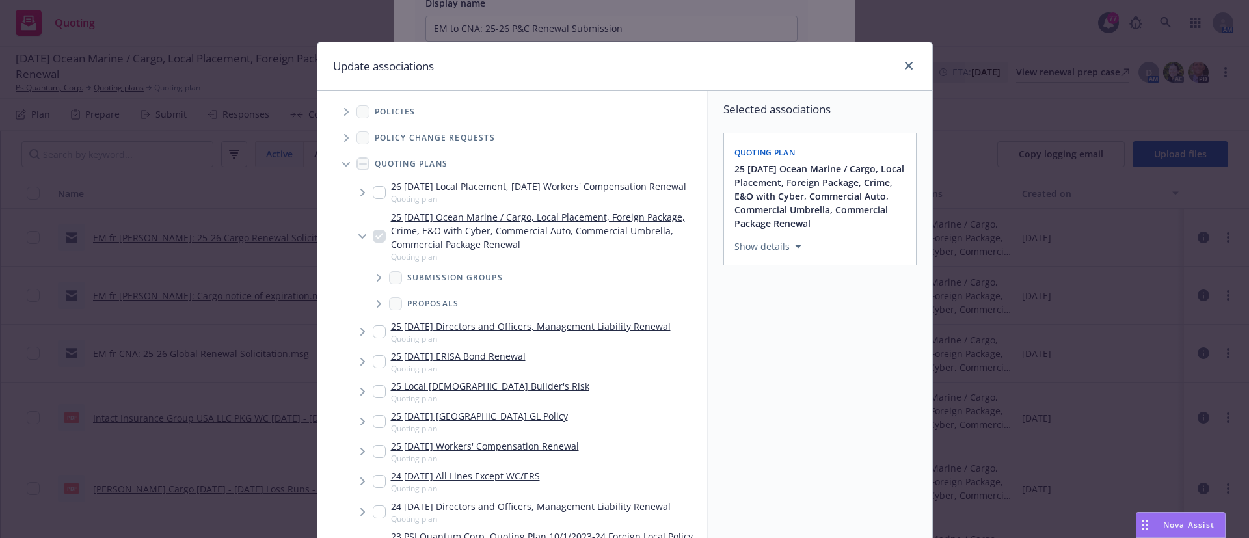
scroll to position [25, 0]
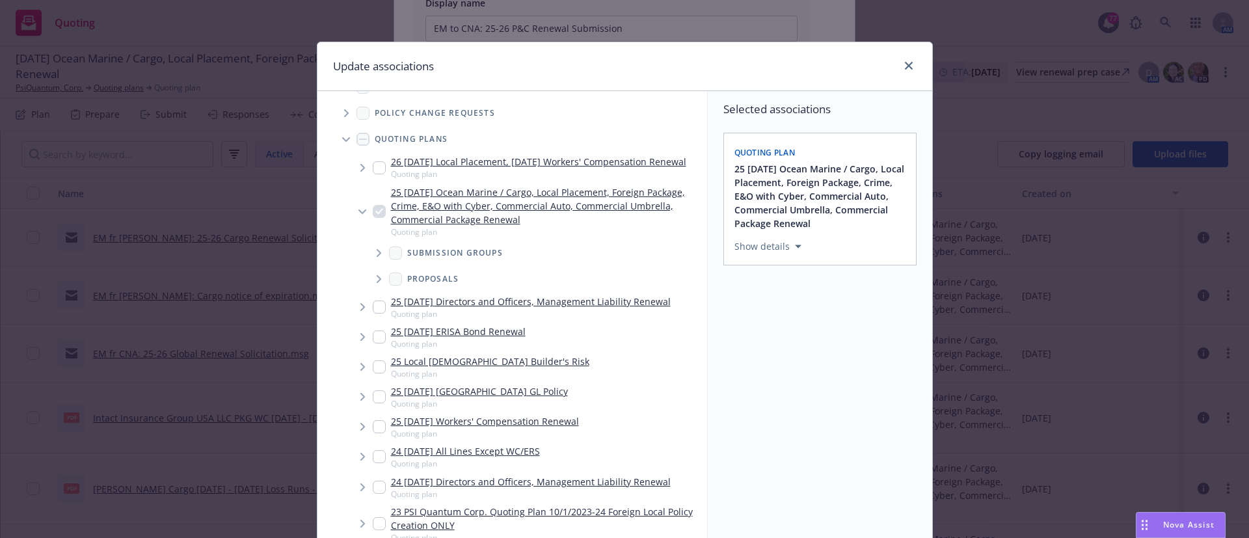
click at [377, 257] on icon "Tree Example" at bounding box center [379, 253] width 5 height 8
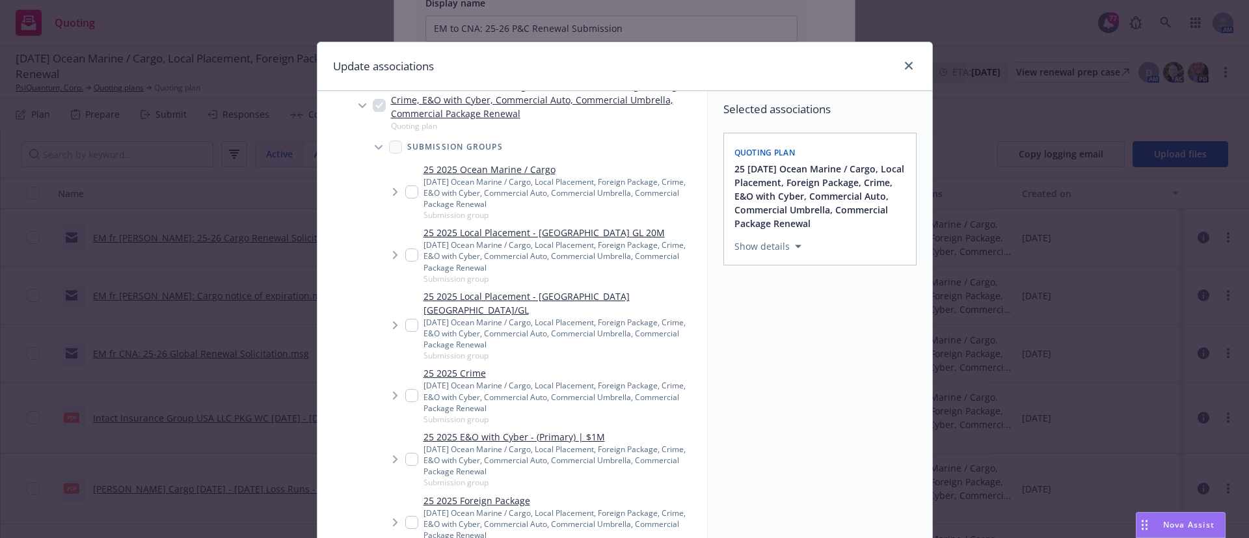
scroll to position [132, 0]
click at [405, 260] on input "Tree Example" at bounding box center [411, 253] width 13 height 13
checkbox input "true"
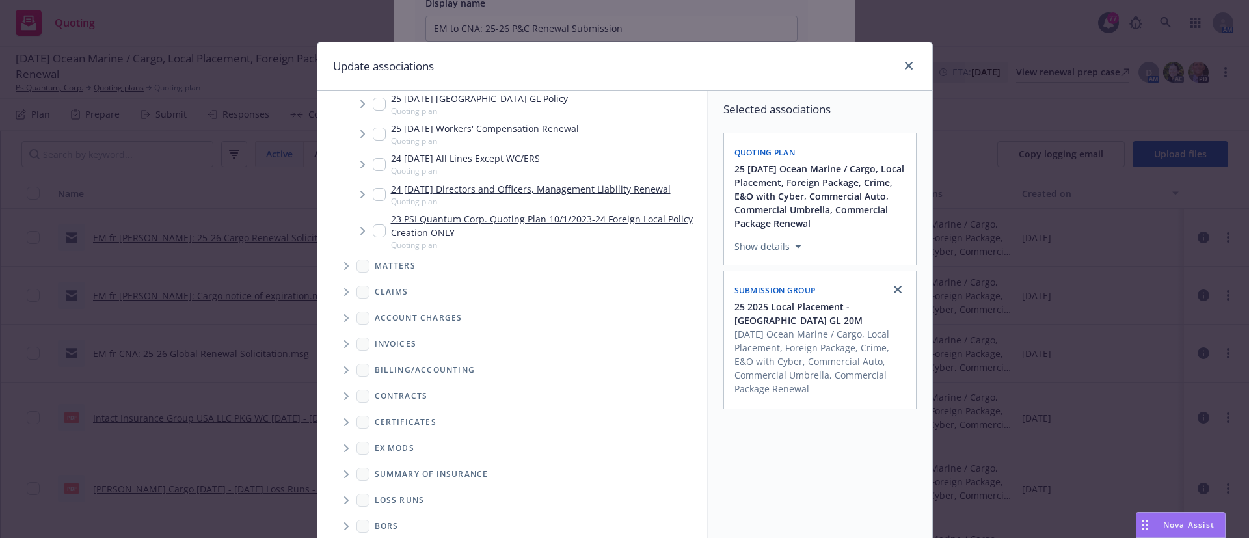
scroll to position [109, 0]
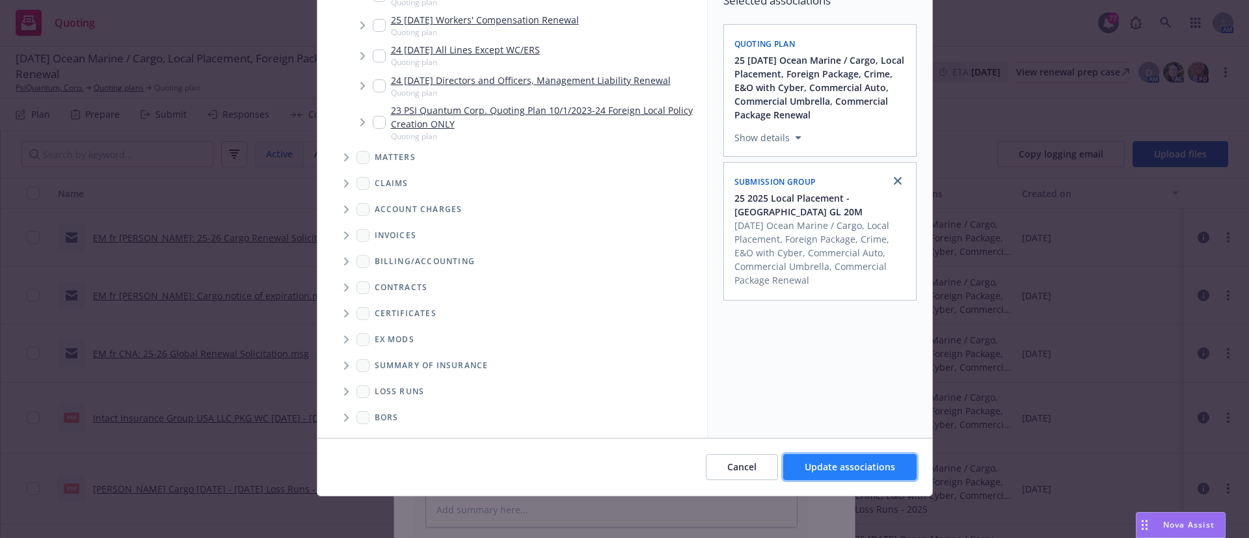
click at [825, 458] on button "Update associations" at bounding box center [849, 467] width 133 height 26
type textarea "x"
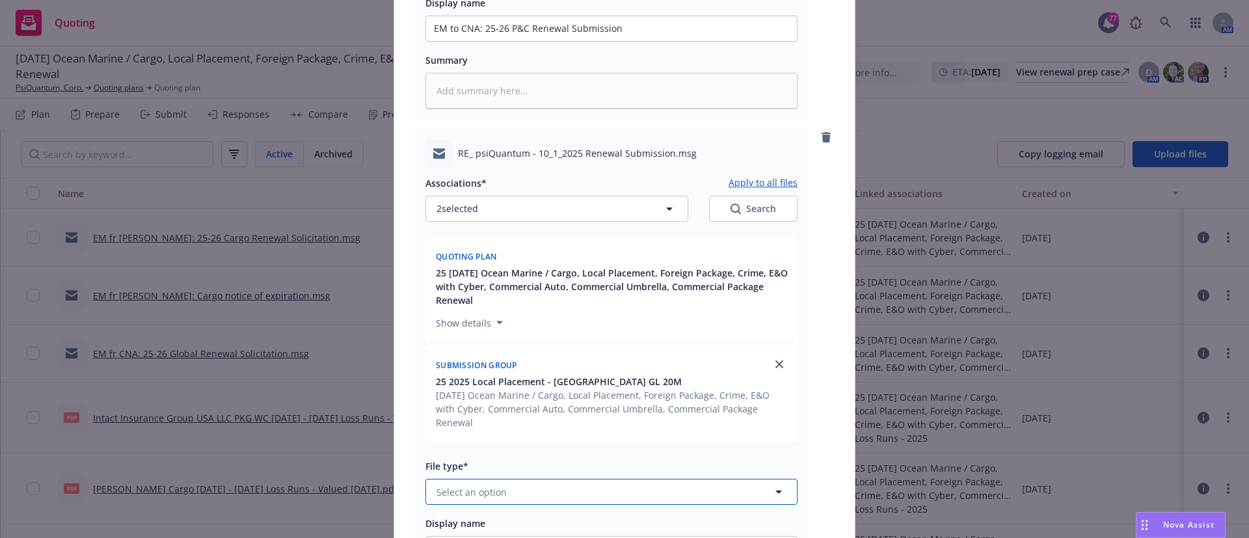
click at [480, 485] on span "Select an option" at bounding box center [471, 492] width 70 height 14
type input "email"
click at [451, 449] on span "Email" at bounding box center [451, 456] width 24 height 14
click at [466, 41] on input "Display name" at bounding box center [611, 28] width 371 height 25
type textarea "x"
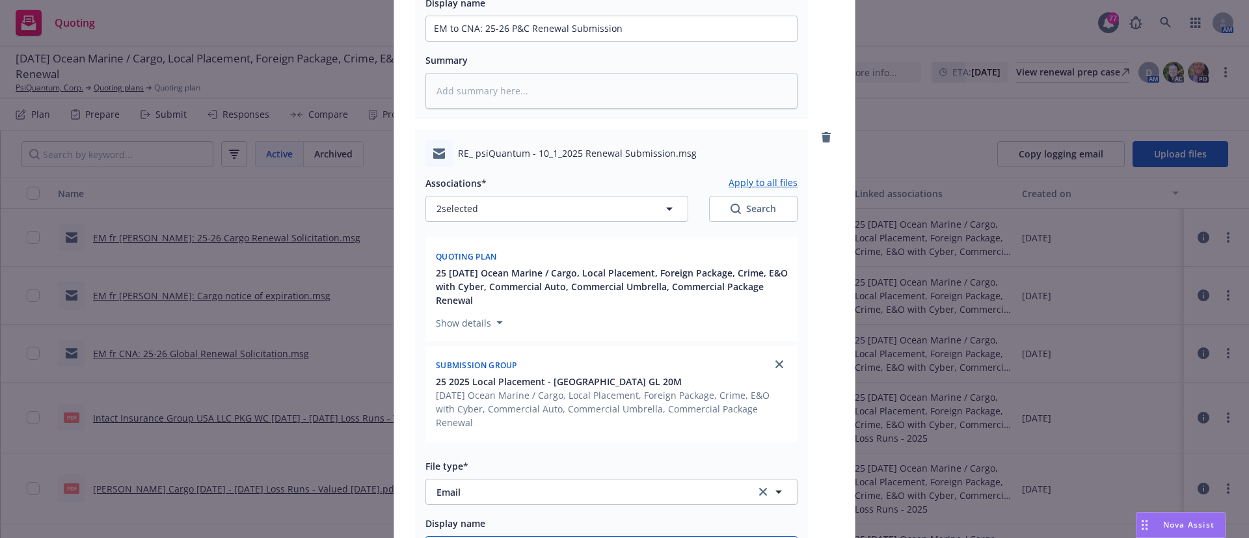
type input "E"
type textarea "x"
type input "EM"
type textarea "x"
type input "EM t"
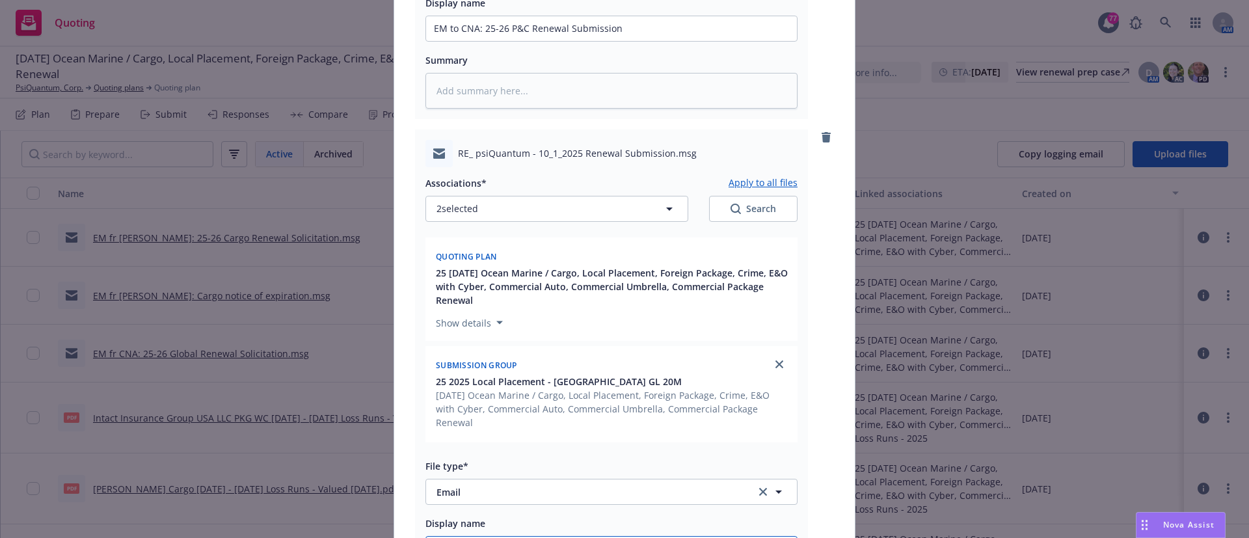
type textarea "x"
type input "EM to"
type textarea "x"
type input "EM to"
type textarea "x"
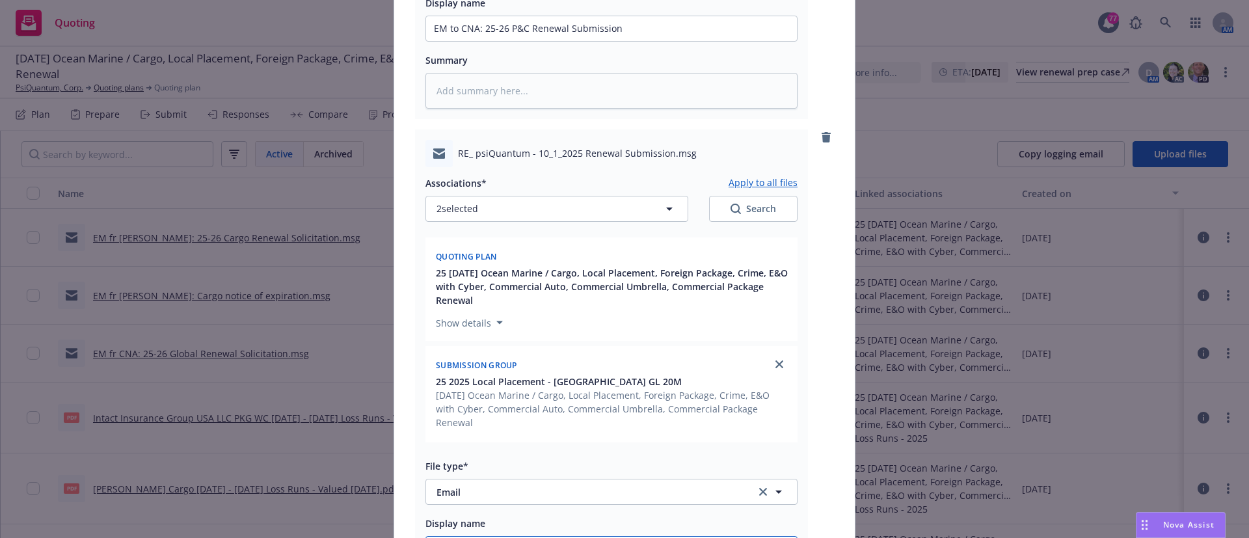
type input "EM to CN"
type textarea "x"
type input "EM to CNA"
type textarea "x"
type input "EM to CNA"
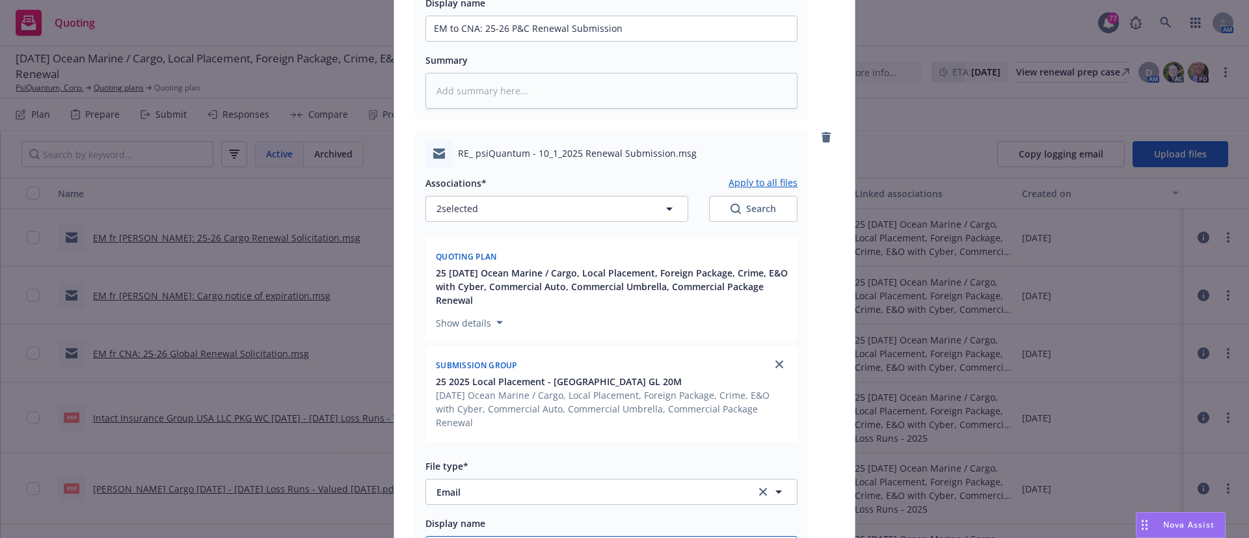
type textarea "x"
type input "EM to CNA"
type textarea "x"
type input "EM to CNA:"
type textarea "x"
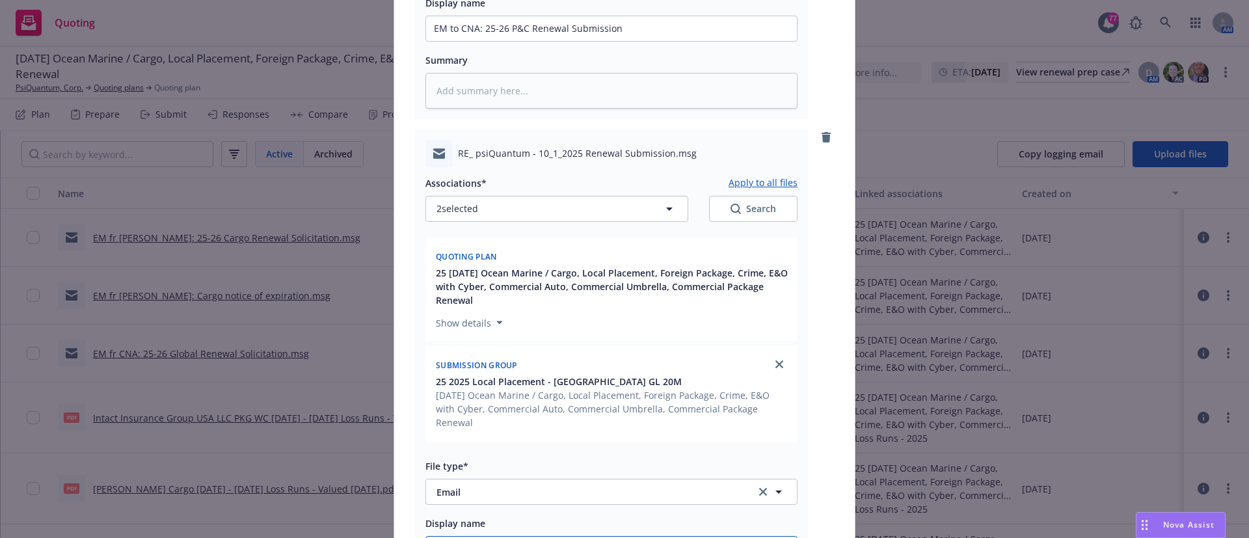
type input "EM to CNA:"
type textarea "x"
type input "EM to CNA: p"
type textarea "x"
type input "EM to CNA: pl"
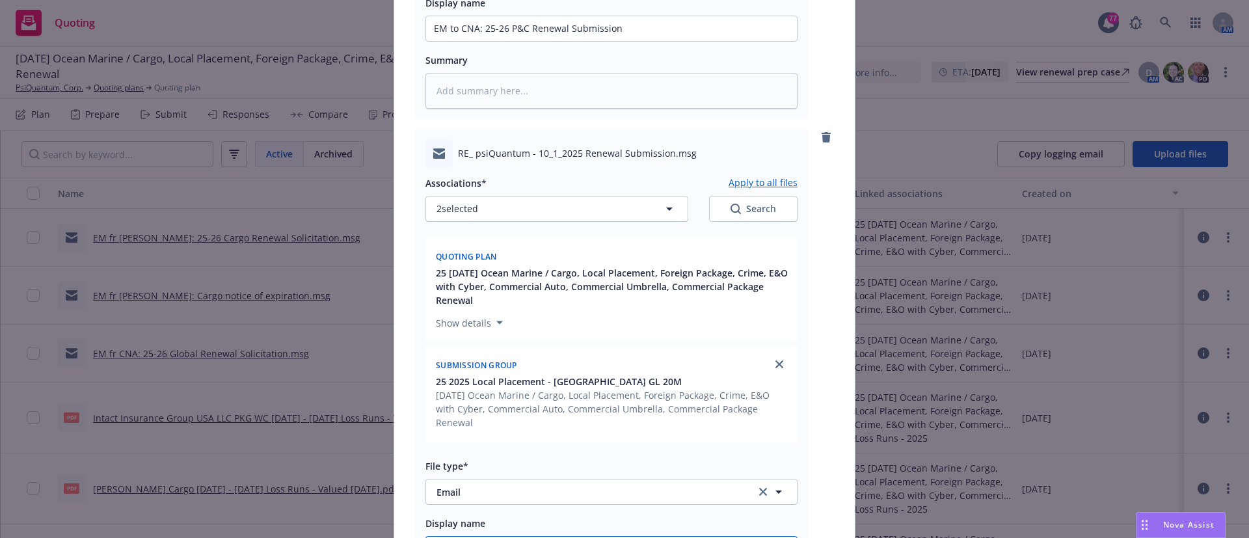
type textarea "x"
type input "EM to CNA: pls"
type textarea "x"
type input "EM to CNA: pls co"
type textarea "x"
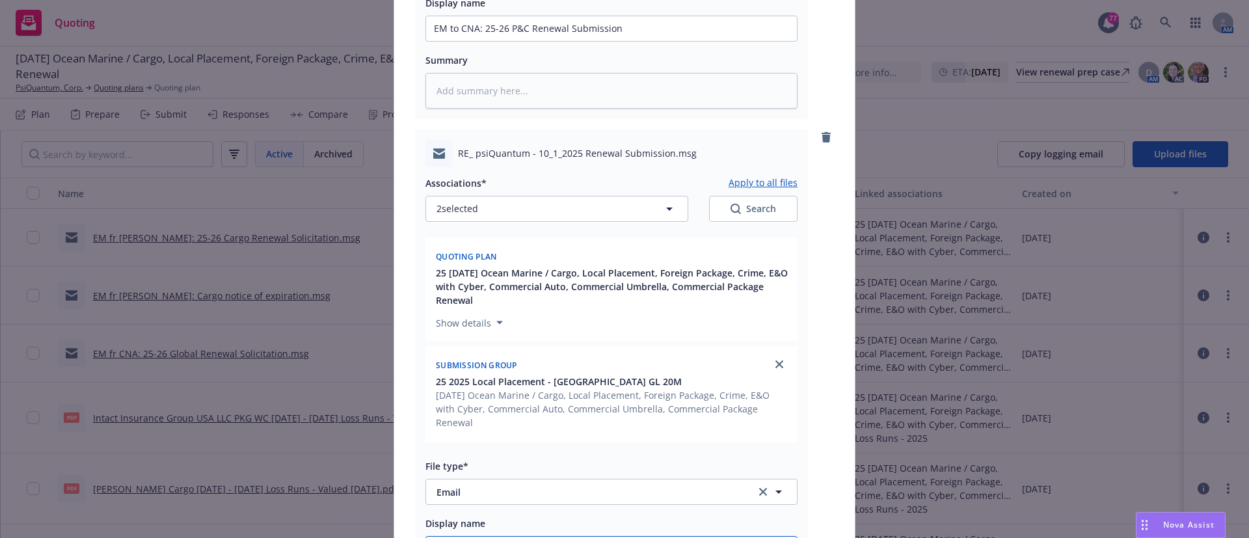
type input "EM to CNA: pls con"
type textarea "x"
type input "EM to CNA: pls cons"
type textarea "x"
type input "EM to CNA: pls conso"
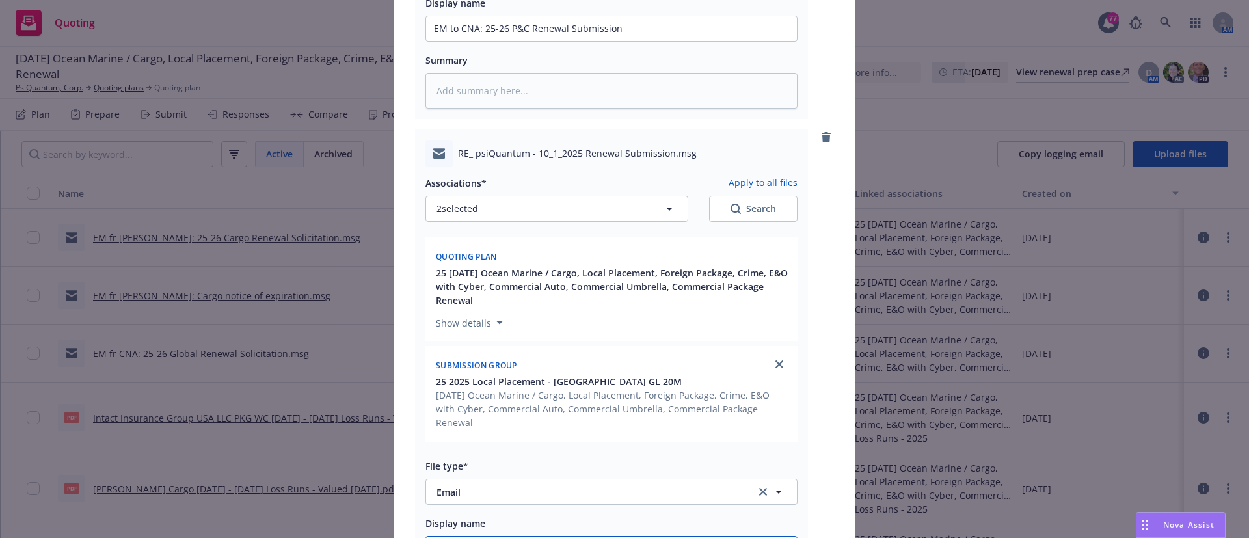
type textarea "x"
type input "EM to CNA: pls consol"
type textarea "x"
type input "EM to CNA: pls consoli"
type textarea "x"
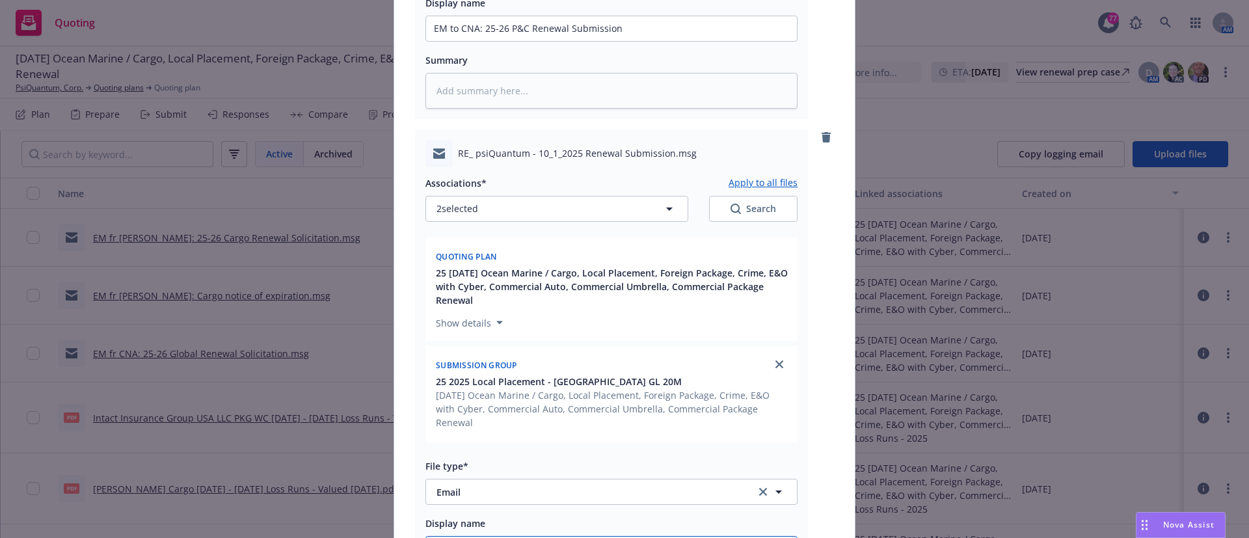
type input "EM to CNA: pls consolid"
type textarea "x"
type input "EM to CNA: pls consolida"
type textarea "x"
type input "EM to CNA: pls consolidat"
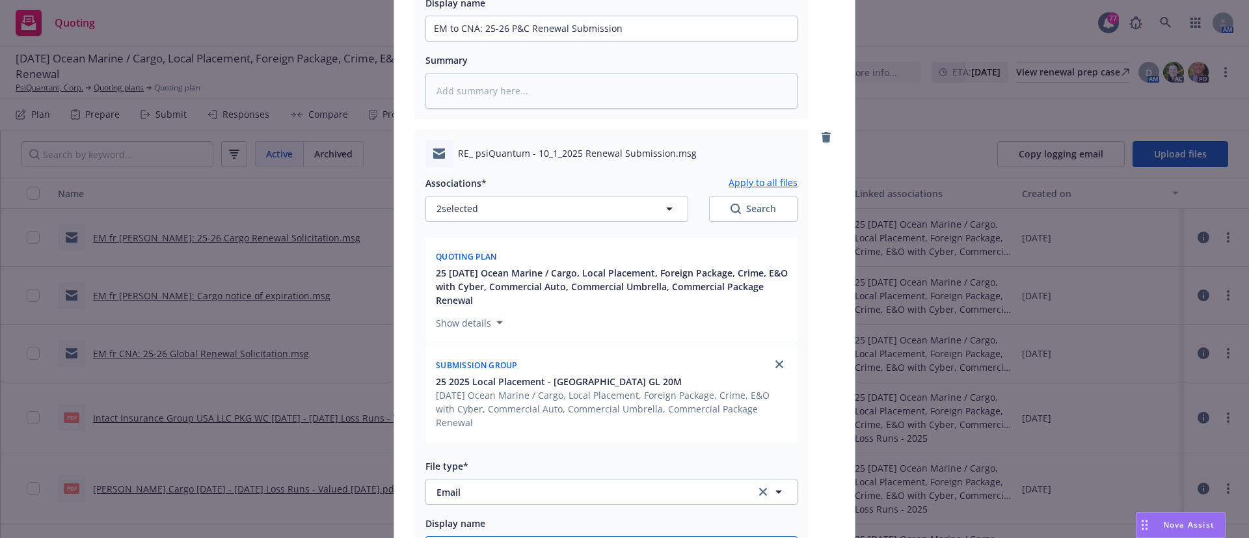
type textarea "x"
type input "EM to CNA: pls consolidate"
type textarea "x"
type input "EM to CNA: pls consolidate"
type textarea "x"
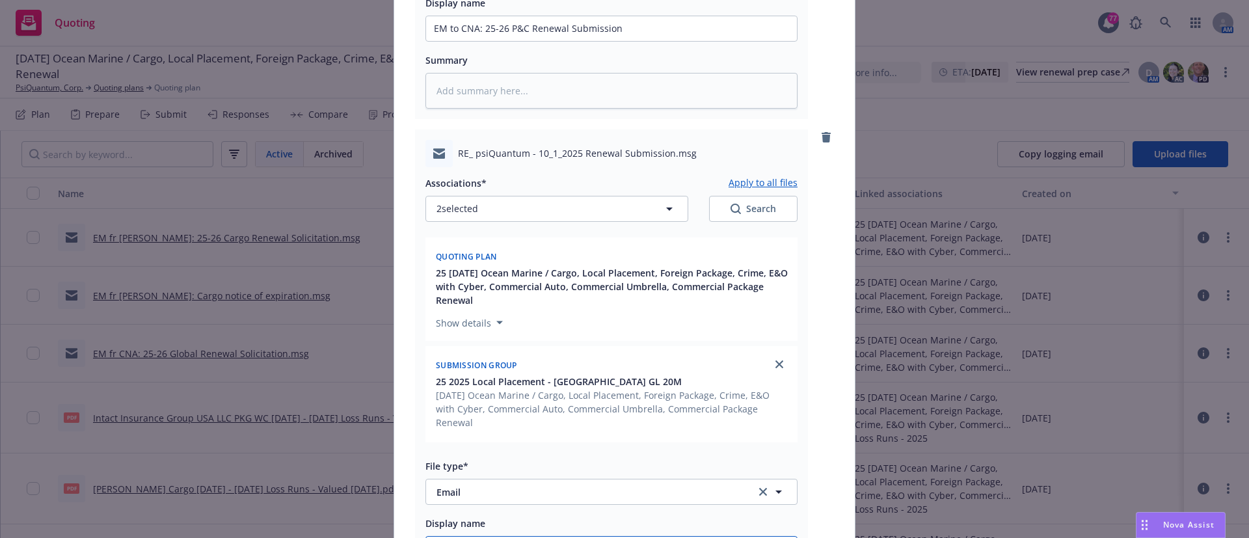
type input "EM to CNA: pls consolidate l"
type textarea "x"
type input "EM to CNA: pls consolidate lo"
type textarea "x"
type input "EM to CNA: pls consolidate loc"
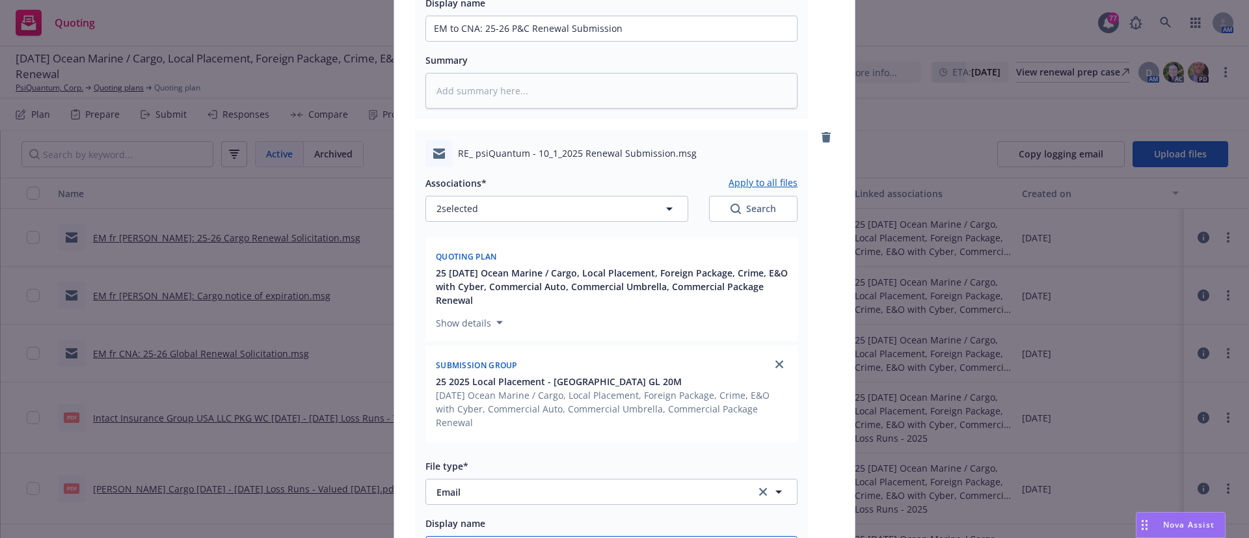
type textarea "x"
type input "EM to CNA: pls consolidate loca"
type textarea "x"
type input "EM to CNA: pls consolidate local"
type textarea "x"
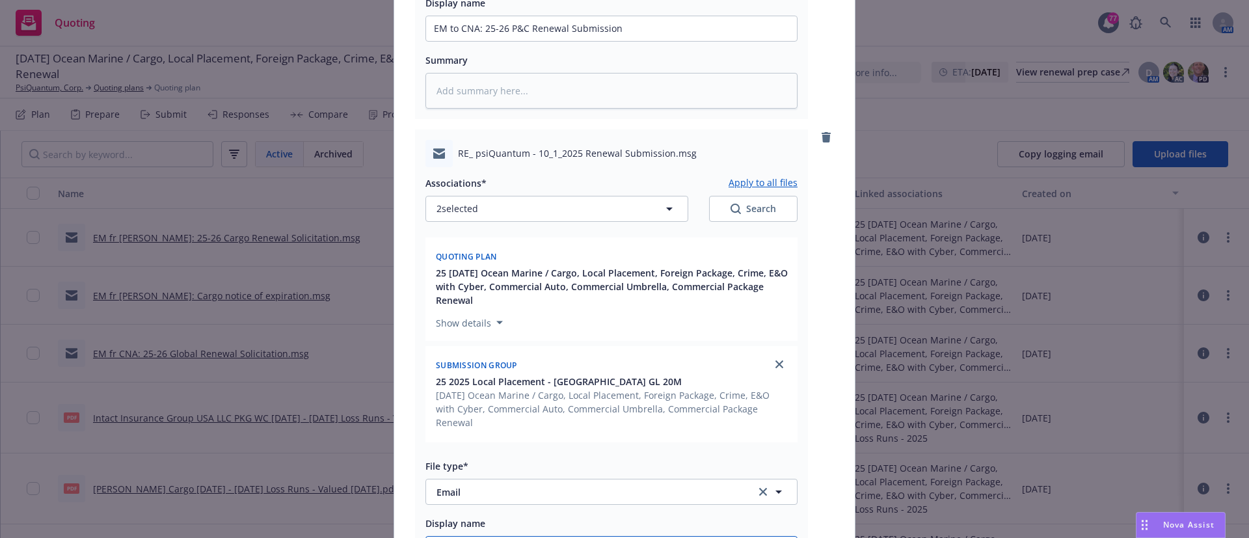
type input "EM to CNA: pls consolidate local"
type textarea "x"
type input "EM to CNA: pls consolidate local AU"
type textarea "x"
type input "EM to CNA: pls consolidate local AUS"
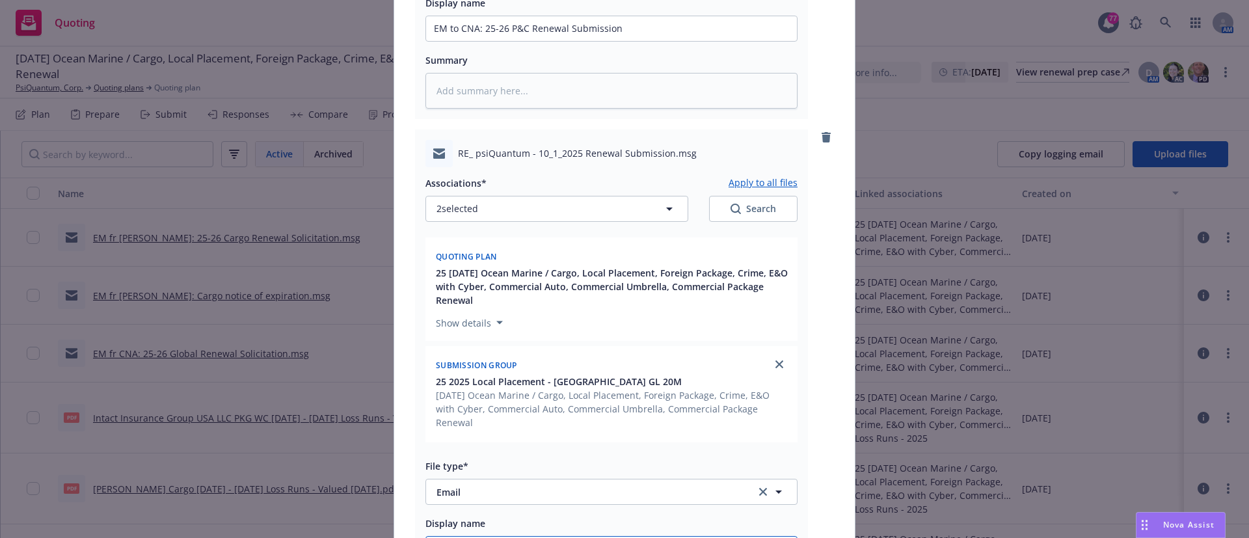
type textarea "x"
type input "EM to CNA: pls consolidate local AUS G"
type textarea "x"
type input "EM to CNA: pls consolidate local AUS GL"
type textarea "x"
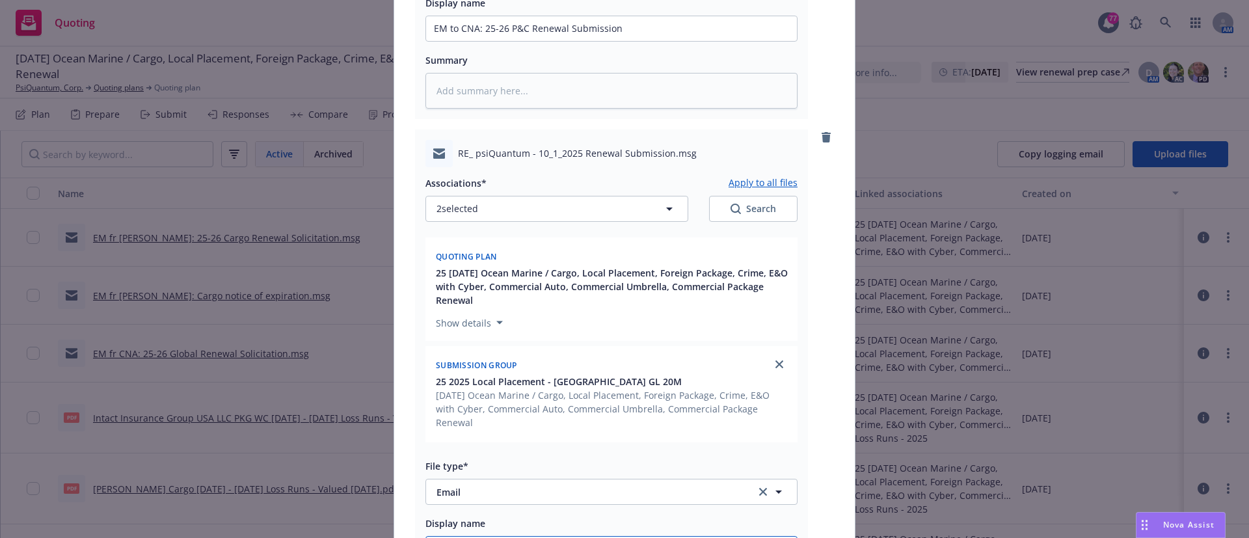
type input "EM to CNA: pls consolidate local AUS GL"
type textarea "x"
type input "EM to CNA: pls consolidate local AUS GL t"
type textarea "x"
type input "EM to CNA: pls consolidate local AUS GL to"
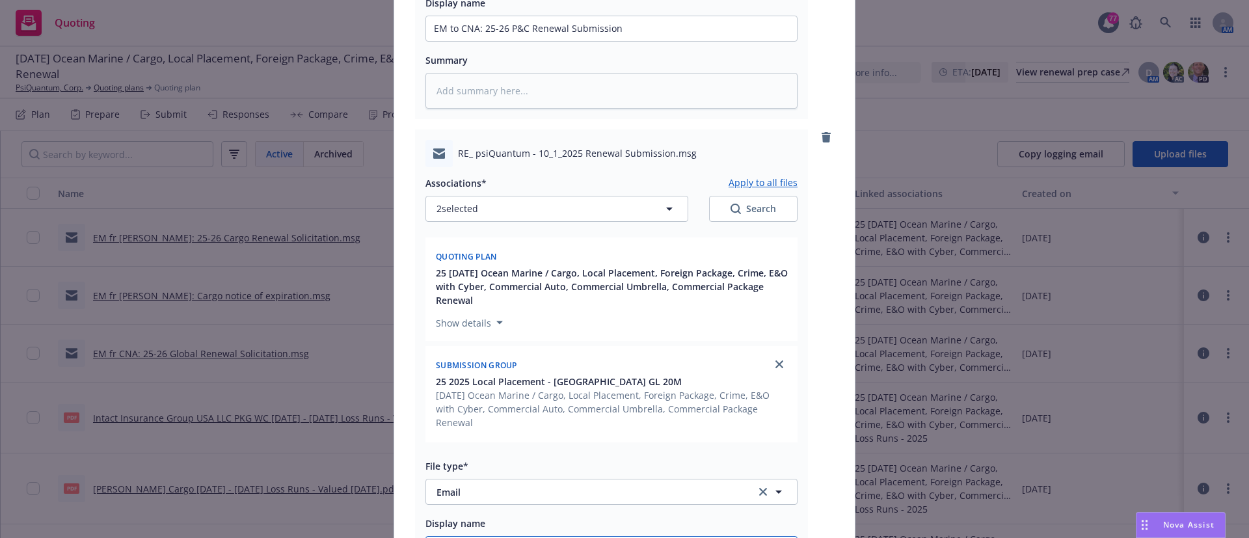
type textarea "x"
type input "EM to CNA: pls consolidate local AUS GL to"
type textarea "x"
type input "EM to CNA: pls consolidate local AUS GL to o"
type textarea "x"
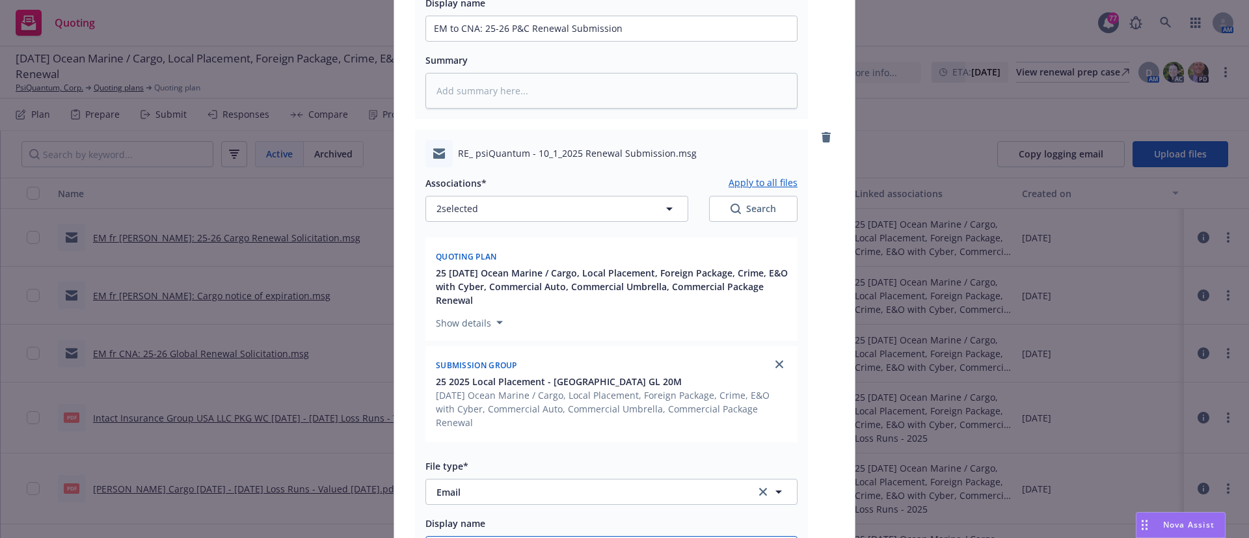
type input "EM to CNA: pls consolidate local AUS GL to on"
type textarea "x"
type input "EM to CNA: pls consolidate local AUS GL to one"
type textarea "x"
type input "EM to CNA: pls consolidate local AUS GL to one"
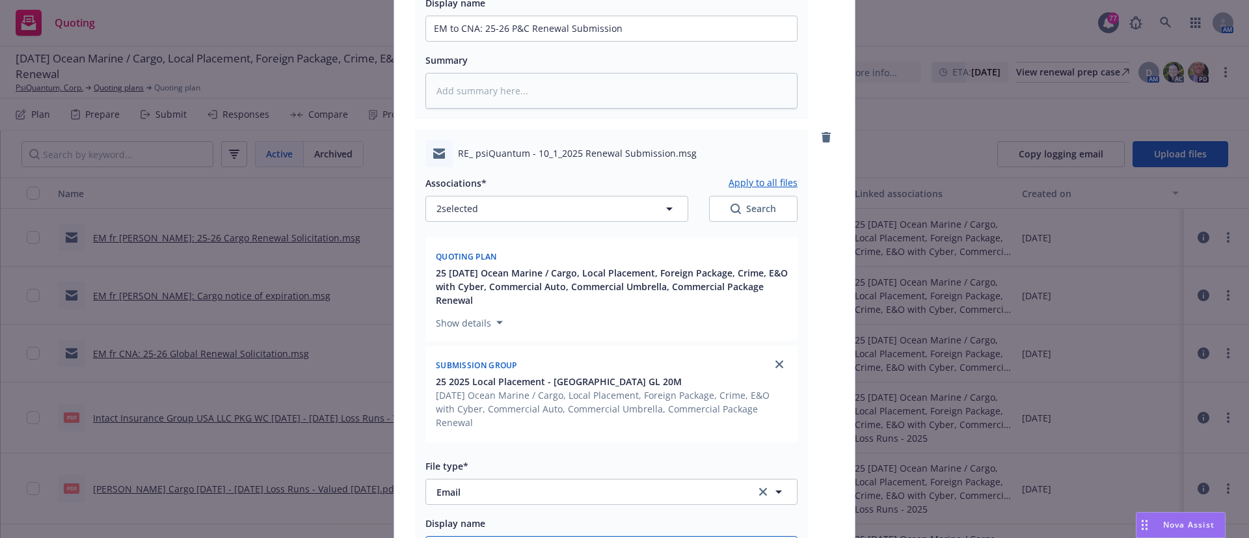
type textarea "x"
type input "EM to CNA: pls consolidate local AUS GL to one p"
type textarea "x"
type input "EM to CNA: pls consolidate local AUS GL to one po"
type textarea "x"
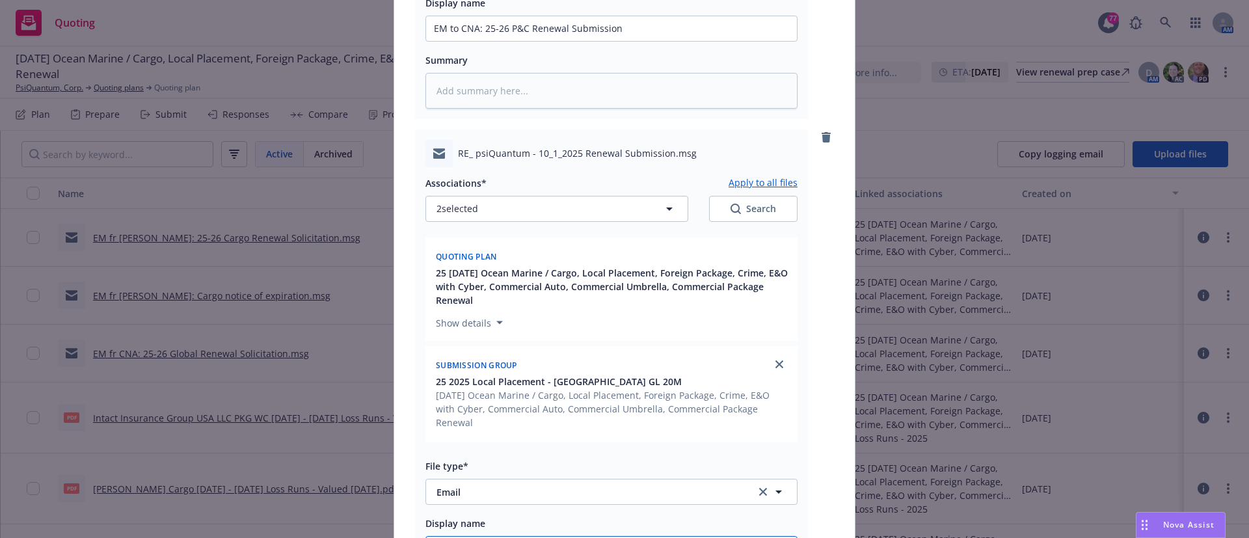
type input "EM to CNA: pls consolidate local AUS GL to one pol"
type textarea "x"
type input "EM to CNA: pls consolidate local AUS GL to one poli"
type textarea "x"
type input "EM to CNA: pls consolidate local AUS GL to one policy"
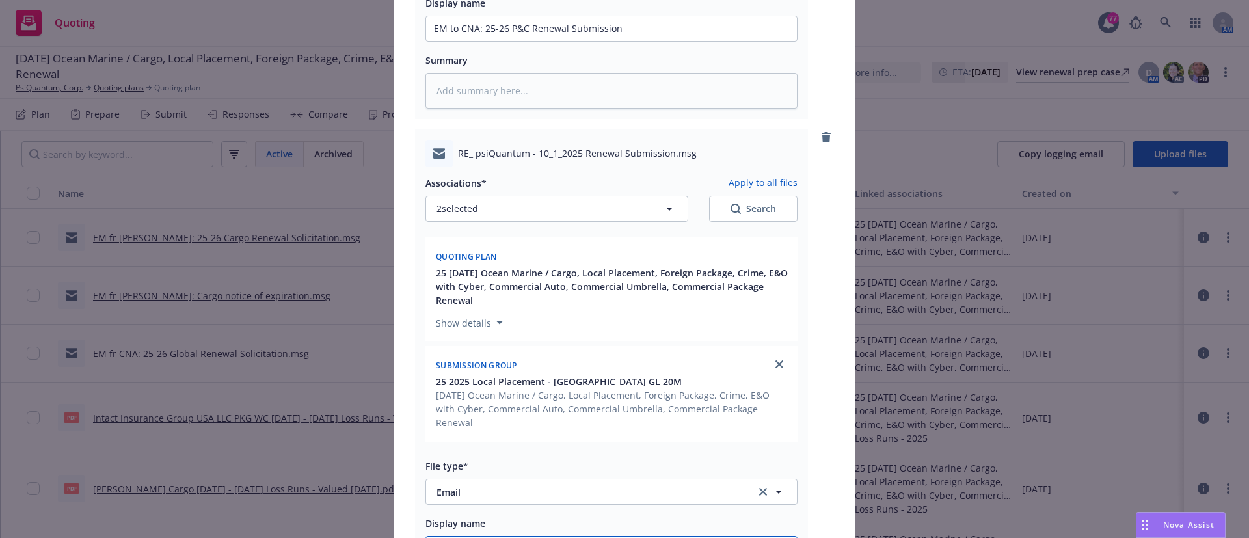
type textarea "x"
type input "EM to CNA: pls consolidate local AUS GL to one policy"
type textarea "x"
type input "EM to CNA: pls consolidate local AUS GL to one policy a"
type textarea "x"
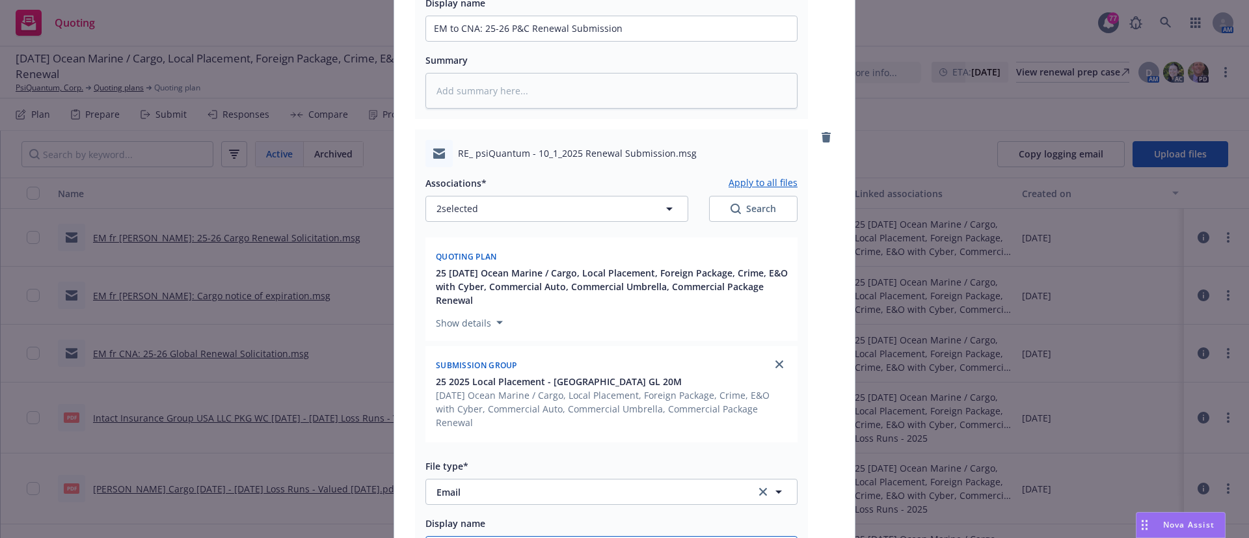
type input "EM to CNA: pls consolidate local AUS GL to one policy at"
type textarea "x"
type input "EM to CNA: pls consolidate local AUS GL to one policy at"
type textarea "x"
type input "EM to CNA: pls consolidate local AUS GL to one policy at r"
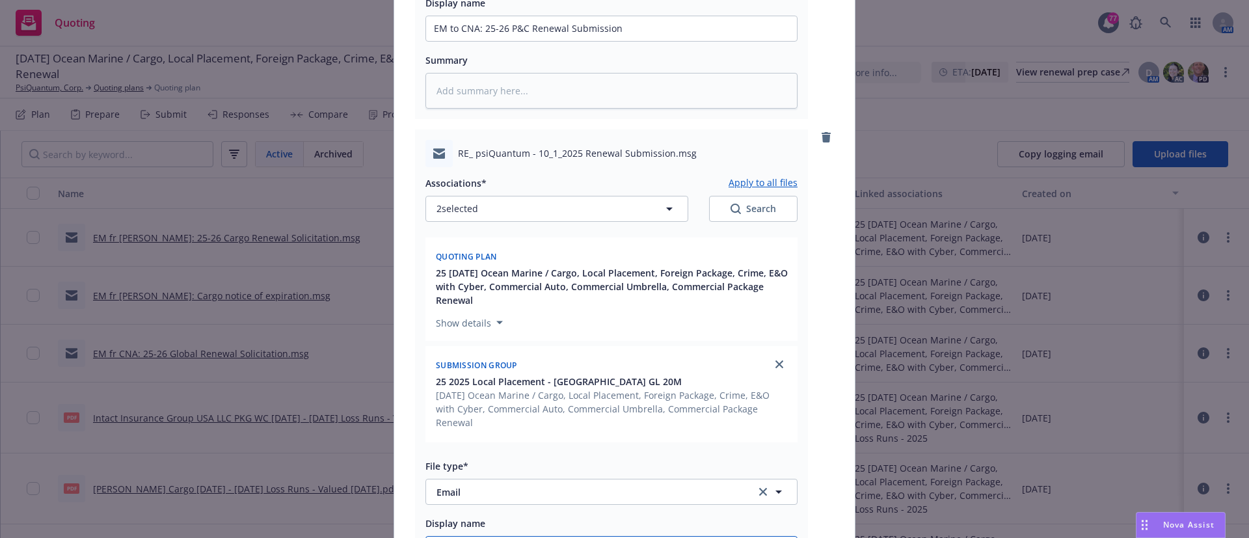
type textarea "x"
type input "EM to CNA: pls consolidate local AUS GL to one policy at re"
type textarea "x"
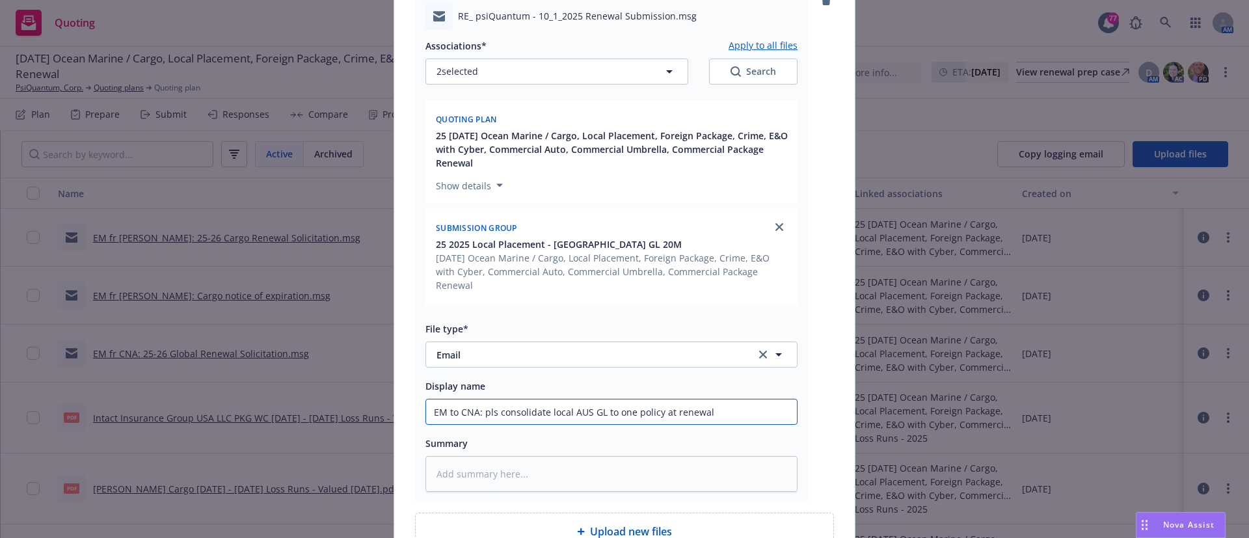
scroll to position [1341, 0]
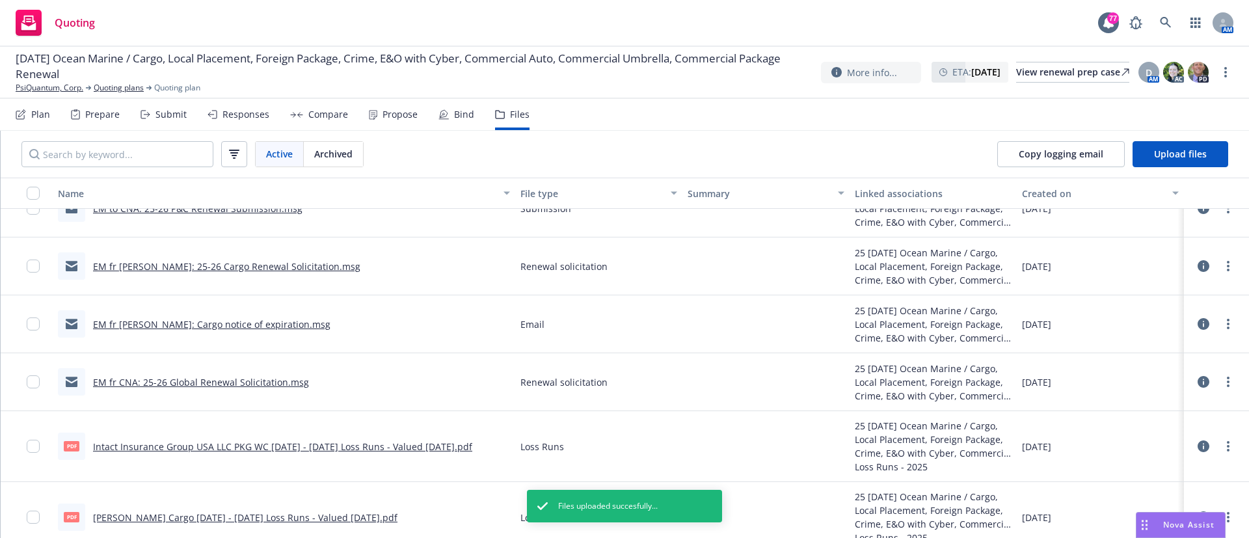
scroll to position [0, 0]
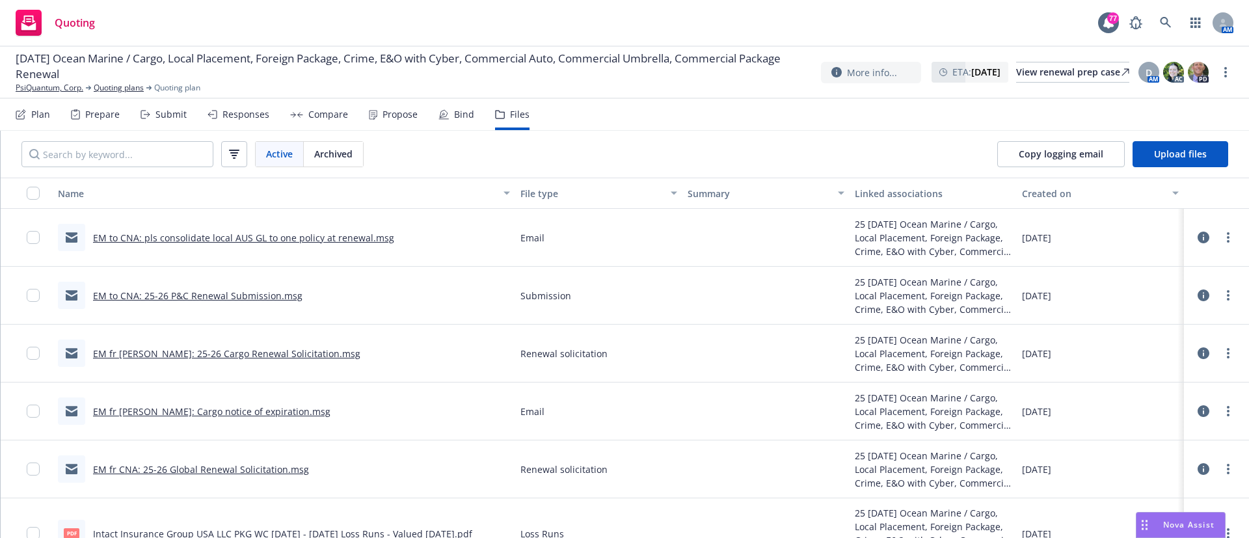
click at [161, 113] on div "Submit" at bounding box center [170, 114] width 31 height 10
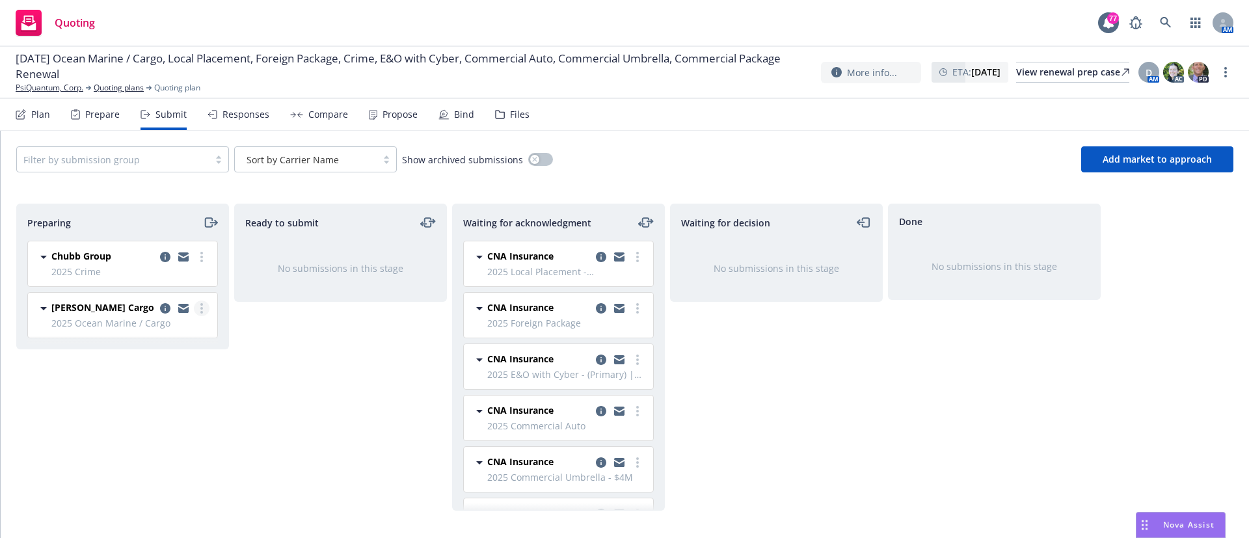
click at [199, 301] on link "more" at bounding box center [202, 308] width 16 height 16
click at [133, 344] on link "Complete preparation" at bounding box center [144, 335] width 130 height 26
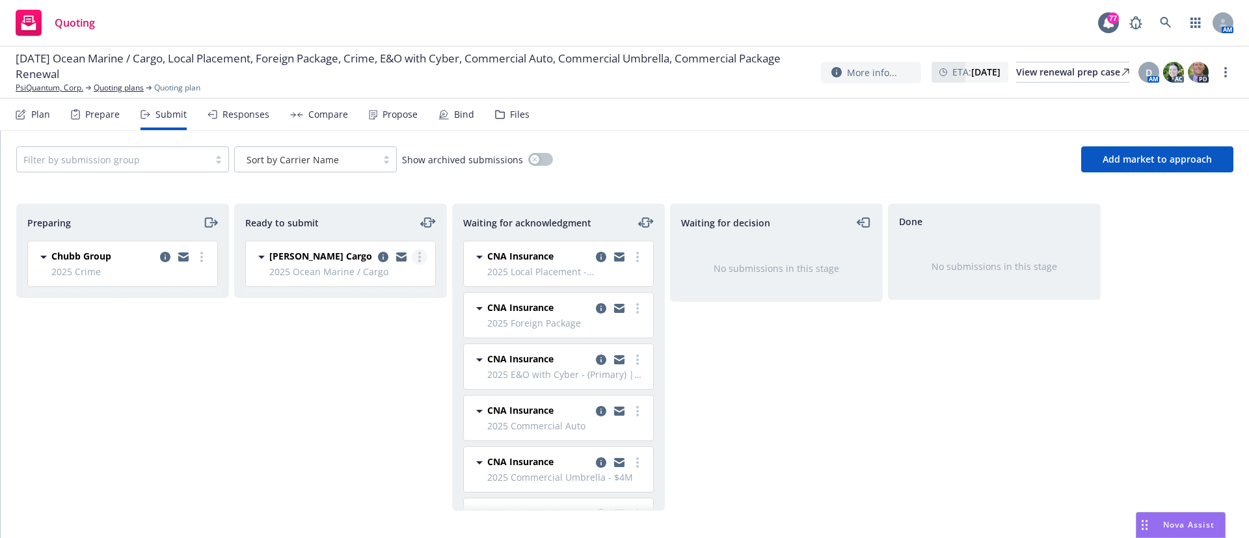
click at [424, 256] on link "more" at bounding box center [420, 257] width 16 height 16
click at [408, 280] on span "Submit to underwriter" at bounding box center [361, 283] width 129 height 12
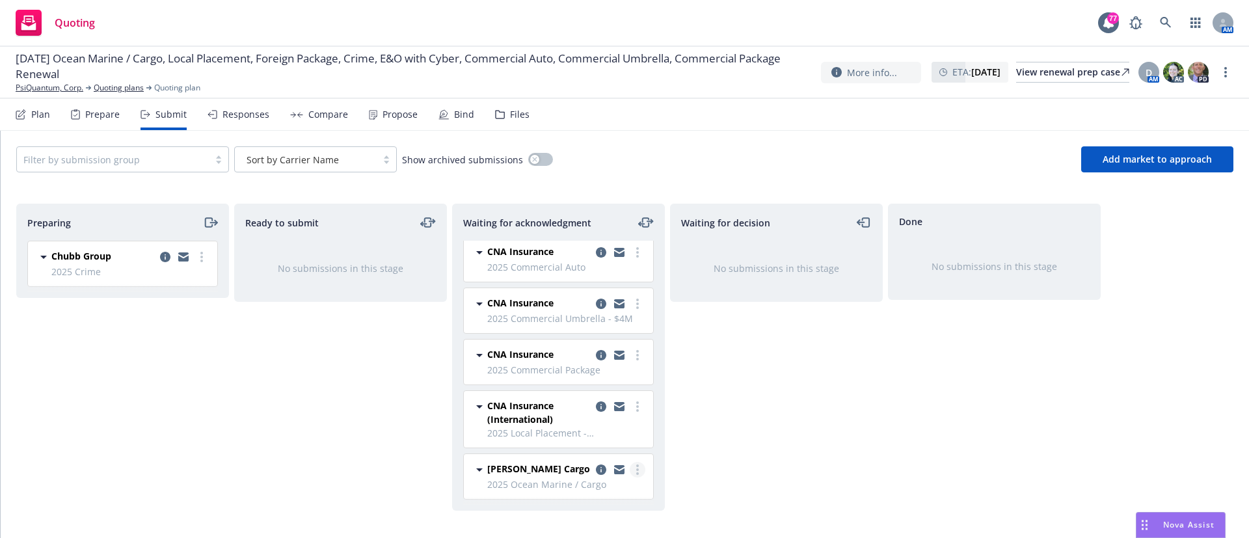
click at [636, 470] on circle "more" at bounding box center [637, 469] width 3 height 3
click at [593, 472] on div at bounding box center [619, 470] width 52 height 16
click at [596, 472] on icon "copy logging email" at bounding box center [601, 469] width 10 height 10
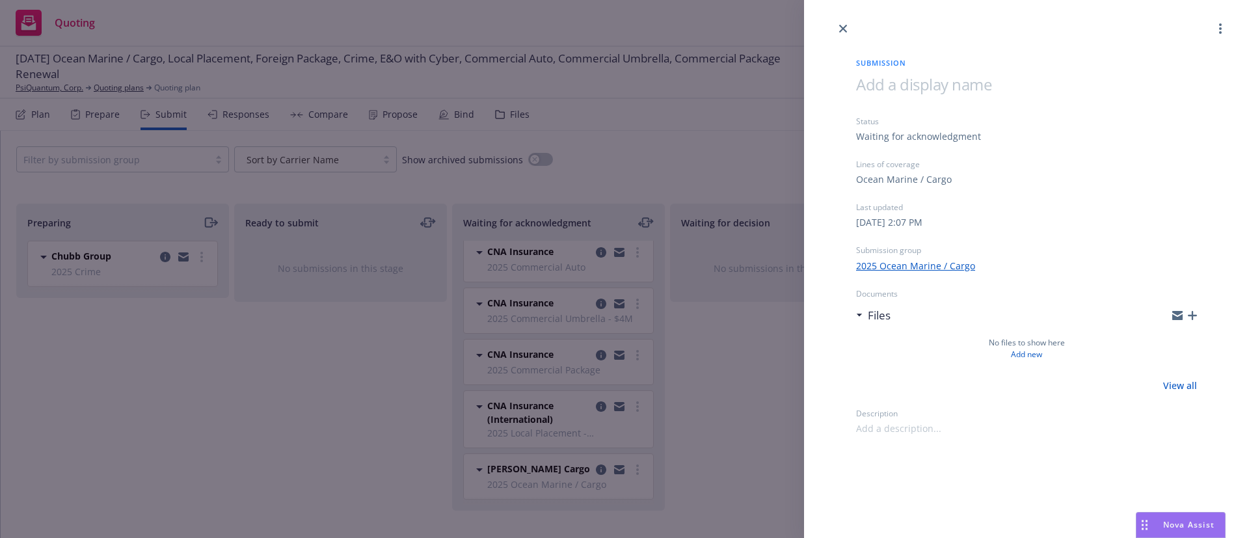
click at [1192, 313] on icon "button" at bounding box center [1192, 315] width 9 height 9
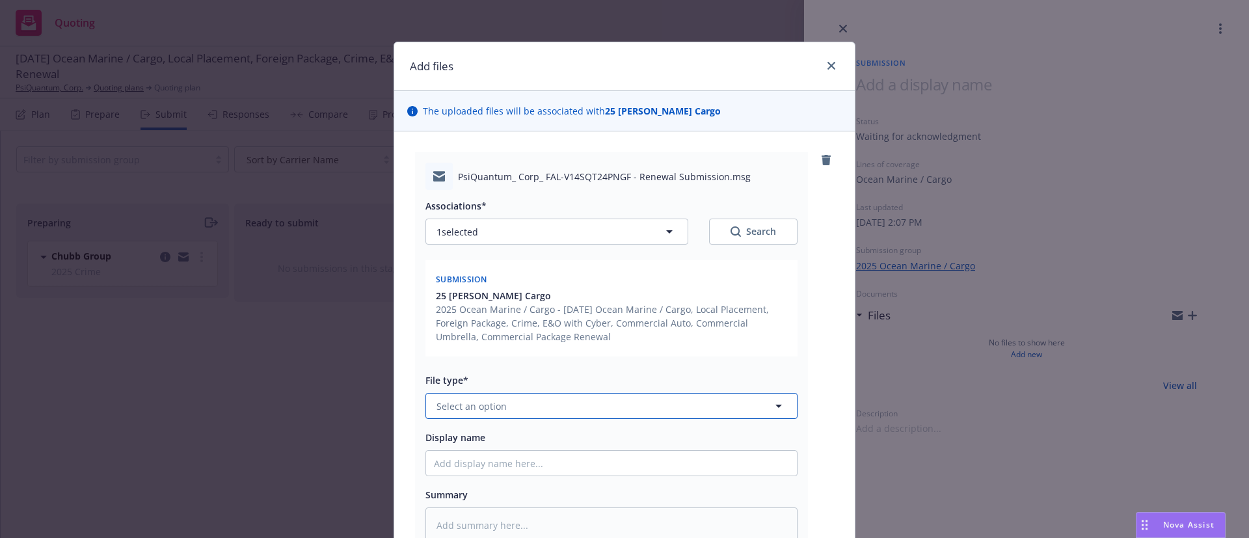
click at [474, 403] on span "Select an option" at bounding box center [471, 406] width 70 height 14
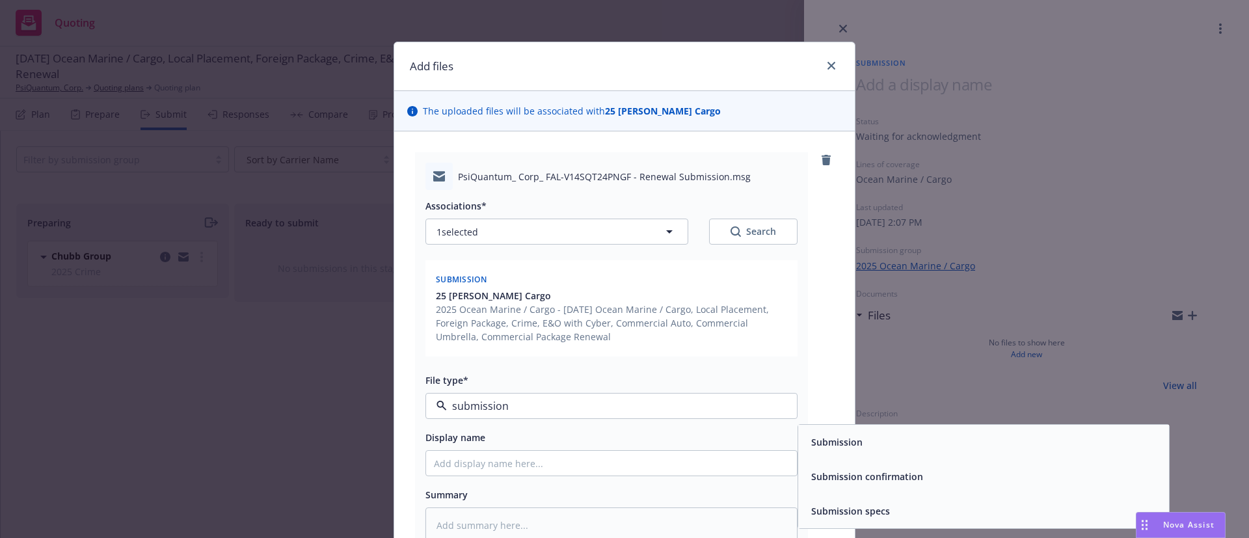
click at [907, 452] on div "Submission" at bounding box center [983, 442] width 371 height 34
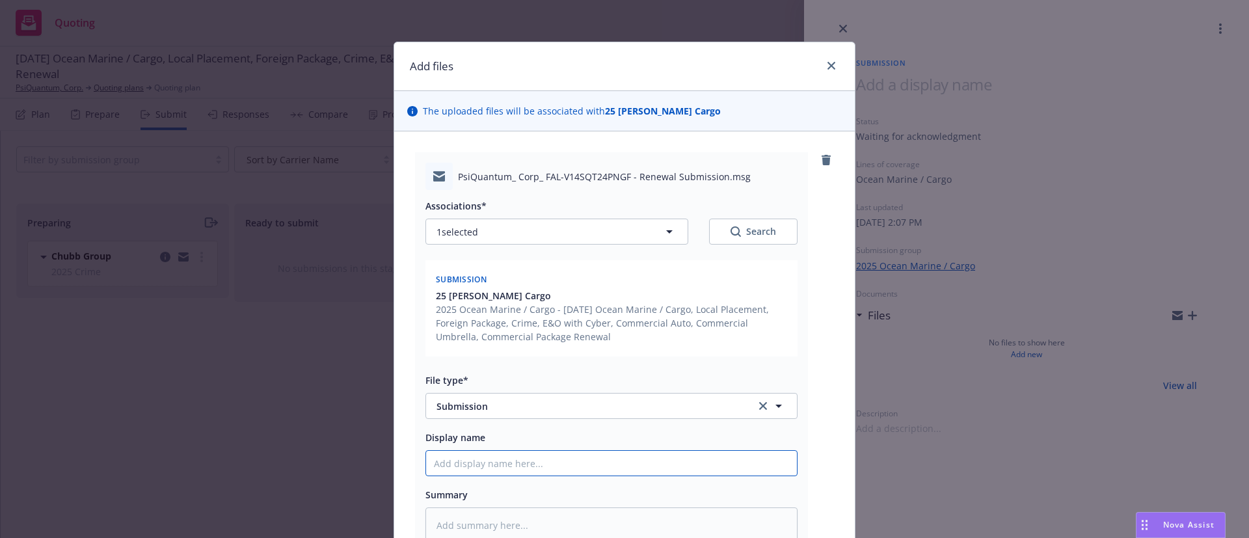
click at [518, 453] on input "Display name" at bounding box center [611, 463] width 371 height 25
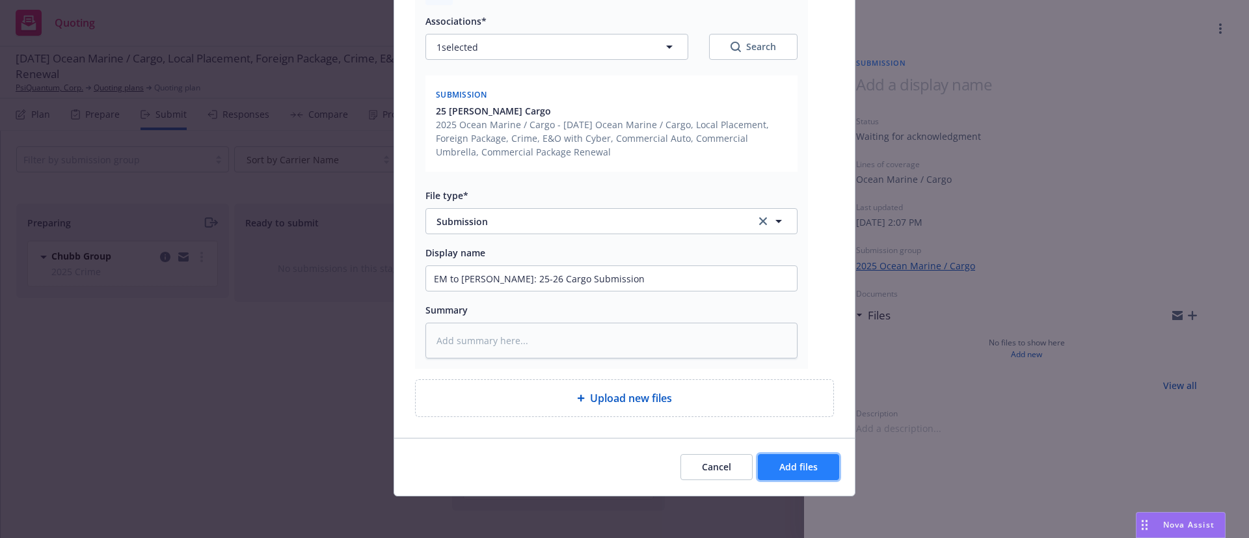
click at [812, 464] on button "Add files" at bounding box center [798, 467] width 81 height 26
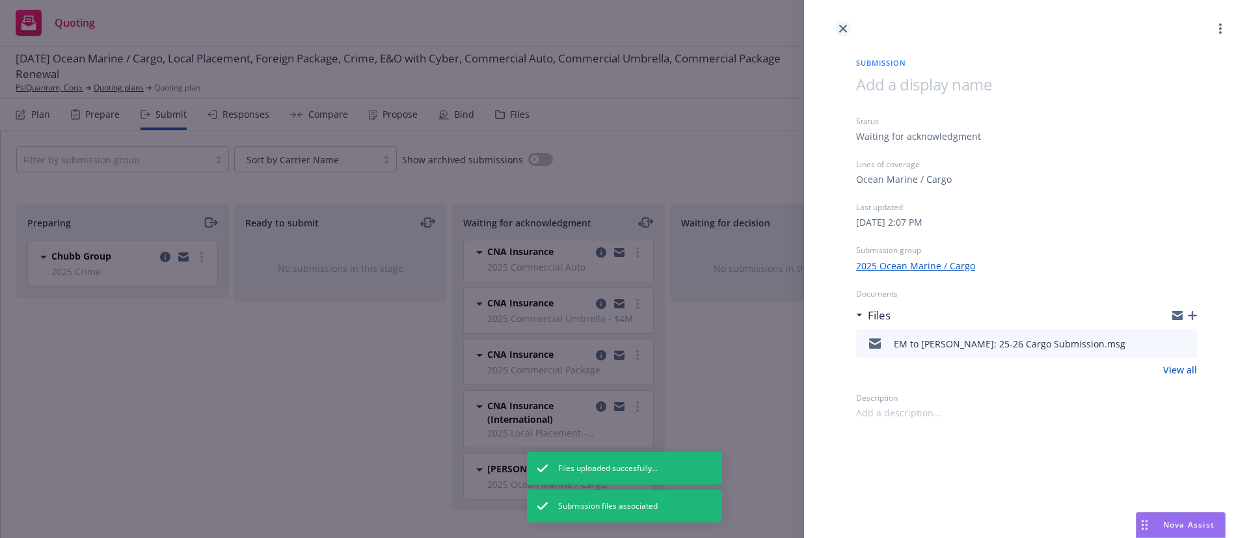
click at [841, 29] on icon "close" at bounding box center [843, 29] width 8 height 8
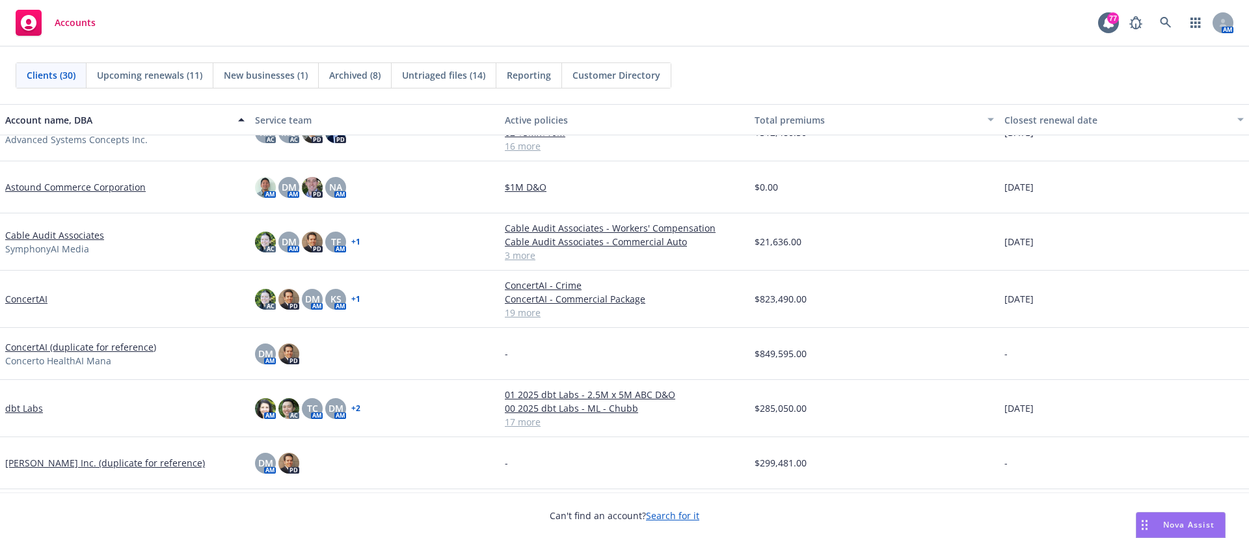
scroll to position [33, 0]
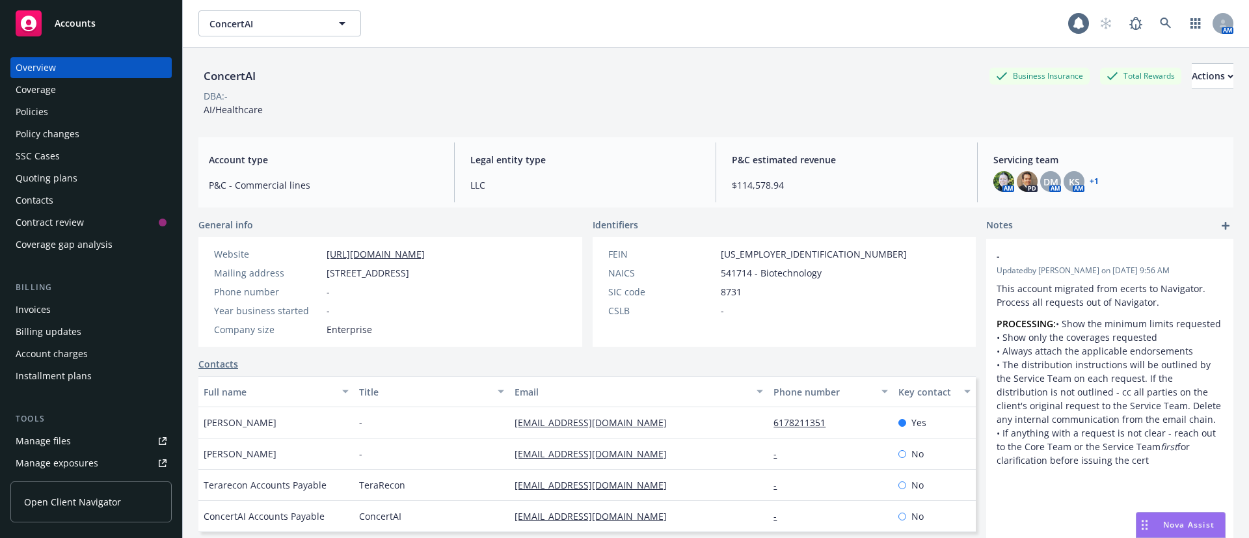
click at [42, 103] on div "Policies" at bounding box center [32, 111] width 33 height 21
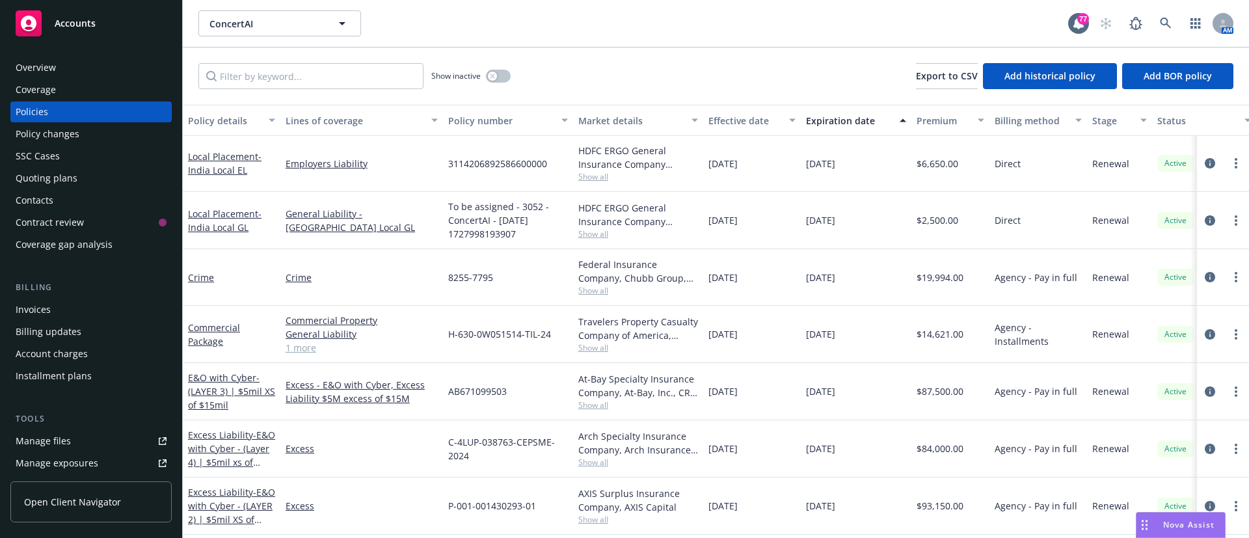
scroll to position [164, 0]
click at [594, 288] on span "Show all" at bounding box center [638, 288] width 120 height 11
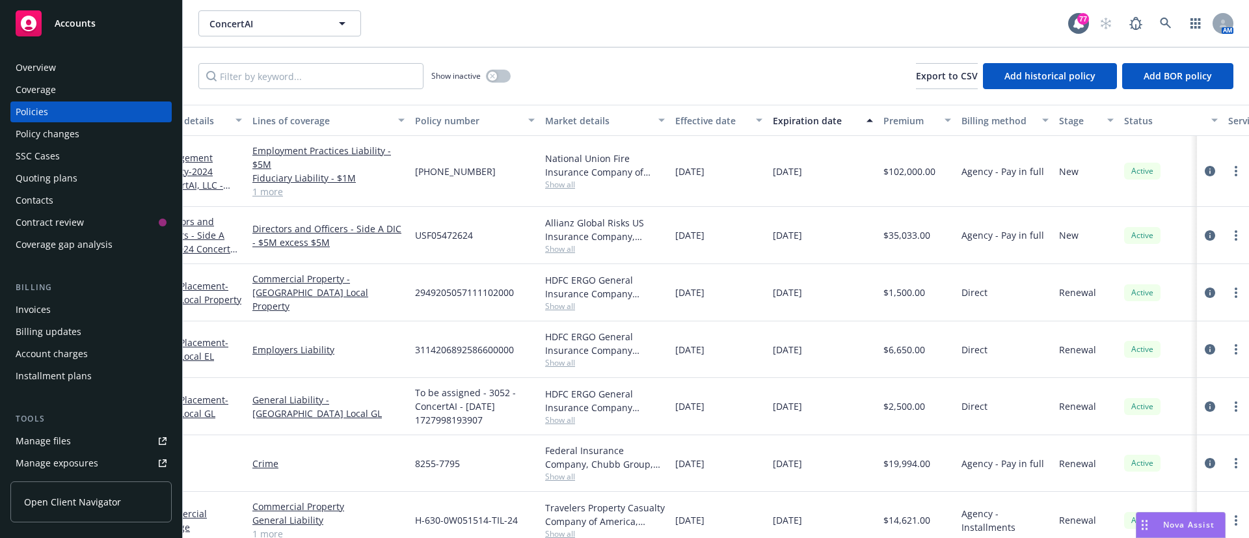
scroll to position [0, 0]
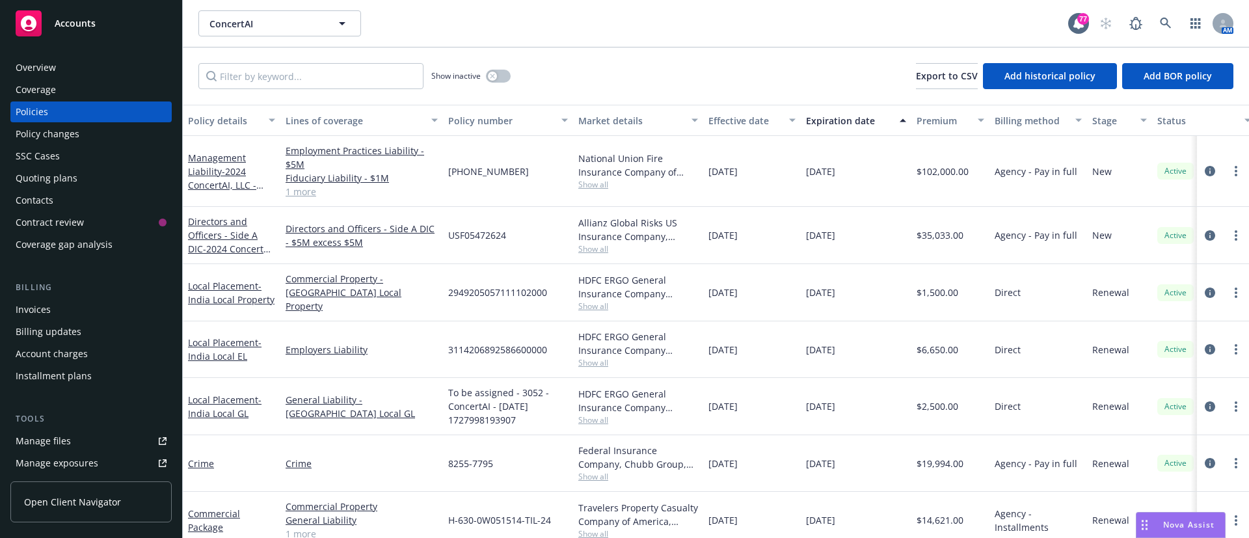
click at [595, 187] on span "Show all" at bounding box center [638, 184] width 120 height 11
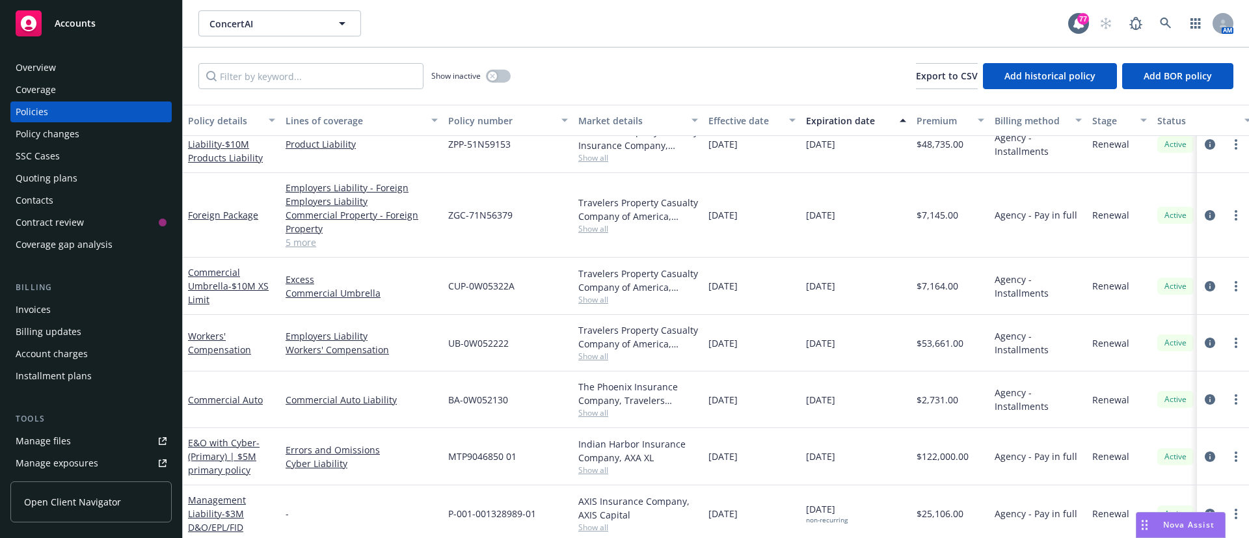
scroll to position [773, 0]
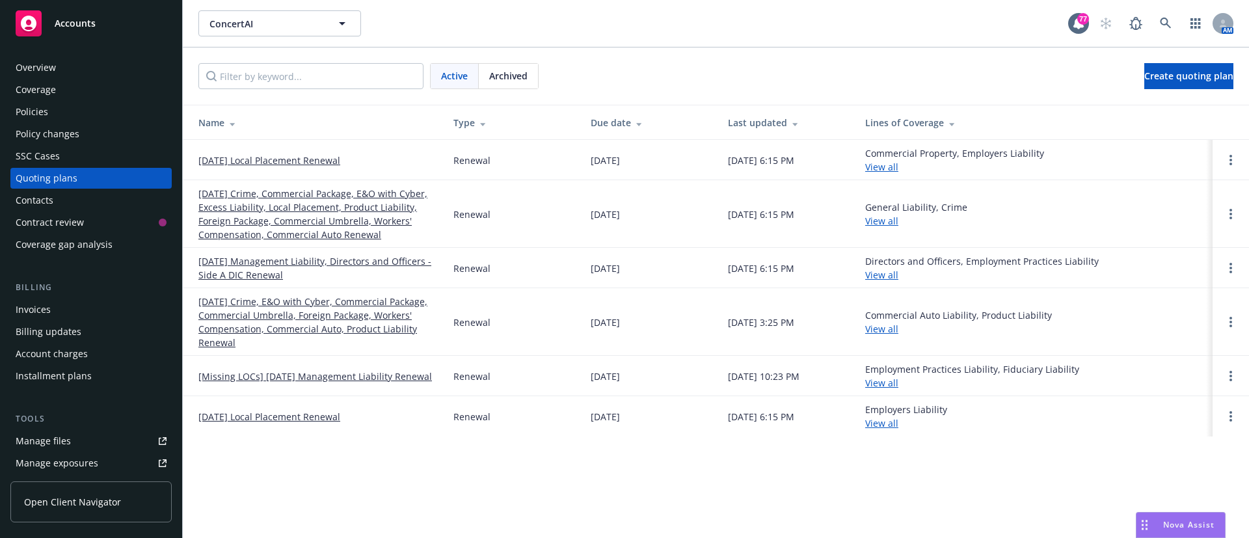
click at [293, 329] on link "[DATE] Crime, E&O with Cyber, Commercial Package, Commercial Umbrella, Foreign …" at bounding box center [315, 322] width 234 height 55
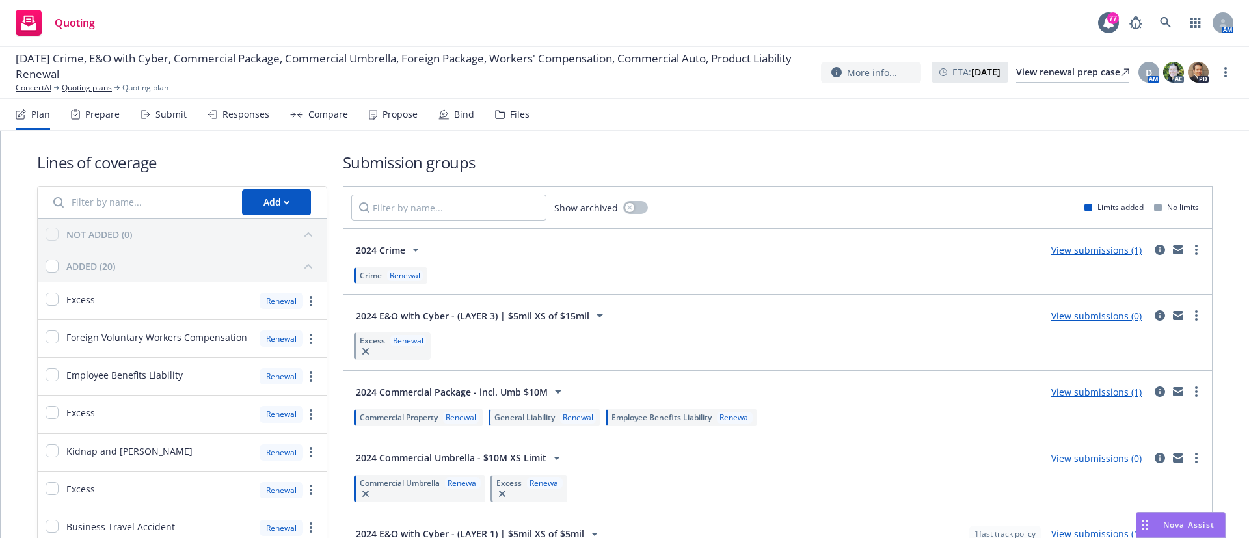
click at [513, 109] on div "Files" at bounding box center [520, 114] width 20 height 10
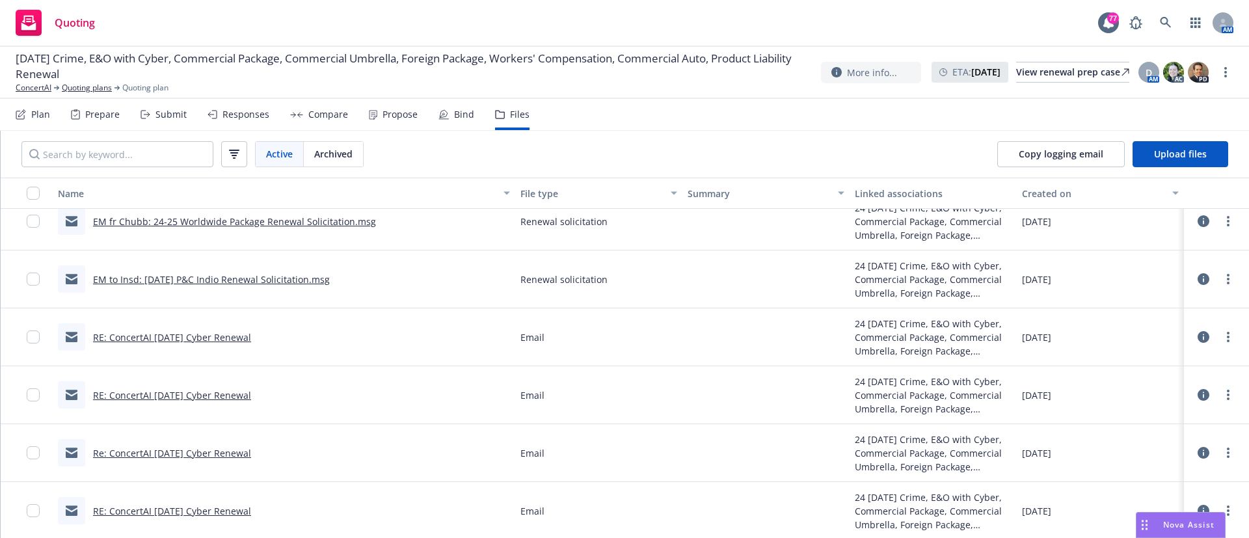
scroll to position [2479, 0]
click at [133, 395] on link "RE: ConcertAI 10/5/2024 Cyber Renewal" at bounding box center [172, 394] width 158 height 12
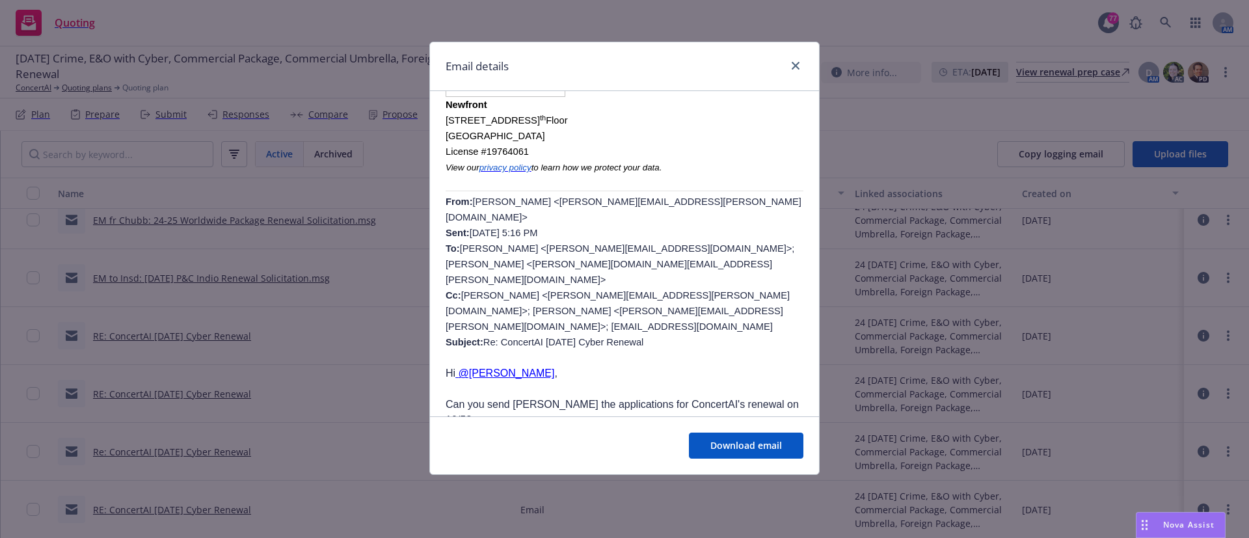
scroll to position [618, 0]
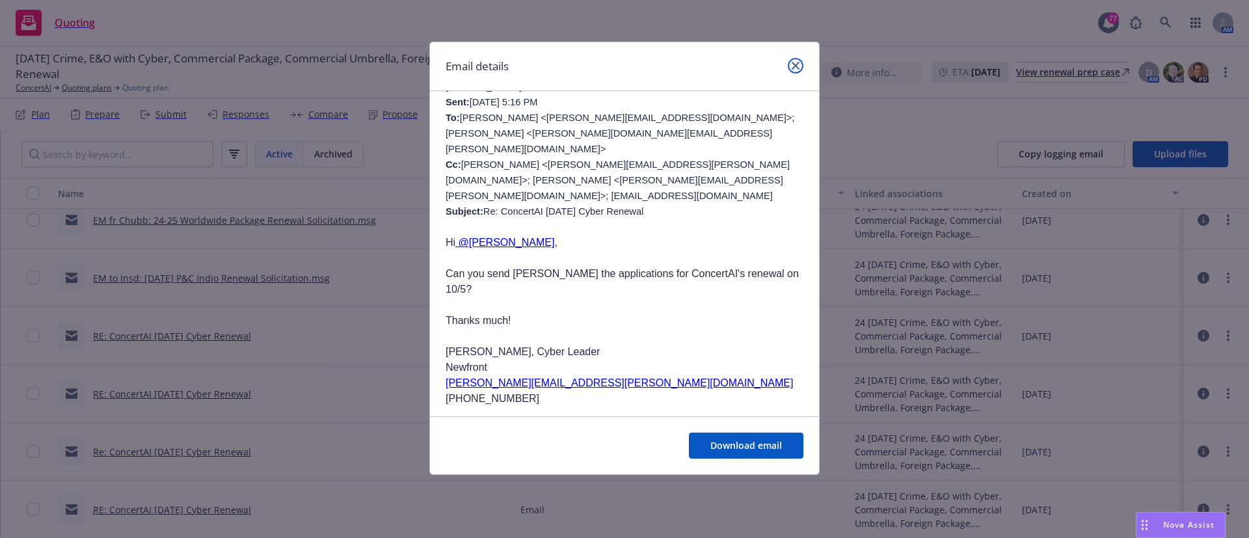
click at [793, 64] on icon "close" at bounding box center [796, 66] width 8 height 8
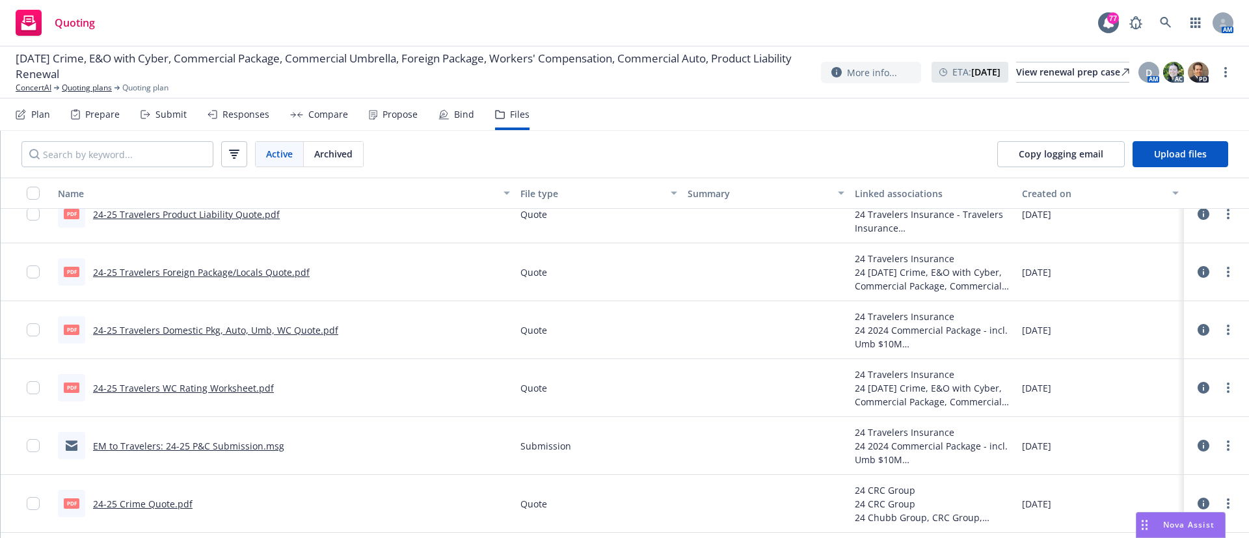
scroll to position [938, 0]
click at [80, 84] on link "Quoting plans" at bounding box center [87, 88] width 50 height 12
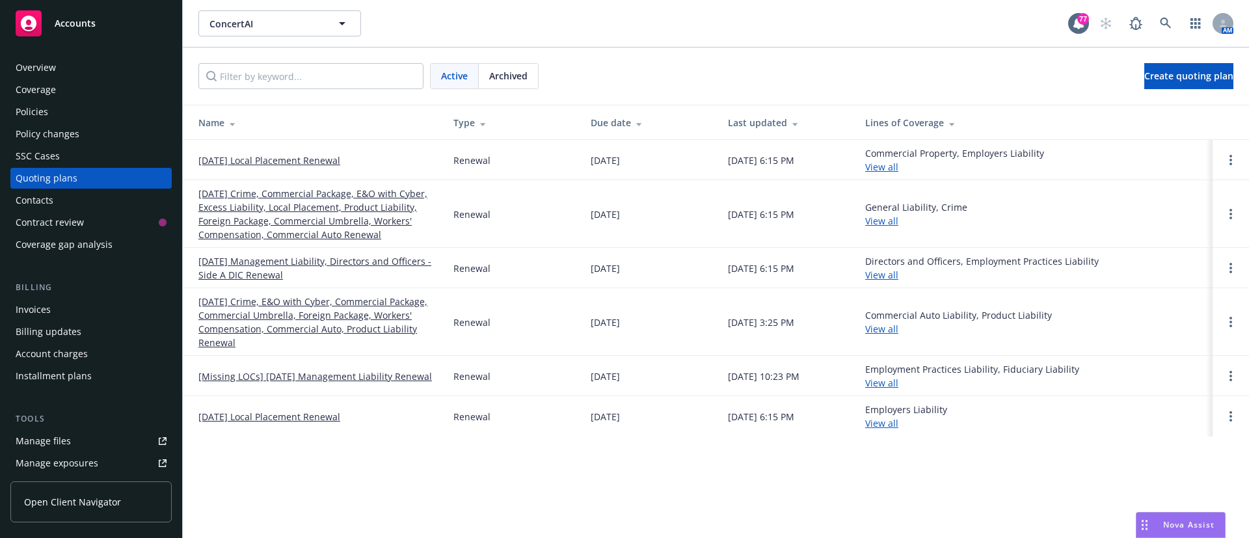
click at [300, 227] on link "[DATE] Crime, Commercial Package, E&O with Cyber, Excess Liability, Local Place…" at bounding box center [315, 214] width 234 height 55
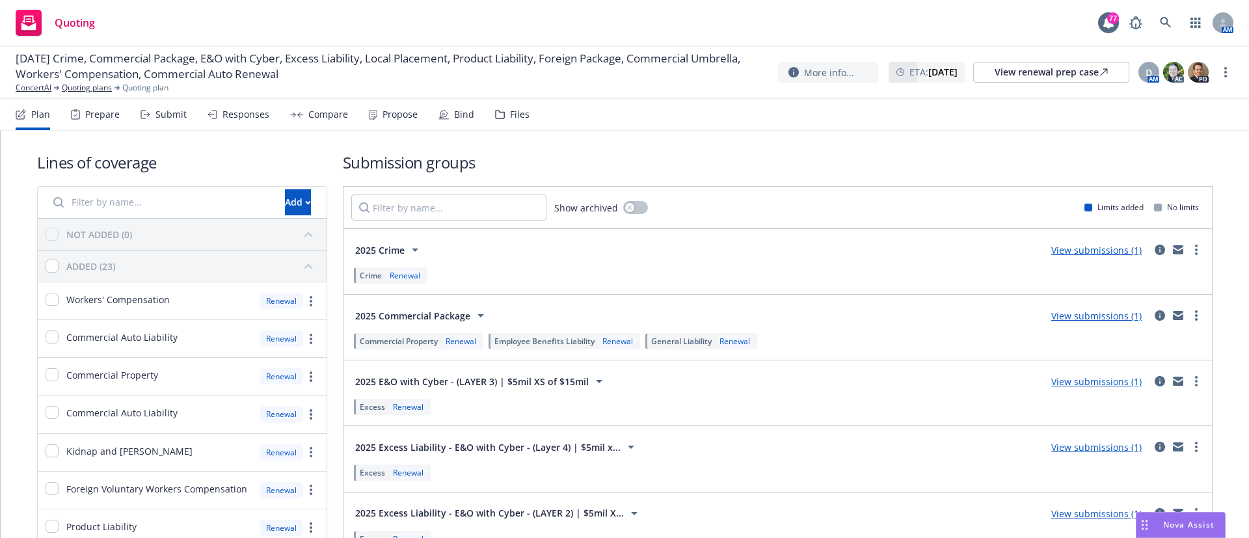
click at [513, 113] on div "Files" at bounding box center [520, 114] width 20 height 10
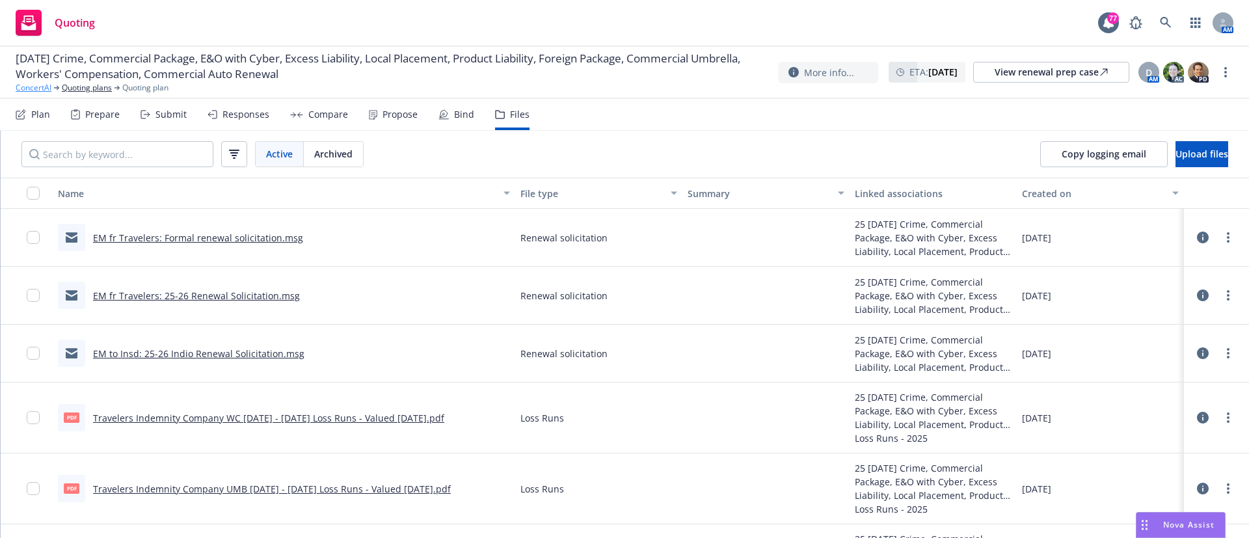
click at [29, 85] on link "ConcertAI" at bounding box center [34, 88] width 36 height 12
